Goal: Task Accomplishment & Management: Manage account settings

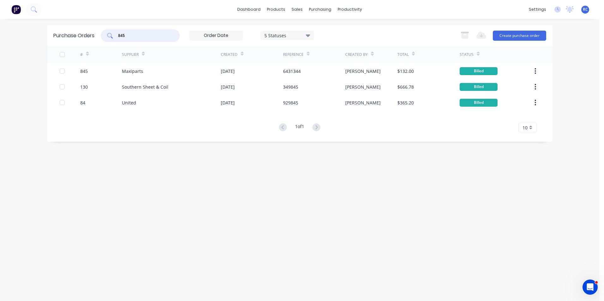
drag, startPoint x: 141, startPoint y: 35, endPoint x: 109, endPoint y: 31, distance: 31.6
click at [109, 31] on div "845" at bounding box center [140, 35] width 79 height 13
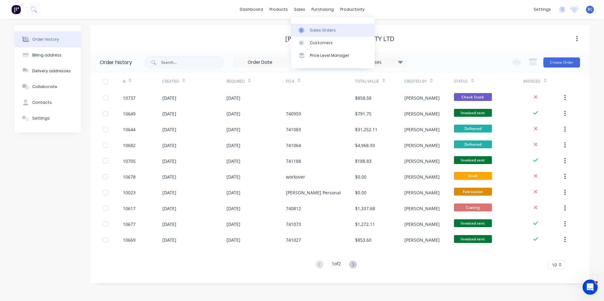
click at [308, 31] on link "Sales Orders" at bounding box center [333, 30] width 84 height 13
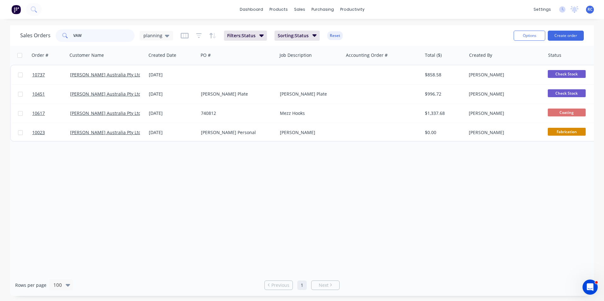
drag, startPoint x: 111, startPoint y: 41, endPoint x: 58, endPoint y: 43, distance: 53.1
click at [57, 40] on div "VAW" at bounding box center [95, 35] width 79 height 13
type input "maxiparts"
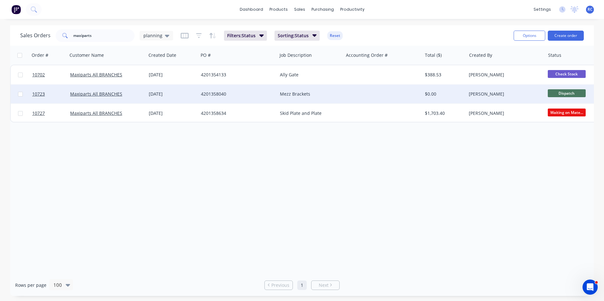
click at [129, 94] on div "Maxiparts All BRANCHES" at bounding box center [105, 94] width 70 height 6
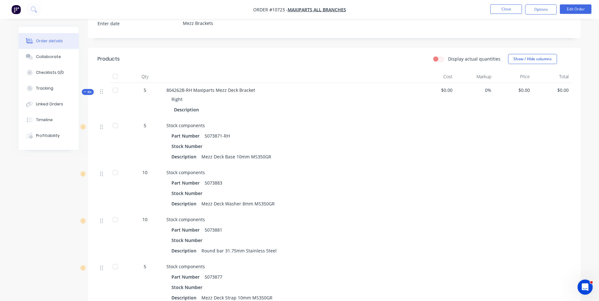
scroll to position [189, 0]
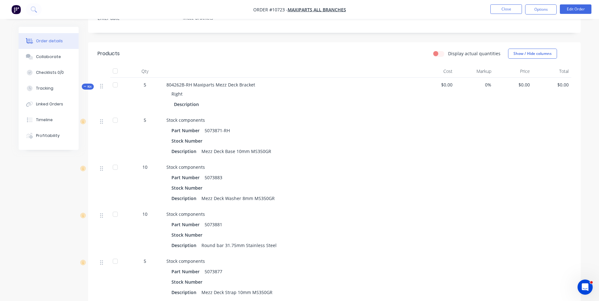
click at [87, 84] on span "Kit" at bounding box center [88, 86] width 8 height 5
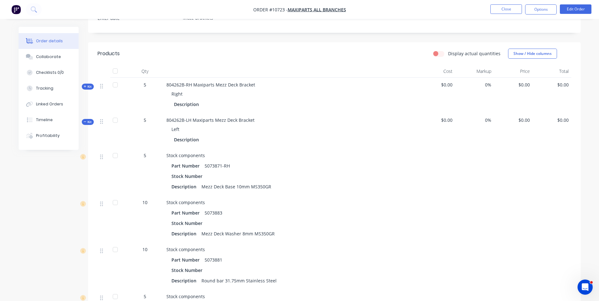
click at [90, 120] on span "Kit" at bounding box center [88, 122] width 8 height 5
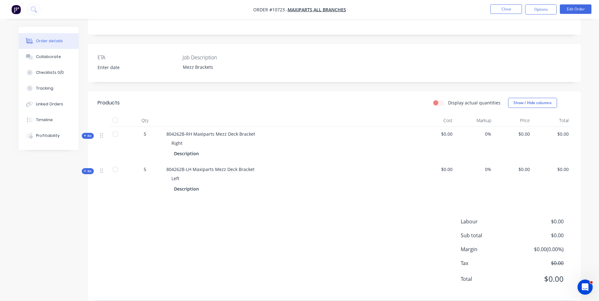
click at [522, 131] on span "$0.00" at bounding box center [513, 134] width 34 height 7
click at [584, 6] on button "Edit Order" at bounding box center [576, 8] width 32 height 9
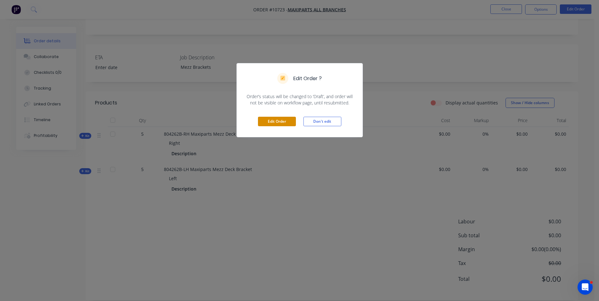
drag, startPoint x: 278, startPoint y: 125, endPoint x: 403, endPoint y: 123, distance: 124.4
click at [279, 125] on button "Edit Order" at bounding box center [277, 121] width 38 height 9
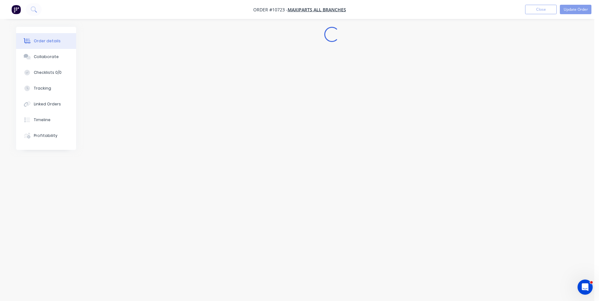
scroll to position [0, 0]
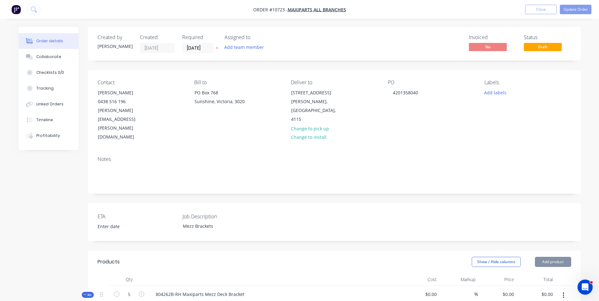
click at [504, 286] on div "0 0" at bounding box center [497, 304] width 39 height 37
type input "$300.00"
type input "$1,500.00"
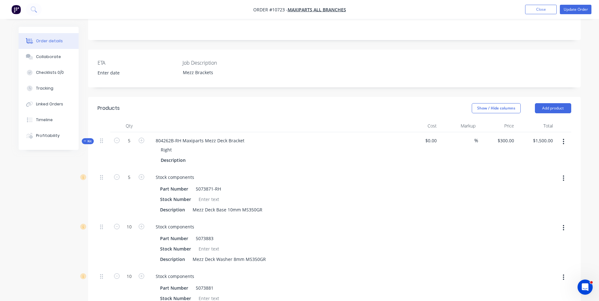
click at [84, 140] on icon at bounding box center [85, 141] width 3 height 3
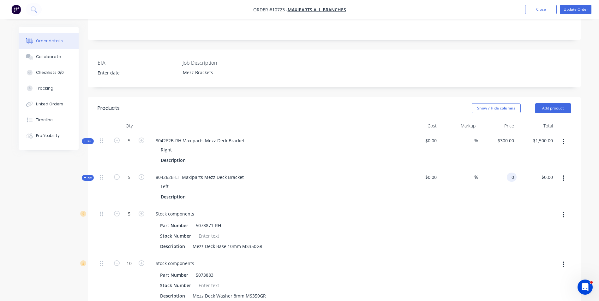
click at [505, 169] on div "0 0" at bounding box center [497, 187] width 39 height 37
type input "$300.00"
type input "$1,500.00"
click at [583, 9] on button "Update Order" at bounding box center [576, 9] width 32 height 9
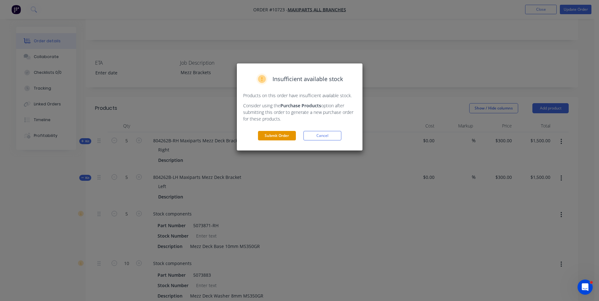
click at [276, 138] on button "Submit Order" at bounding box center [277, 135] width 38 height 9
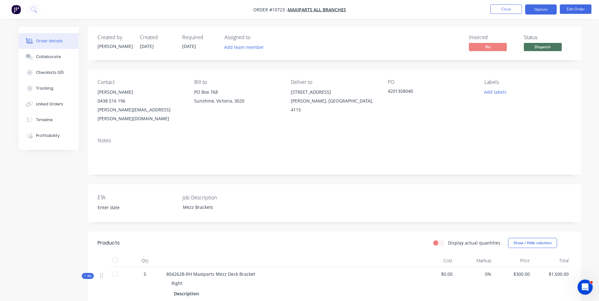
click at [548, 11] on button "Options" at bounding box center [541, 9] width 32 height 10
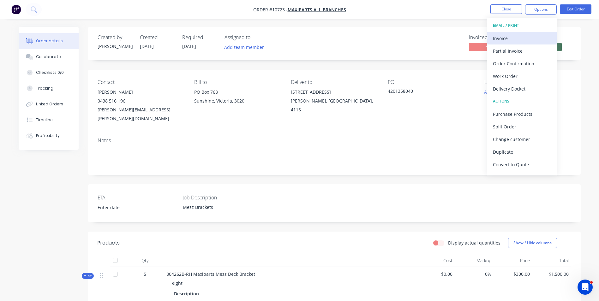
click at [509, 35] on div "Invoice" at bounding box center [522, 38] width 58 height 9
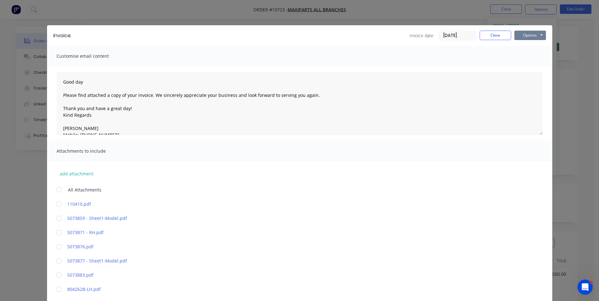
click at [533, 34] on button "Options" at bounding box center [530, 35] width 32 height 9
click at [525, 50] on button "Preview" at bounding box center [534, 46] width 40 height 10
click at [504, 39] on button "Close" at bounding box center [496, 35] width 32 height 9
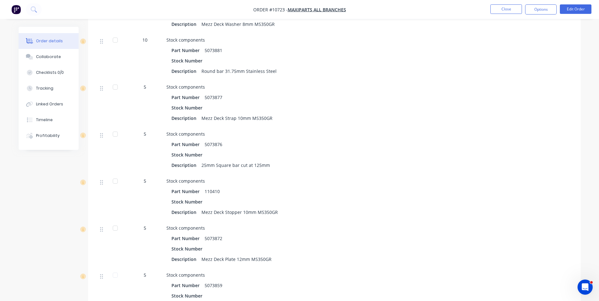
scroll to position [893, 0]
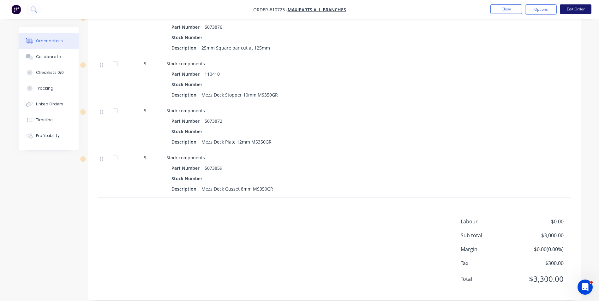
drag, startPoint x: 594, startPoint y: 1, endPoint x: 583, endPoint y: 14, distance: 17.0
click at [593, 3] on nav "Order #10723 - Maxiparts All BRANCHES Close Options Edit Order" at bounding box center [299, 9] width 599 height 19
click at [583, 14] on button "Edit Order" at bounding box center [576, 8] width 32 height 9
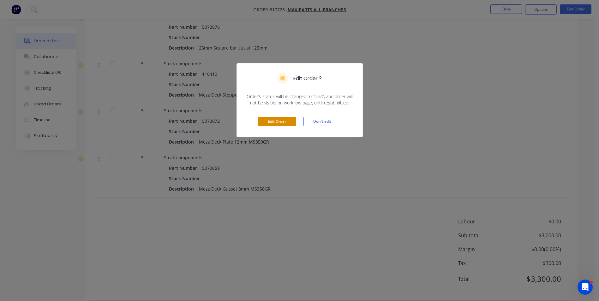
click at [285, 120] on button "Edit Order" at bounding box center [277, 121] width 38 height 9
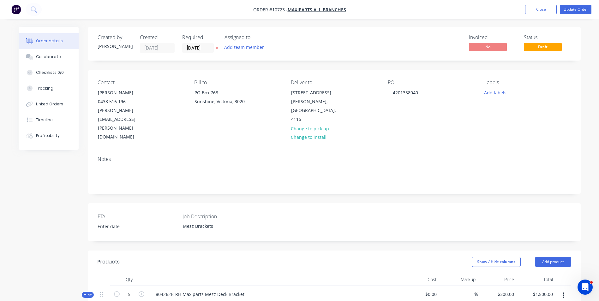
click at [84, 293] on icon at bounding box center [85, 294] width 3 height 3
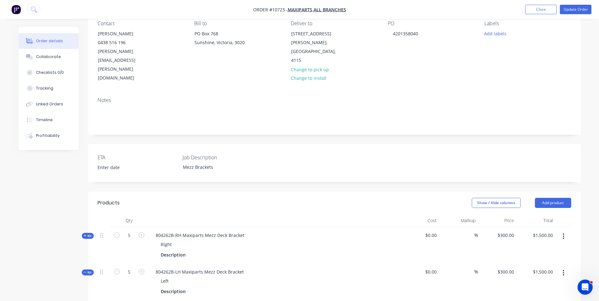
scroll to position [158, 0]
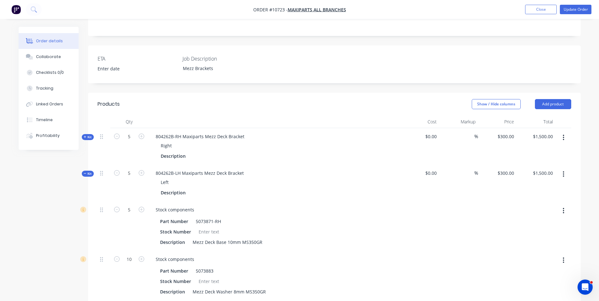
click at [84, 172] on icon at bounding box center [85, 173] width 3 height 3
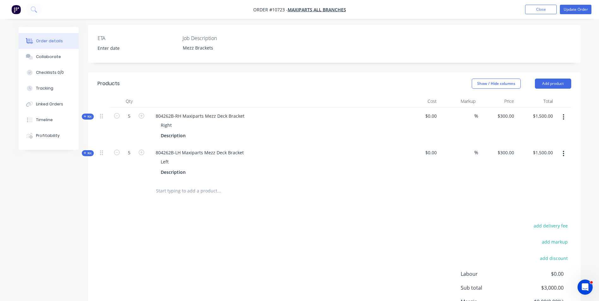
scroll to position [189, 0]
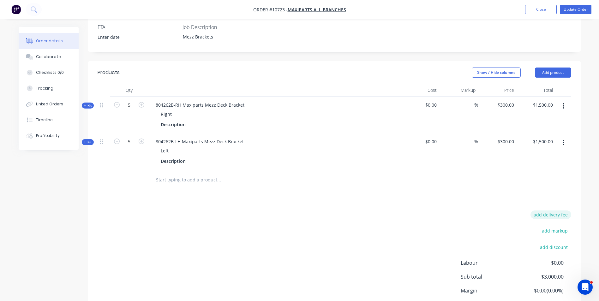
click at [564, 211] on button "add delivery fee" at bounding box center [550, 215] width 41 height 9
type input "16.8"
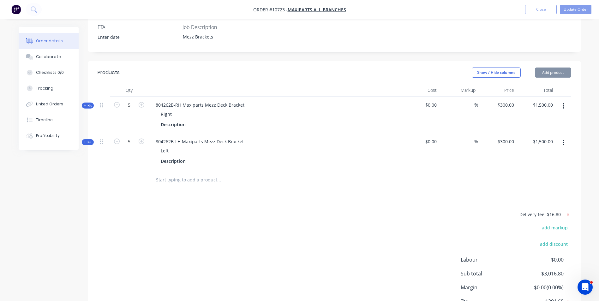
click at [547, 164] on div "Products Show / Hide columns Add product Qty Cost Markup Price Total Kit 5 8042…" at bounding box center [334, 200] width 493 height 278
click at [576, 8] on button "Update Order" at bounding box center [576, 9] width 32 height 9
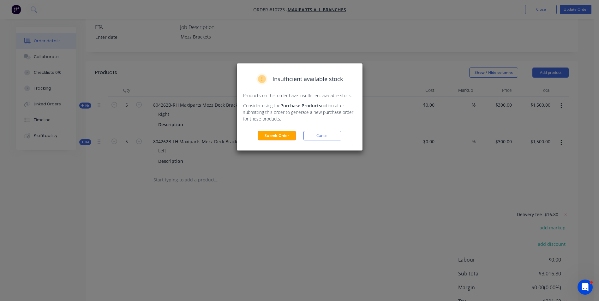
click at [281, 142] on div "Insufficient available stock Products on this order have insufficient available…" at bounding box center [300, 106] width 126 height 87
click at [282, 135] on button "Submit Order" at bounding box center [277, 135] width 38 height 9
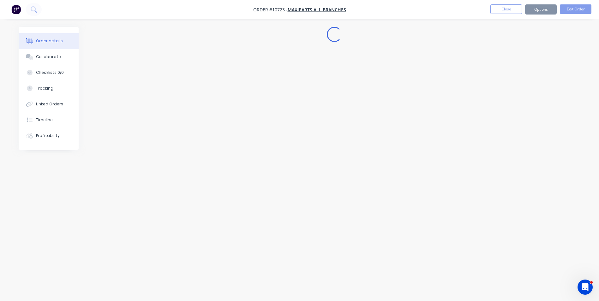
scroll to position [0, 0]
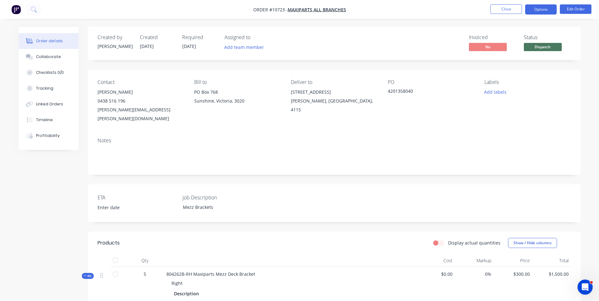
click at [548, 14] on button "Options" at bounding box center [541, 9] width 32 height 10
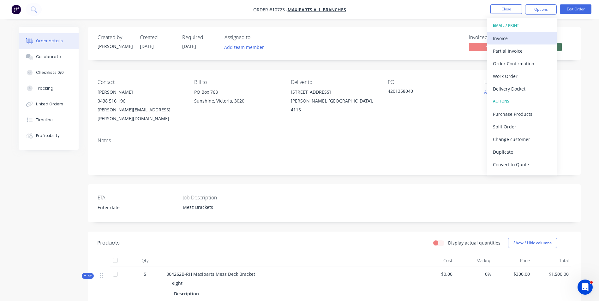
click at [531, 35] on div "Invoice" at bounding box center [522, 38] width 58 height 9
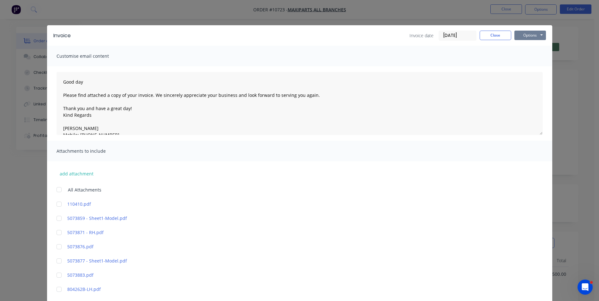
click at [531, 33] on button "Options" at bounding box center [530, 35] width 32 height 9
drag, startPoint x: 535, startPoint y: 66, endPoint x: 0, endPoint y: 301, distance: 584.6
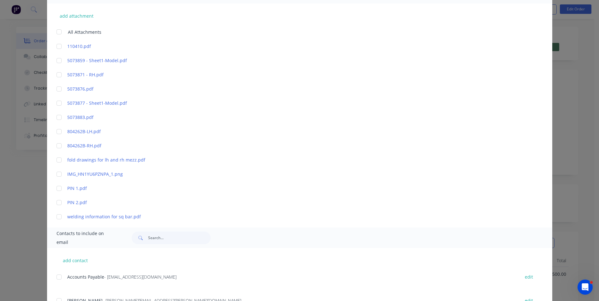
click at [56, 279] on div at bounding box center [59, 277] width 13 height 13
click at [58, 298] on div at bounding box center [59, 301] width 13 height 13
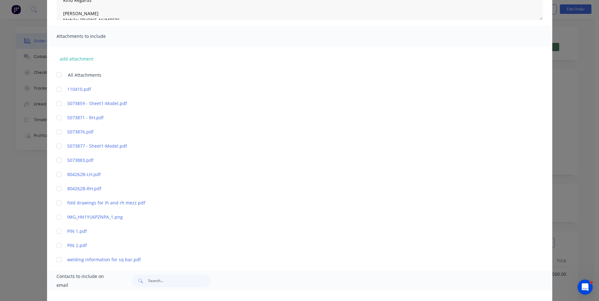
scroll to position [32, 0]
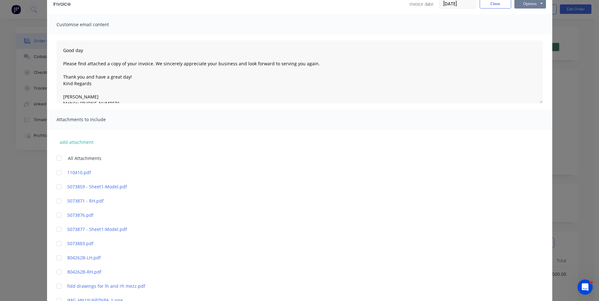
click at [524, 3] on button "Options" at bounding box center [530, 3] width 32 height 9
click at [532, 36] on button "Email" at bounding box center [534, 36] width 40 height 10
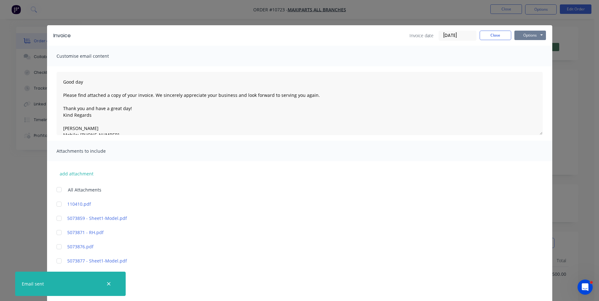
click at [528, 31] on button "Options" at bounding box center [530, 35] width 32 height 9
click at [488, 37] on button "Close" at bounding box center [496, 35] width 32 height 9
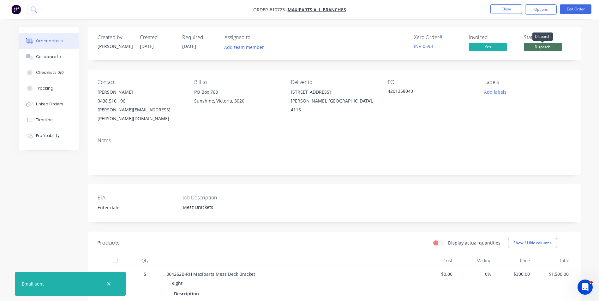
click at [540, 47] on span "Dispatch" at bounding box center [543, 47] width 38 height 8
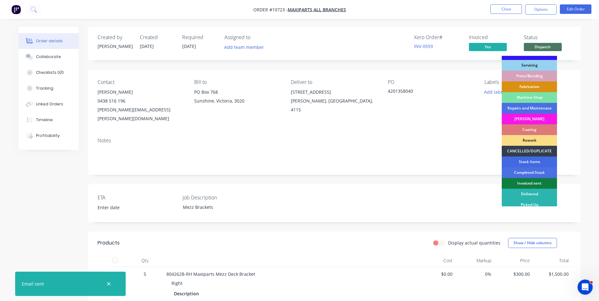
scroll to position [64, 0]
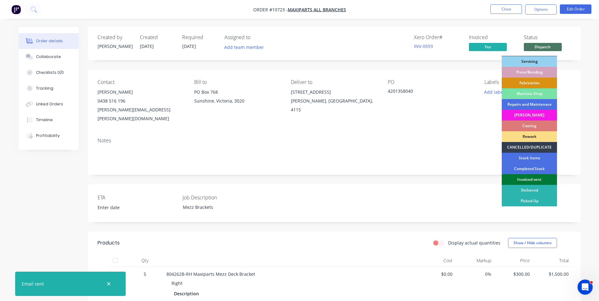
click at [532, 179] on div "Invoiced sent" at bounding box center [529, 179] width 55 height 11
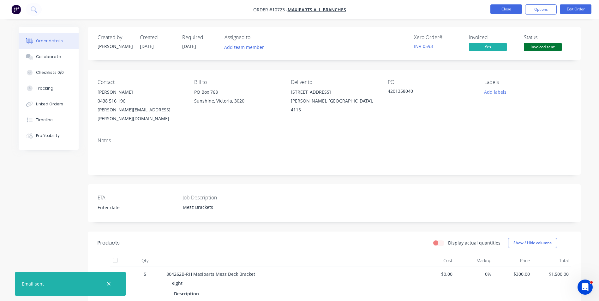
click at [510, 7] on button "Close" at bounding box center [506, 8] width 32 height 9
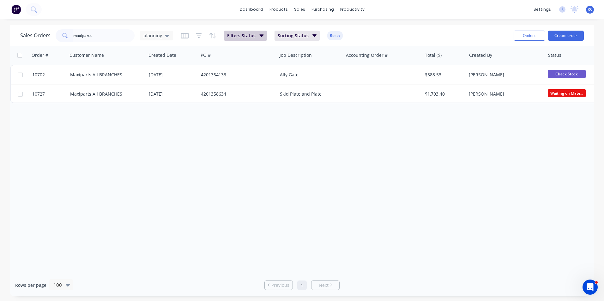
click at [261, 34] on icon "button" at bounding box center [261, 35] width 4 height 7
click at [196, 35] on icon "button" at bounding box center [199, 36] width 6 height 6
click at [83, 33] on input "maxiparts" at bounding box center [104, 35] width 62 height 13
drag, startPoint x: 102, startPoint y: 34, endPoint x: 65, endPoint y: 34, distance: 36.9
click at [65, 34] on div "maxiparts" at bounding box center [95, 35] width 79 height 13
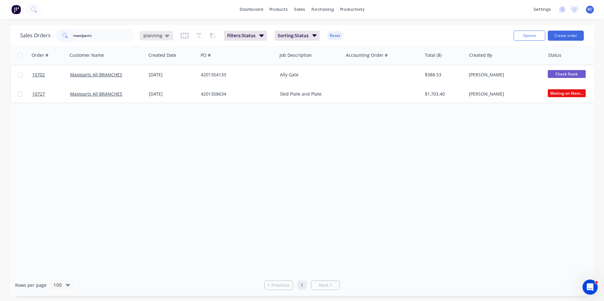
click at [159, 36] on span "planning" at bounding box center [152, 35] width 19 height 7
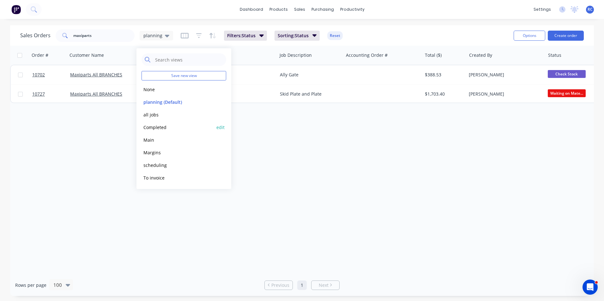
click at [154, 127] on button "Completed" at bounding box center [177, 127] width 72 height 7
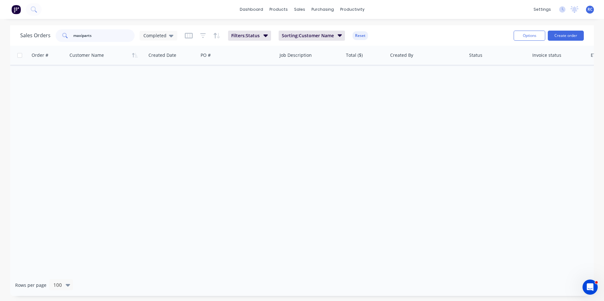
drag, startPoint x: 105, startPoint y: 40, endPoint x: 51, endPoint y: 28, distance: 55.7
click at [52, 31] on div "Sales Orders maxiparts Completed" at bounding box center [98, 35] width 157 height 13
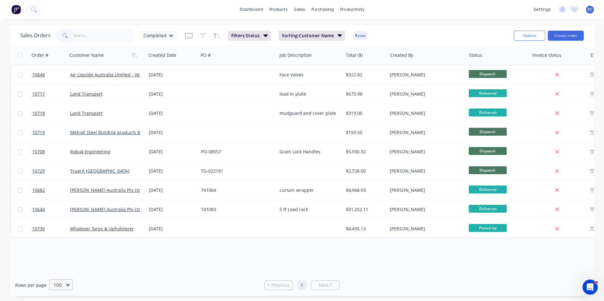
click at [66, 290] on div at bounding box center [69, 285] width 7 height 10
click at [58, 301] on div "10" at bounding box center [302, 304] width 604 height 7
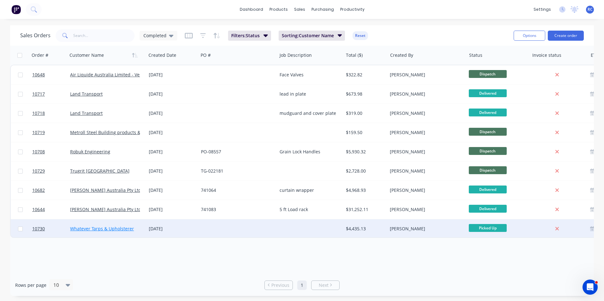
click at [109, 230] on link "Whatever Tarps & Upholsterer" at bounding box center [102, 229] width 64 height 6
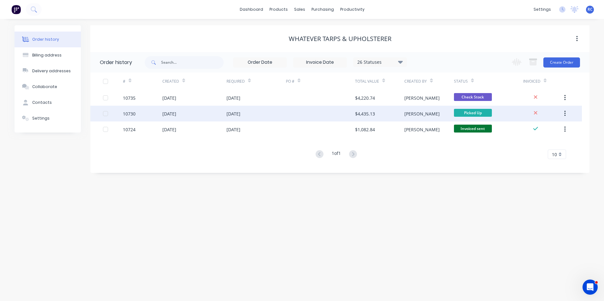
click at [256, 120] on div "[DATE]" at bounding box center [255, 114] width 59 height 16
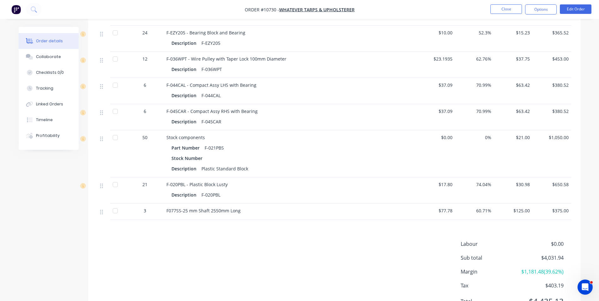
scroll to position [221, 0]
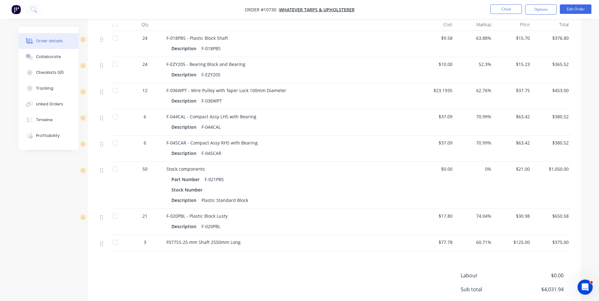
click at [452, 168] on span "$0.00" at bounding box center [436, 169] width 34 height 7
drag, startPoint x: 452, startPoint y: 168, endPoint x: 438, endPoint y: 164, distance: 14.2
click at [438, 164] on div "$0.00" at bounding box center [435, 185] width 39 height 47
click at [580, 10] on button "Edit Order" at bounding box center [576, 8] width 32 height 9
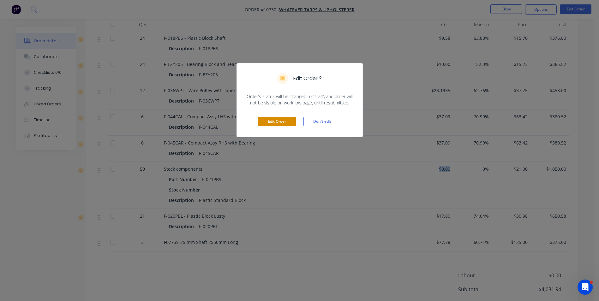
drag, startPoint x: 279, startPoint y: 119, endPoint x: 390, endPoint y: 167, distance: 120.6
click at [279, 120] on button "Edit Order" at bounding box center [277, 121] width 38 height 9
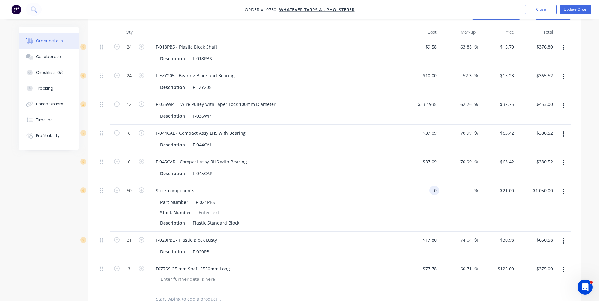
click at [430, 192] on div "0 0" at bounding box center [434, 190] width 10 height 9
type input "$10.72"
type input "$536.00"
click at [466, 188] on div "%" at bounding box center [471, 190] width 14 height 9
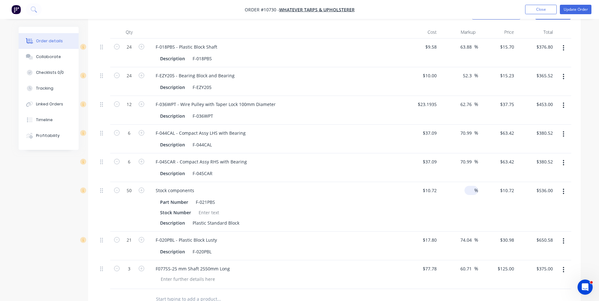
click at [466, 188] on div "%" at bounding box center [471, 190] width 14 height 9
type input "55"
type input "16.616"
type input "$830.80"
type input "21"
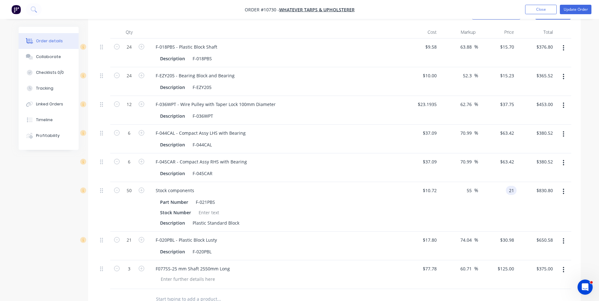
type input "95.9"
type input "$21.00"
type input "$1,050.00"
click at [494, 213] on div "$21.00 21" at bounding box center [497, 207] width 39 height 50
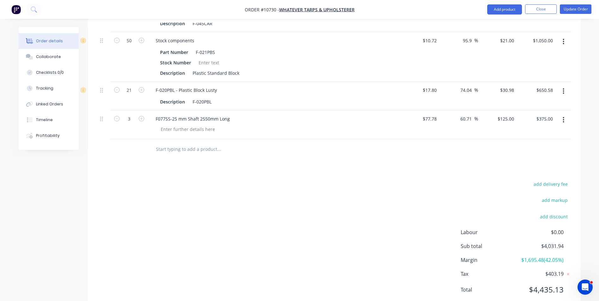
scroll to position [379, 0]
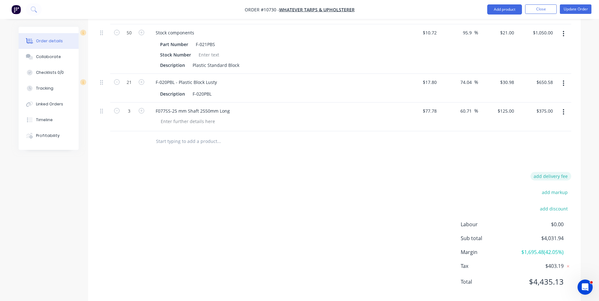
click at [561, 172] on button "add delivery fee" at bounding box center [550, 176] width 41 height 9
type input "26"
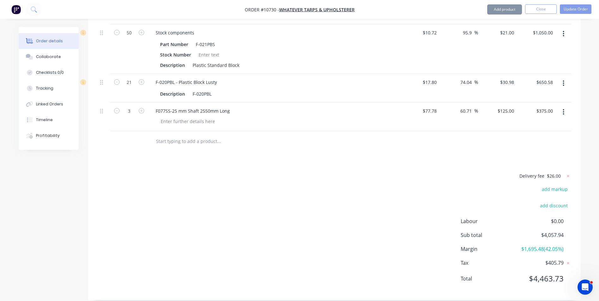
click at [450, 165] on div "Products Show / Hide columns Add product Qty Cost Markup Price Total 24 F-018PB…" at bounding box center [334, 72] width 493 height 455
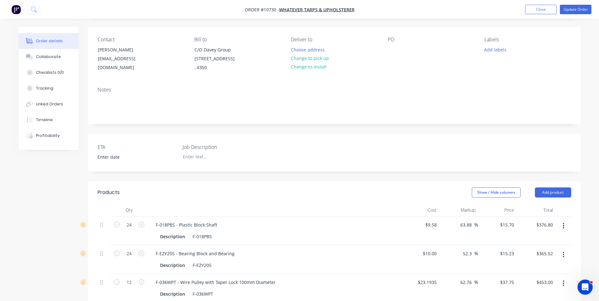
scroll to position [0, 0]
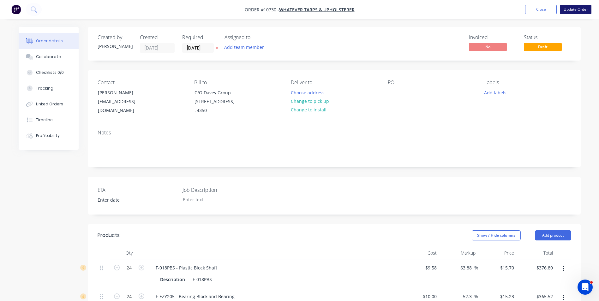
click at [582, 9] on button "Update Order" at bounding box center [576, 9] width 32 height 9
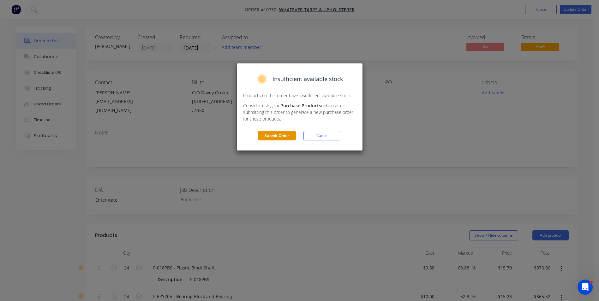
click at [272, 137] on button "Submit Order" at bounding box center [277, 135] width 38 height 9
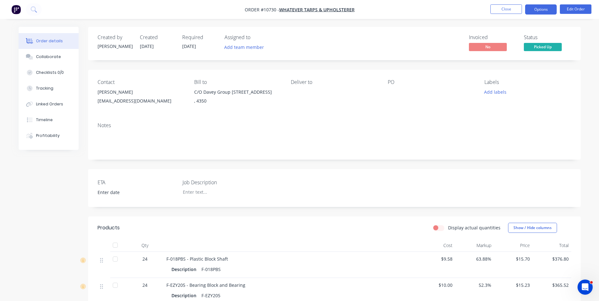
click at [544, 14] on button "Options" at bounding box center [541, 9] width 32 height 10
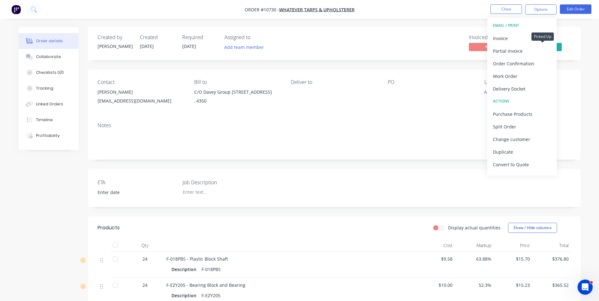
click at [559, 48] on span "Picked Up" at bounding box center [543, 47] width 38 height 8
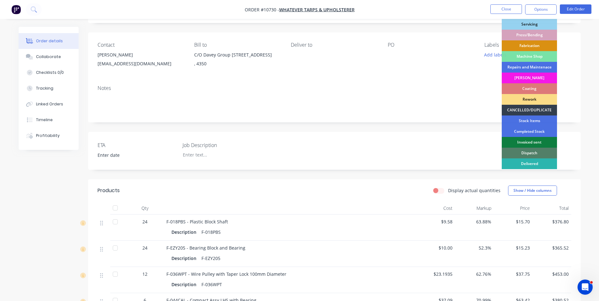
scroll to position [63, 0]
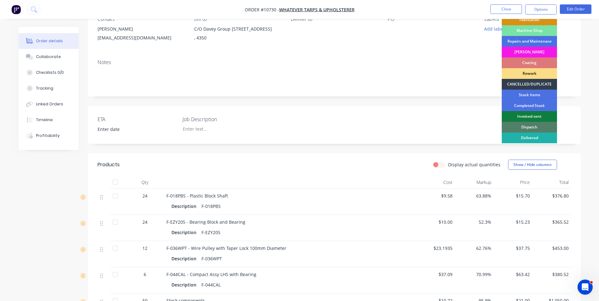
click at [512, 136] on div "Delivered" at bounding box center [529, 138] width 55 height 11
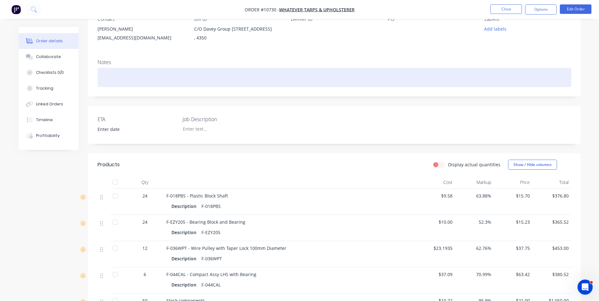
scroll to position [0, 0]
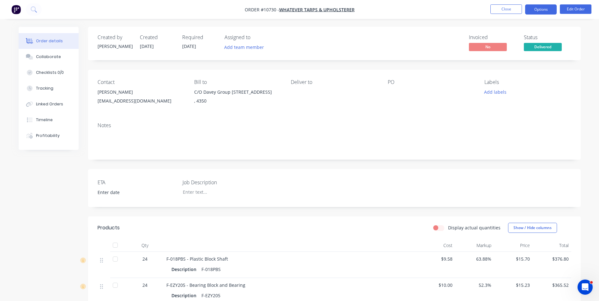
click at [548, 10] on button "Options" at bounding box center [541, 9] width 32 height 10
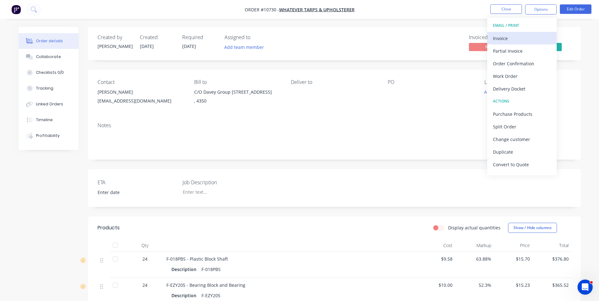
click at [511, 39] on div "Invoice" at bounding box center [522, 38] width 58 height 9
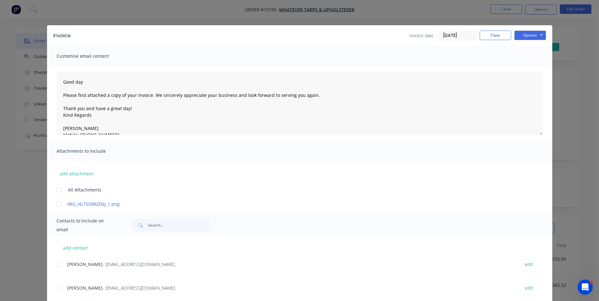
click at [54, 265] on div "add contact [PERSON_NAME] - [EMAIL_ADDRESS][DOMAIN_NAME] edit [PERSON_NAME] - […" at bounding box center [299, 284] width 505 height 96
click at [56, 266] on div at bounding box center [59, 264] width 13 height 13
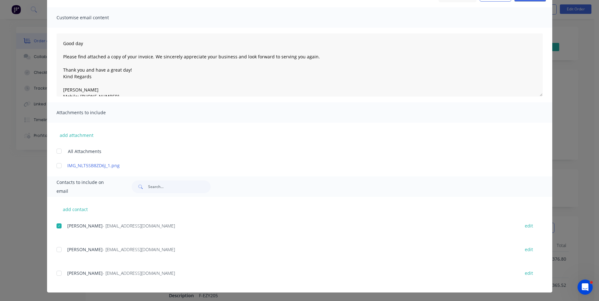
scroll to position [39, 0]
drag, startPoint x: 59, startPoint y: 276, endPoint x: 57, endPoint y: 268, distance: 8.1
click at [58, 275] on div at bounding box center [59, 273] width 13 height 13
click at [56, 228] on div at bounding box center [59, 225] width 13 height 13
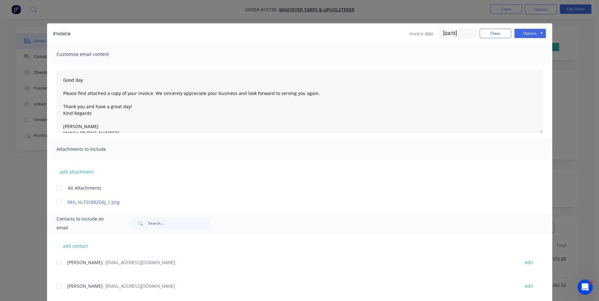
scroll to position [0, 0]
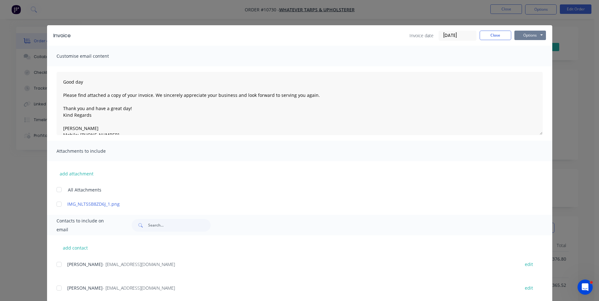
click at [525, 39] on button "Options" at bounding box center [530, 35] width 32 height 9
click at [525, 45] on button "Preview" at bounding box center [534, 46] width 40 height 10
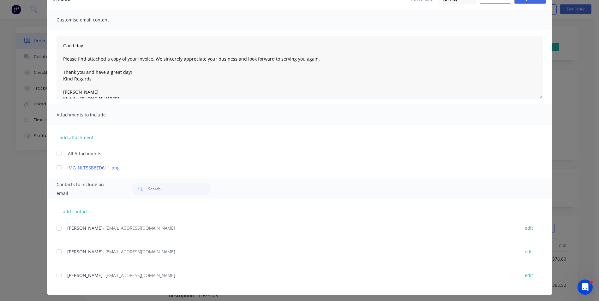
scroll to position [39, 0]
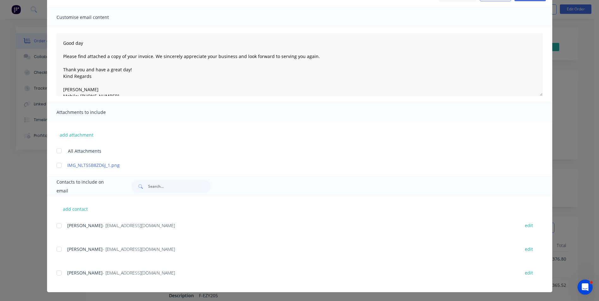
click at [67, 274] on span "[PERSON_NAME]" at bounding box center [84, 273] width 35 height 6
click at [59, 272] on div at bounding box center [59, 273] width 13 height 13
click at [58, 252] on div at bounding box center [59, 249] width 13 height 13
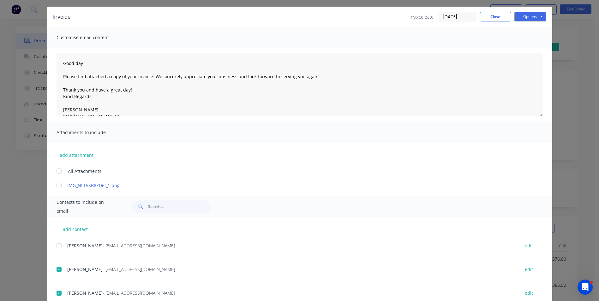
scroll to position [0, 0]
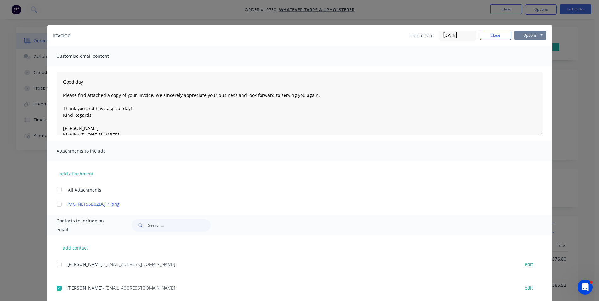
click at [538, 36] on button "Options" at bounding box center [530, 35] width 32 height 9
click at [540, 69] on button "Email" at bounding box center [534, 67] width 40 height 10
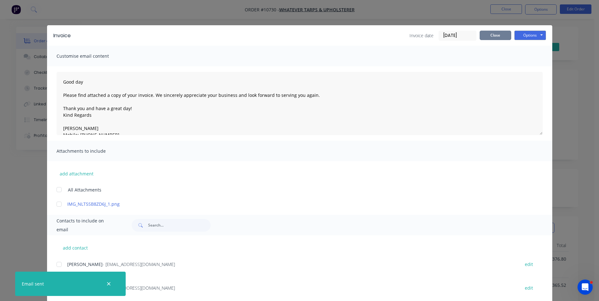
click at [497, 38] on button "Close" at bounding box center [496, 35] width 32 height 9
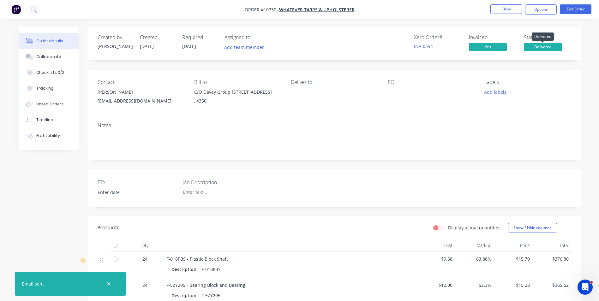
click at [534, 46] on span "Delivered" at bounding box center [543, 47] width 38 height 8
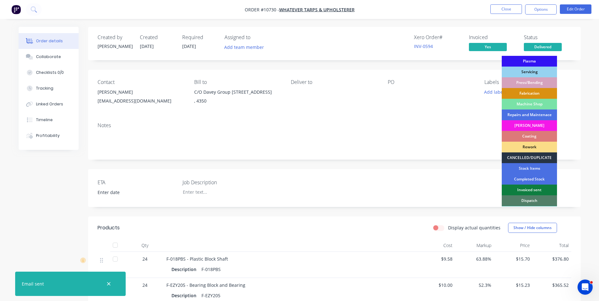
scroll to position [64, 0]
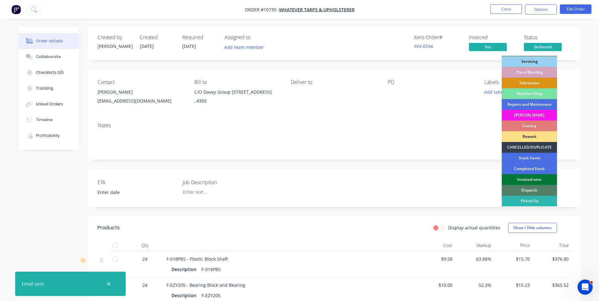
click at [541, 179] on div "Invoiced sent" at bounding box center [529, 179] width 55 height 11
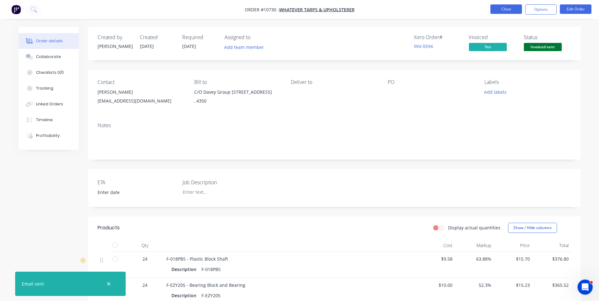
click at [513, 12] on button "Close" at bounding box center [506, 8] width 32 height 9
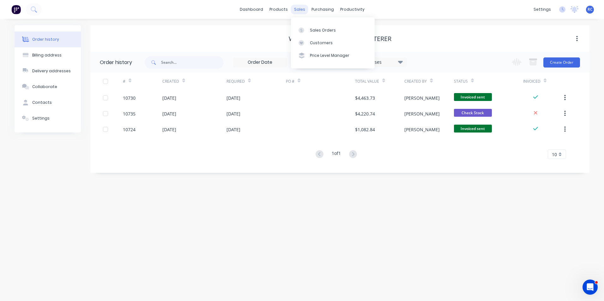
click at [298, 10] on div "sales" at bounding box center [299, 9] width 17 height 9
click at [316, 31] on div "Sales Orders" at bounding box center [323, 30] width 26 height 6
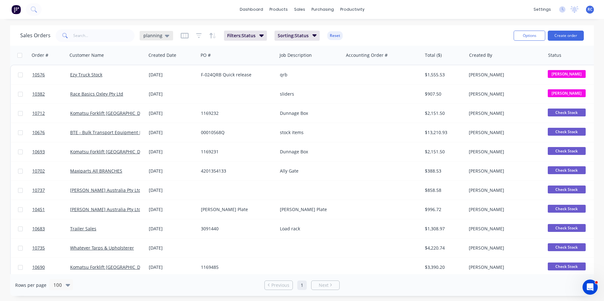
click at [149, 36] on span "planning" at bounding box center [152, 35] width 19 height 7
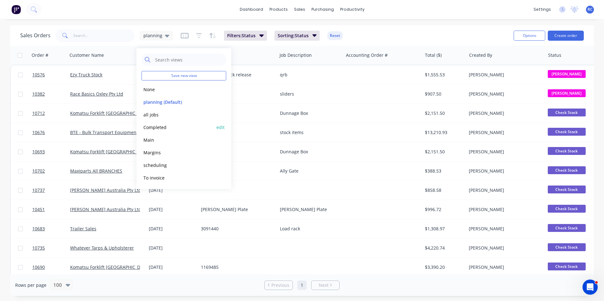
click at [158, 127] on button "Completed" at bounding box center [177, 127] width 72 height 7
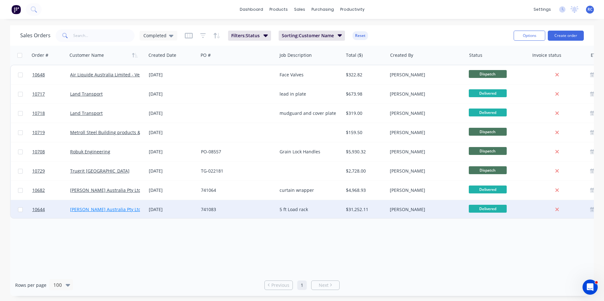
click at [93, 210] on link "[PERSON_NAME] Australia Pty Ltd" at bounding box center [105, 209] width 71 height 6
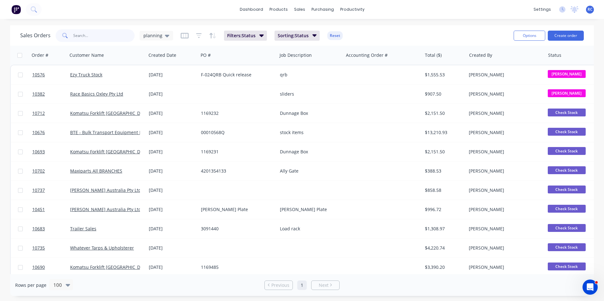
click at [92, 39] on input "text" at bounding box center [104, 35] width 62 height 13
click at [167, 40] on div "Sales Orders planning" at bounding box center [96, 35] width 153 height 13
click at [159, 36] on span "planning" at bounding box center [152, 35] width 19 height 7
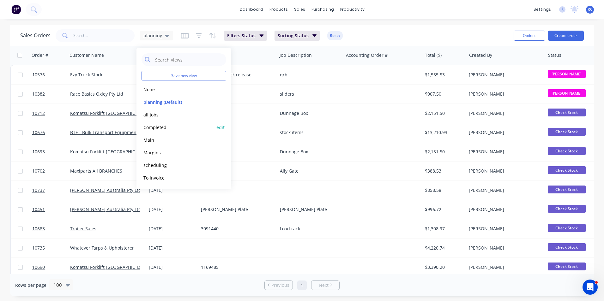
click at [147, 126] on button "Completed" at bounding box center [177, 127] width 72 height 7
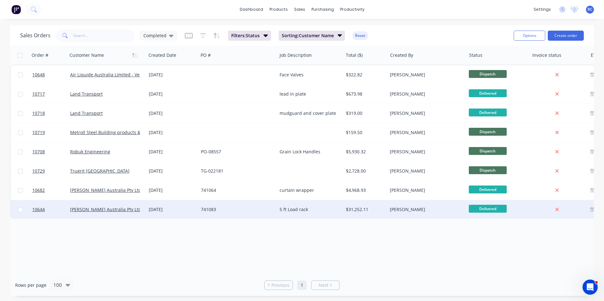
click at [171, 209] on div "[DATE]" at bounding box center [172, 209] width 47 height 6
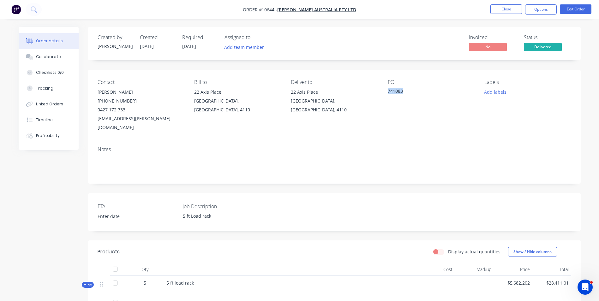
drag, startPoint x: 408, startPoint y: 89, endPoint x: 389, endPoint y: 95, distance: 19.7
click at [389, 95] on div "741083" at bounding box center [427, 92] width 79 height 9
copy div "741083"
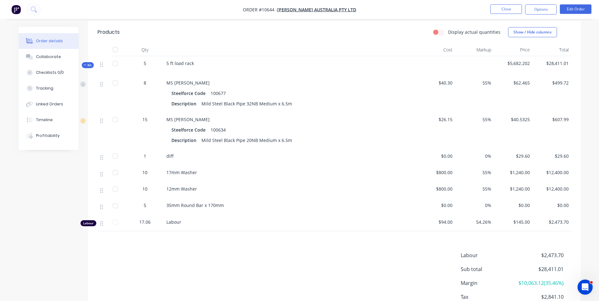
scroll to position [221, 0]
click at [580, 7] on button "Edit Order" at bounding box center [576, 8] width 32 height 9
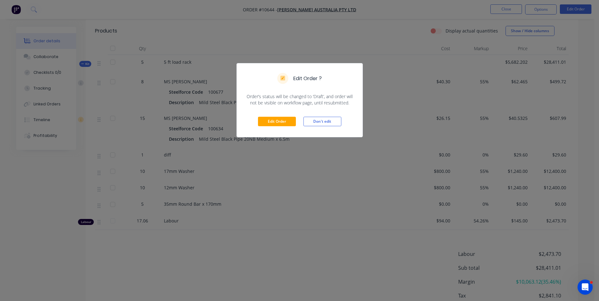
click at [286, 115] on div "Edit Order Don't edit" at bounding box center [300, 121] width 126 height 31
click at [285, 118] on button "Edit Order" at bounding box center [277, 121] width 38 height 9
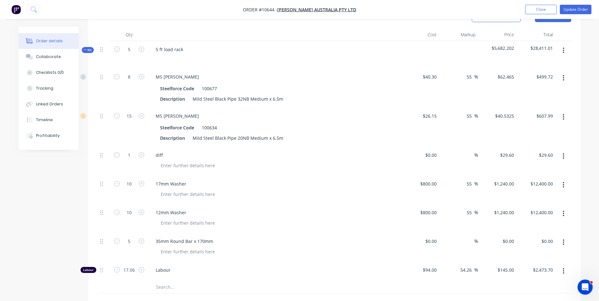
scroll to position [158, 0]
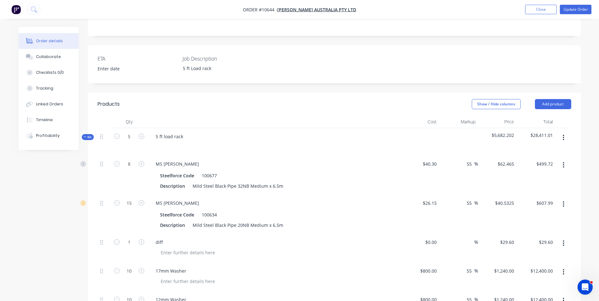
click at [562, 132] on button "button" at bounding box center [563, 137] width 15 height 11
click at [541, 188] on div "Delete" at bounding box center [541, 192] width 49 height 9
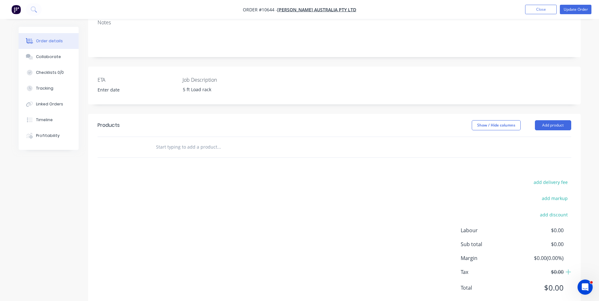
click at [172, 141] on input "text" at bounding box center [219, 147] width 126 height 13
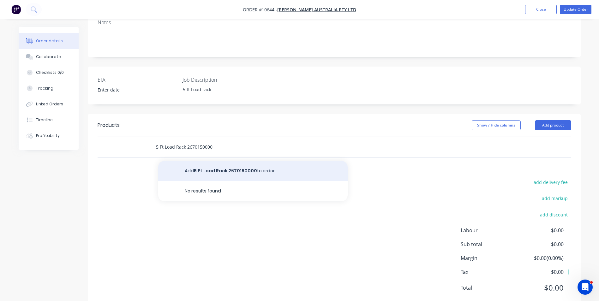
type input "5 Ft Load Rack 2670150000"
click at [199, 161] on button "Add 5 Ft Load Rack 2670150000 to order" at bounding box center [252, 171] width 189 height 20
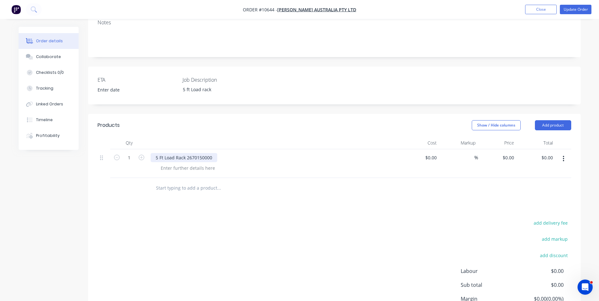
click at [175, 153] on div "5 Ft Load Rack 2670150000" at bounding box center [184, 157] width 67 height 9
drag, startPoint x: 163, startPoint y: 140, endPoint x: 156, endPoint y: 138, distance: 7.2
click at [156, 153] on div "5 Ft Load Rack 2670150000" at bounding box center [184, 157] width 67 height 9
click at [429, 149] on div at bounding box center [420, 163] width 39 height 29
type input "$674.42"
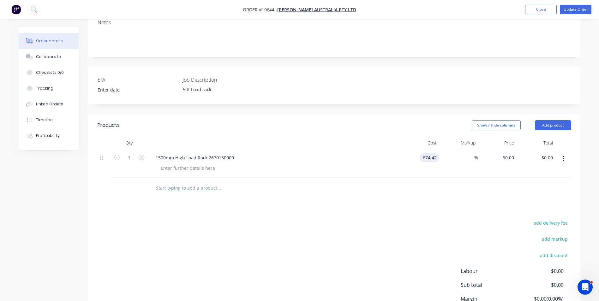
type input "$674.42"
click at [459, 152] on div "%" at bounding box center [458, 163] width 39 height 29
click at [465, 153] on div "%" at bounding box center [471, 157] width 14 height 9
type input "55"
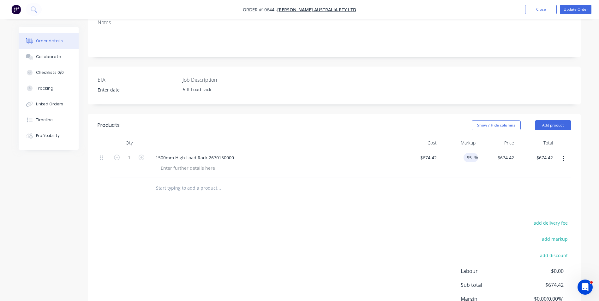
type input "$1,045.351"
type input "$1,045.35"
click at [389, 158] on div "1500mm High Load Rack 2670150000" at bounding box center [274, 163] width 253 height 29
type input "$0.00"
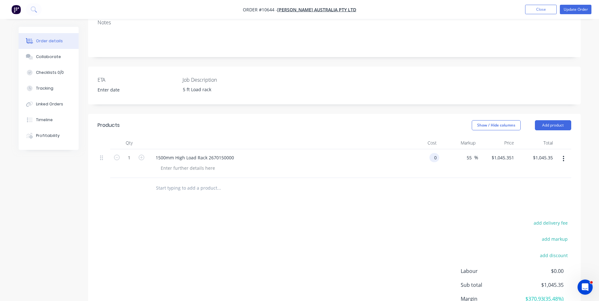
type input "$0.00"
type input "$674.42"
click at [435, 150] on div "$0.00 $0.00" at bounding box center [420, 163] width 39 height 29
click at [436, 153] on input "0" at bounding box center [435, 157] width 7 height 9
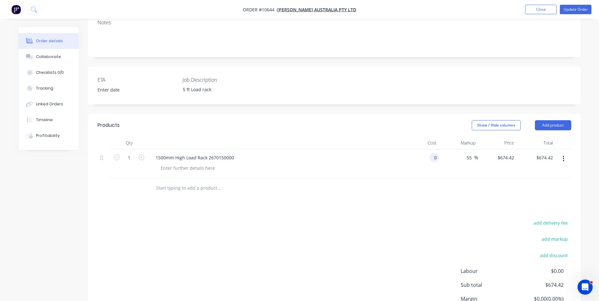
type input "$0.00"
click at [511, 219] on div "add delivery fee" at bounding box center [531, 227] width 79 height 16
click at [515, 149] on div "$0.00 $0.00" at bounding box center [497, 163] width 39 height 29
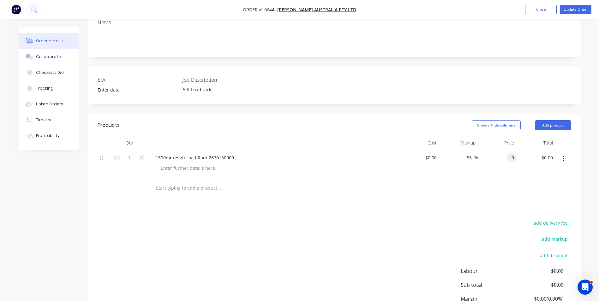
click at [512, 153] on input "0" at bounding box center [512, 157] width 7 height 9
type input "$674.42"
click at [411, 189] on div "Products Show / Hide columns Add product Qty Cost Markup Price Total 1 1500mm H…" at bounding box center [334, 232] width 493 height 236
click at [562, 219] on button "add delivery fee" at bounding box center [550, 223] width 41 height 9
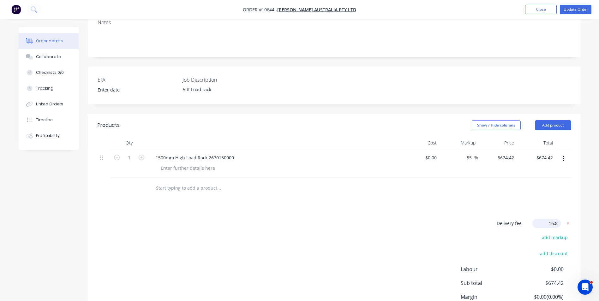
type input "16.80"
click input "submit" at bounding box center [0, 0] width 0 height 0
click at [416, 192] on div "Products Show / Hide columns Add product Qty Cost Markup Price Total 1 1500mm H…" at bounding box center [334, 230] width 493 height 233
click at [141, 155] on icon "button" at bounding box center [142, 158] width 6 height 6
type input "2"
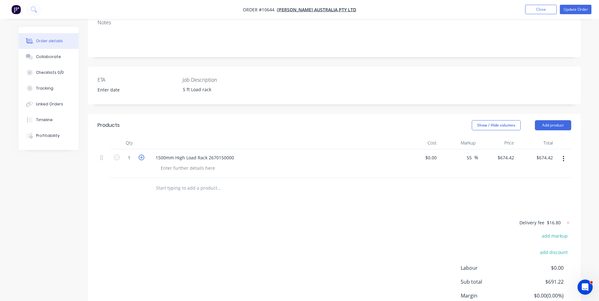
type input "$1,348.84"
click at [141, 155] on icon "button" at bounding box center [142, 158] width 6 height 6
type input "3"
type input "$2,023.26"
click at [141, 155] on icon "button" at bounding box center [142, 158] width 6 height 6
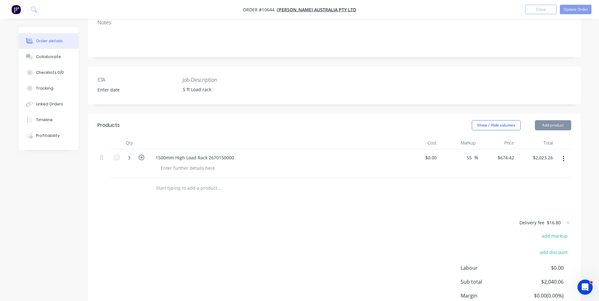
type input "4"
type input "$2,697.68"
click at [141, 155] on icon "button" at bounding box center [142, 158] width 6 height 6
type input "5"
type input "$3,372.10"
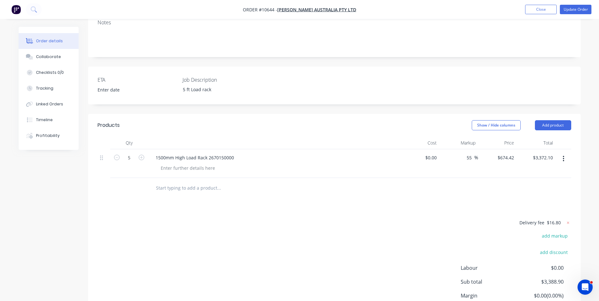
click at [178, 199] on div "Products Show / Hide columns Add product Qty Cost Markup Price Total 5 1500mm H…" at bounding box center [334, 230] width 493 height 233
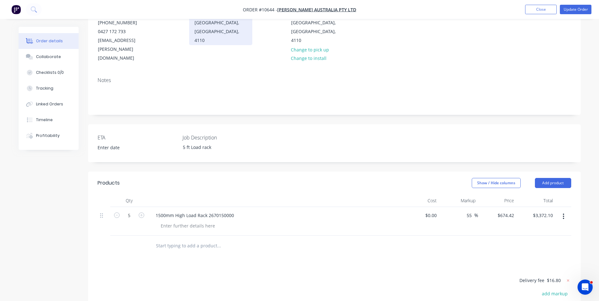
scroll to position [0, 0]
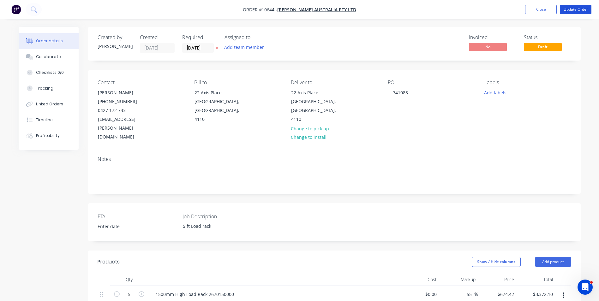
drag, startPoint x: 575, startPoint y: 7, endPoint x: 499, endPoint y: 189, distance: 197.3
click at [506, 180] on div "Order #10644 - [PERSON_NAME] Australia Pty Ltd Add product Close Update Order O…" at bounding box center [299, 246] width 599 height 493
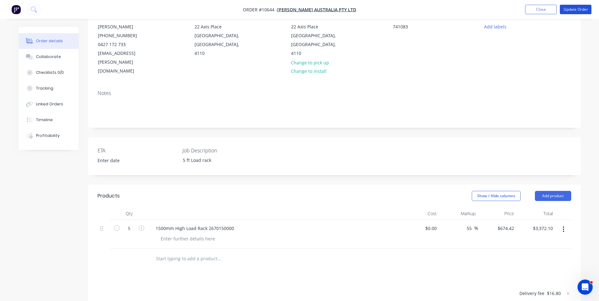
scroll to position [174, 0]
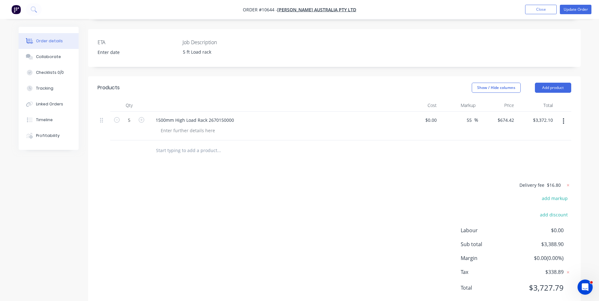
click at [167, 144] on input "text" at bounding box center [219, 150] width 126 height 13
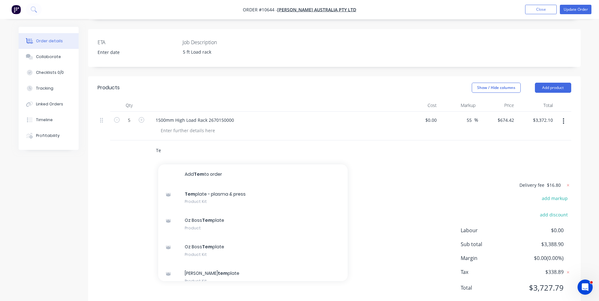
type input "T"
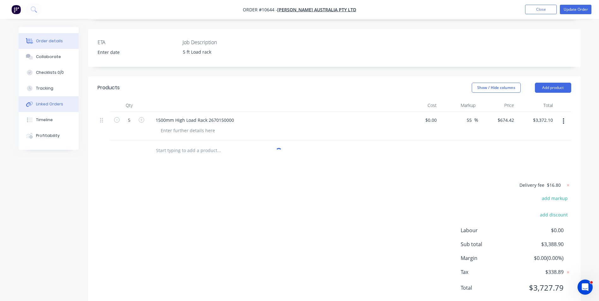
click at [50, 104] on div "Linked Orders" at bounding box center [49, 104] width 27 height 6
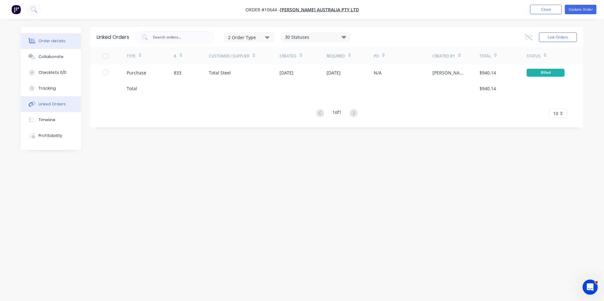
click at [52, 46] on button "Order details" at bounding box center [51, 41] width 60 height 16
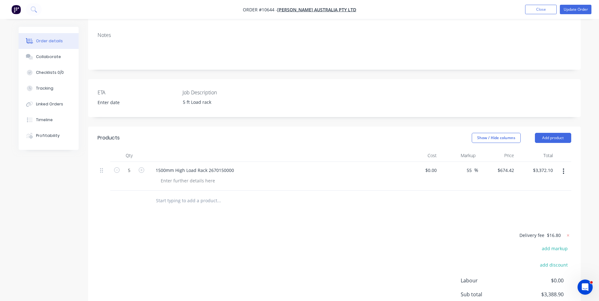
scroll to position [158, 0]
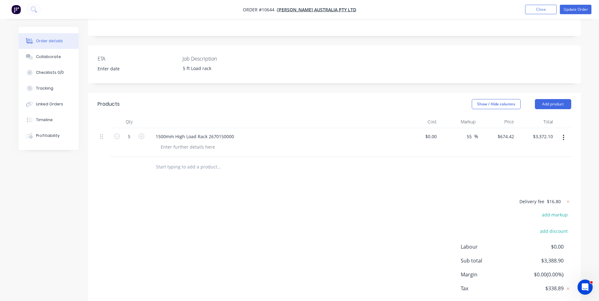
click at [166, 161] on input "text" at bounding box center [219, 167] width 126 height 13
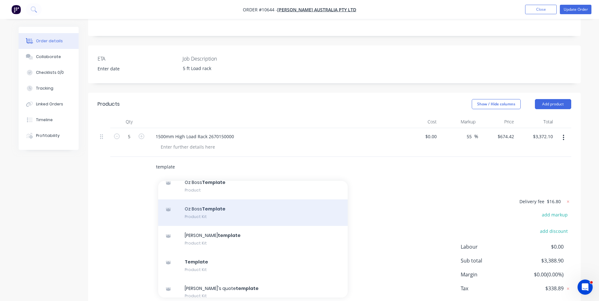
scroll to position [62, 0]
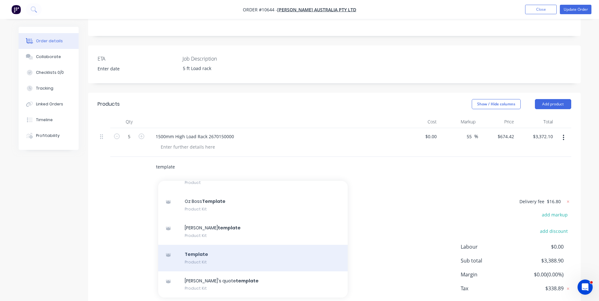
type input "template"
click at [263, 248] on div "Template Product Kit" at bounding box center [252, 258] width 189 height 27
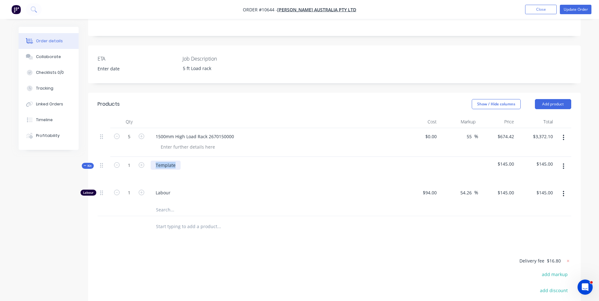
drag, startPoint x: 179, startPoint y: 147, endPoint x: 152, endPoint y: 149, distance: 26.9
click at [152, 161] on div "Template" at bounding box center [166, 165] width 30 height 9
drag, startPoint x: 231, startPoint y: 121, endPoint x: 142, endPoint y: 123, distance: 89.4
click at [142, 128] on div "5 1500mm High Load Rack 2670150000 $0.00 $0.00 55 55 % $674.42 $674.42 $3,372.1…" at bounding box center [335, 142] width 474 height 29
click at [235, 132] on div "1500mm High Load Rack 2670150000" at bounding box center [195, 136] width 88 height 9
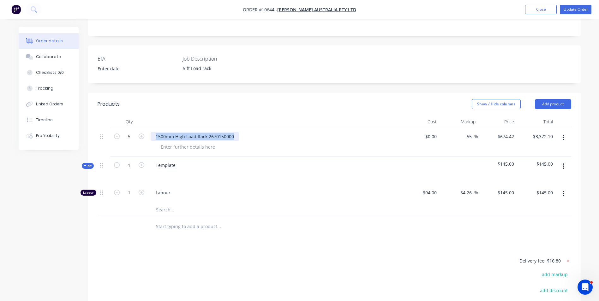
drag, startPoint x: 235, startPoint y: 118, endPoint x: 156, endPoint y: 119, distance: 78.9
click at [156, 132] on div "1500mm High Load Rack 2670150000" at bounding box center [195, 136] width 88 height 9
copy div "1500mm High Load Rack 2670150000"
click at [168, 161] on div "Template" at bounding box center [166, 165] width 30 height 9
drag, startPoint x: 176, startPoint y: 147, endPoint x: 141, endPoint y: 146, distance: 36.0
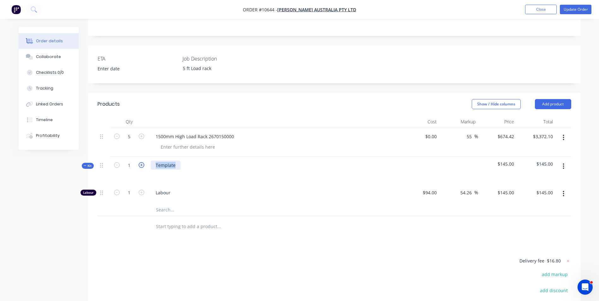
click at [141, 157] on div "Kit 1 Template $145.00 $145.00" at bounding box center [335, 170] width 474 height 27
paste div
click at [164, 170] on div at bounding box center [161, 174] width 10 height 9
click at [279, 189] on span "Labour" at bounding box center [277, 192] width 242 height 7
click at [565, 161] on button "button" at bounding box center [563, 166] width 15 height 11
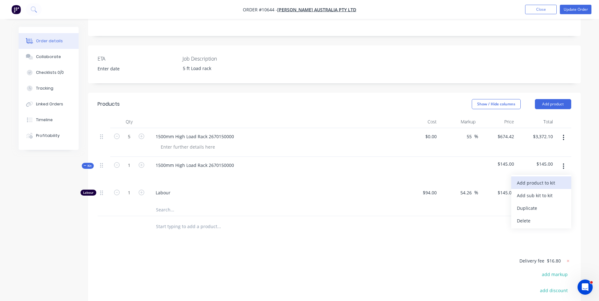
click at [550, 178] on div "Add product to kit" at bounding box center [541, 182] width 49 height 9
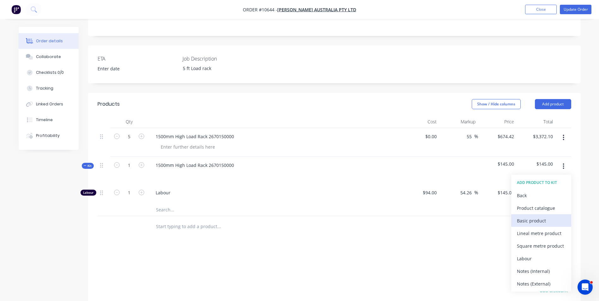
click at [520, 216] on div "Basic product" at bounding box center [541, 220] width 49 height 9
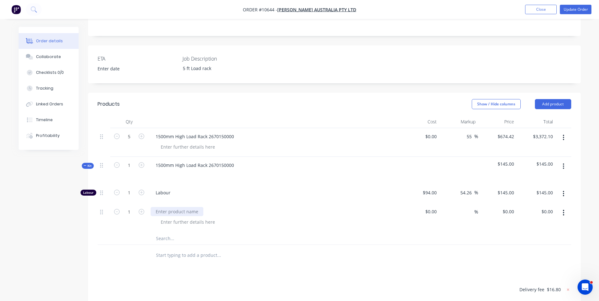
click at [177, 207] on div at bounding box center [177, 211] width 53 height 9
click at [257, 218] on div at bounding box center [277, 222] width 242 height 9
click at [433, 207] on input at bounding box center [432, 211] width 15 height 9
type input "$940.00"
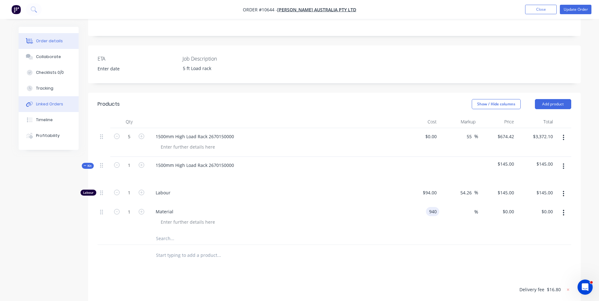
type input "$940.00"
click at [58, 106] on div "Linked Orders" at bounding box center [49, 104] width 27 height 6
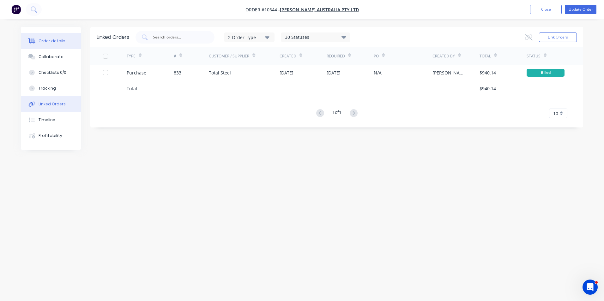
click at [58, 45] on button "Order details" at bounding box center [51, 41] width 60 height 16
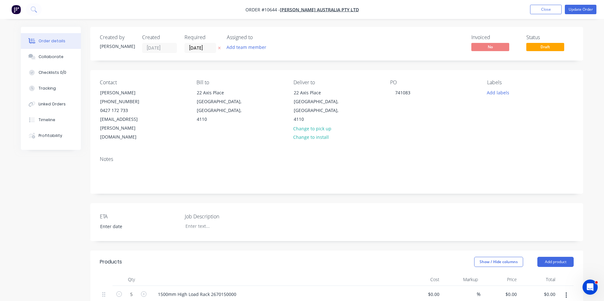
type input "55"
type input "$674.42"
type input "$3,372.10"
type input "$94.00"
type input "54.26"
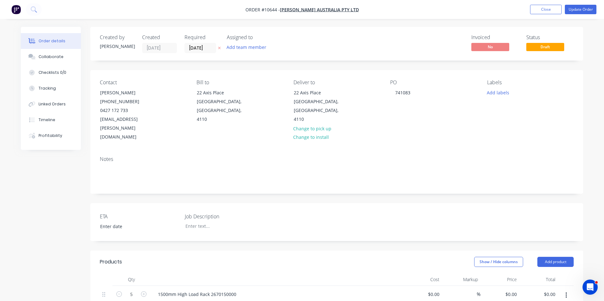
type input "$145.00"
type input "$940.00"
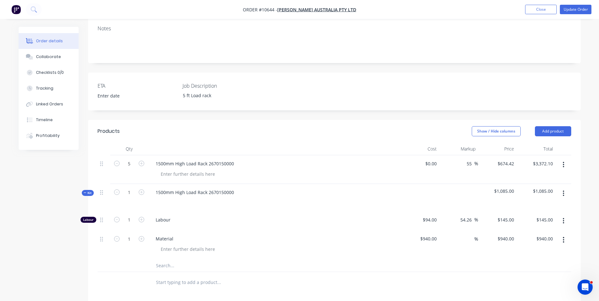
scroll to position [221, 0]
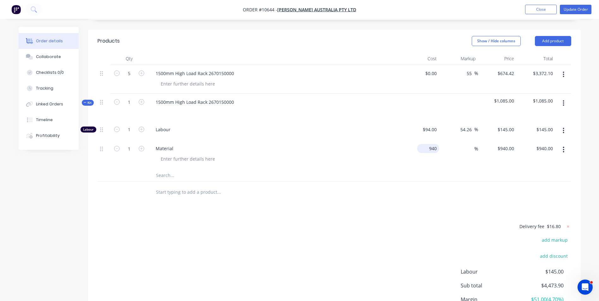
click at [432, 144] on input "940" at bounding box center [430, 148] width 20 height 9
type input "$940.14"
click at [469, 144] on input at bounding box center [470, 148] width 7 height 9
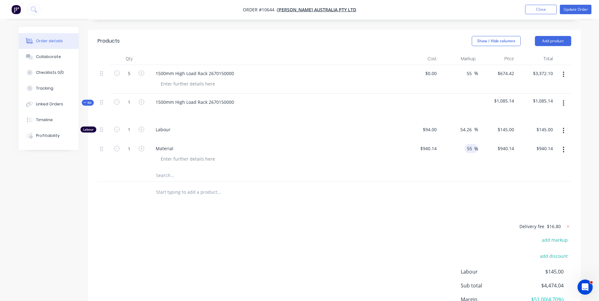
type input "55"
type input "$1,457.217"
type input "$1,457.22"
click at [384, 182] on div at bounding box center [335, 192] width 474 height 21
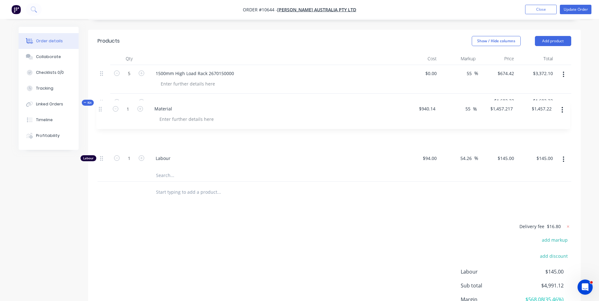
drag, startPoint x: 102, startPoint y: 131, endPoint x: 100, endPoint y: 105, distance: 26.6
click at [100, 121] on div "Labour 1 Labour $94.00 $94.00 54.26 54.26 % $145.00 $145.00 $145.00 $145.00 1 M…" at bounding box center [335, 145] width 474 height 48
click at [470, 154] on input "54.26" at bounding box center [467, 158] width 15 height 9
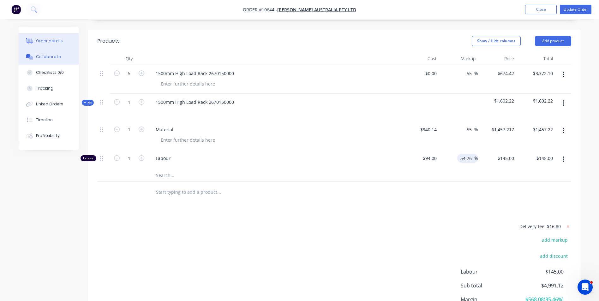
type input "$145.0044"
click at [39, 56] on div "Collaborate" at bounding box center [48, 57] width 25 height 6
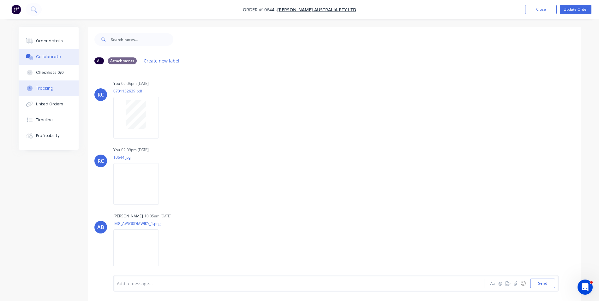
drag, startPoint x: 46, startPoint y: 81, endPoint x: 46, endPoint y: 86, distance: 4.1
click at [46, 82] on button "Tracking" at bounding box center [49, 89] width 60 height 16
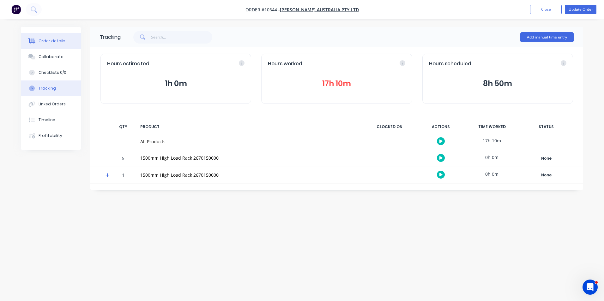
click at [54, 44] on button "Order details" at bounding box center [51, 41] width 60 height 16
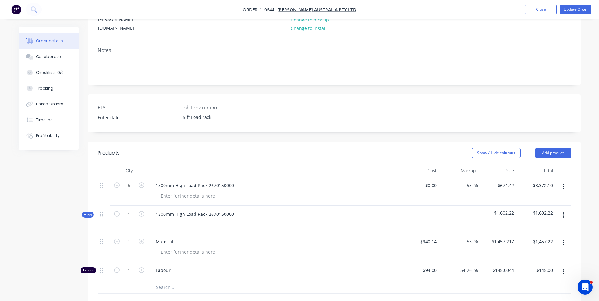
scroll to position [158, 0]
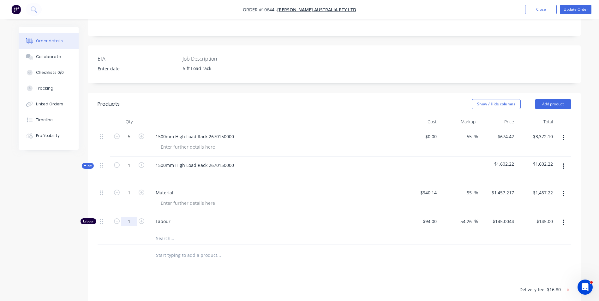
click at [135, 198] on input "1" at bounding box center [129, 192] width 16 height 9
type input "17"
type input "$2,465.07"
click at [345, 218] on span "Labour" at bounding box center [277, 221] width 242 height 7
click at [470, 188] on input "55" at bounding box center [470, 192] width 8 height 9
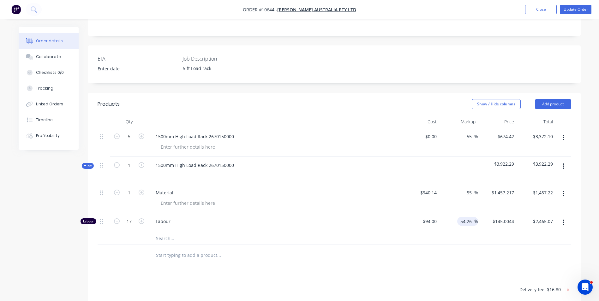
click at [470, 217] on input "54.26" at bounding box center [467, 221] width 15 height 9
drag, startPoint x: 474, startPoint y: 204, endPoint x: 457, endPoint y: 194, distance: 19.4
click at [459, 194] on div "1 Material $940.14 $940.14 55 55 % $1,457.217 $1,457.217 $1,457.22 $1,457.22 La…" at bounding box center [335, 208] width 474 height 48
type input "0"
type input "$94.00"
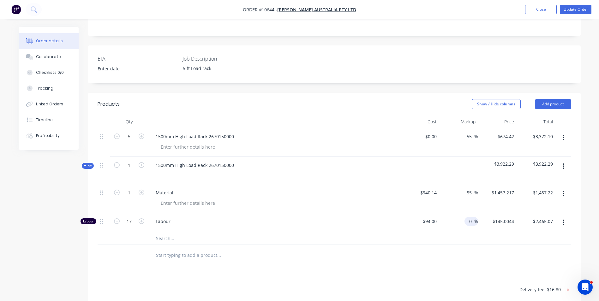
type input "$1,598.00"
click at [403, 157] on div at bounding box center [420, 170] width 39 height 27
click at [181, 188] on div "Material" at bounding box center [275, 192] width 248 height 9
click at [177, 188] on div "Material" at bounding box center [165, 192] width 28 height 9
click at [453, 232] on div at bounding box center [335, 238] width 474 height 13
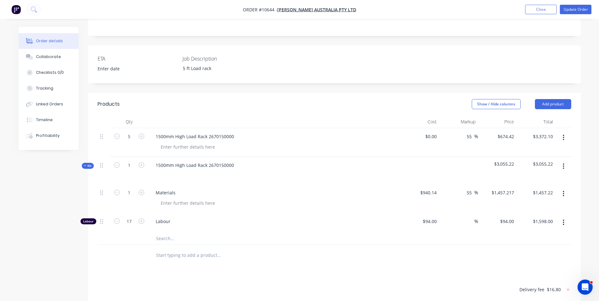
click at [471, 232] on div at bounding box center [335, 238] width 474 height 13
click at [564, 163] on icon "button" at bounding box center [564, 166] width 2 height 7
click at [552, 178] on div "Add product to kit" at bounding box center [541, 182] width 49 height 9
click at [175, 232] on input "text" at bounding box center [219, 238] width 126 height 13
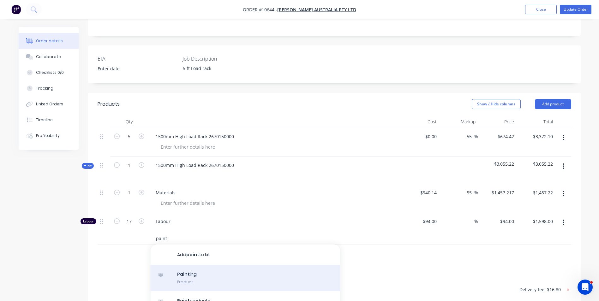
type input "paint"
click at [181, 265] on div "Paint ing Product" at bounding box center [245, 278] width 189 height 27
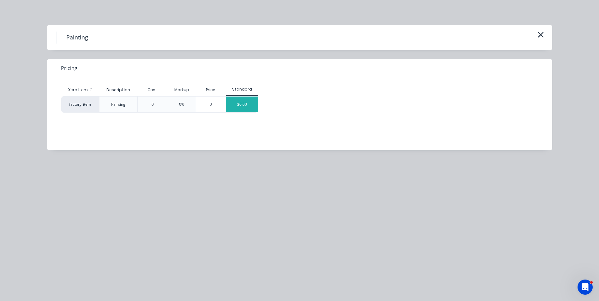
drag, startPoint x: 234, startPoint y: 113, endPoint x: 244, endPoint y: 99, distance: 17.6
click at [234, 114] on div "Xero Item # Description Cost Markup Price Standard factory_item Painting 0 0% 0…" at bounding box center [295, 108] width 496 height 63
click at [244, 99] on div "$0.00" at bounding box center [242, 105] width 32 height 16
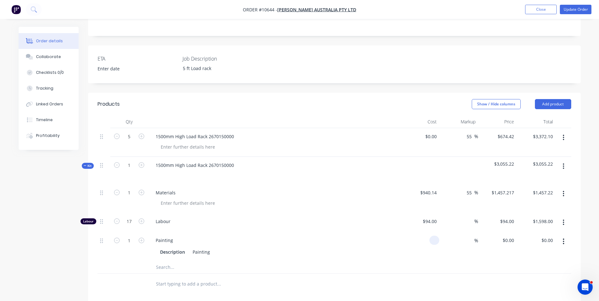
drag, startPoint x: 424, startPoint y: 222, endPoint x: 441, endPoint y: 222, distance: 16.7
click at [424, 232] on div at bounding box center [420, 246] width 39 height 29
type input "$200.00"
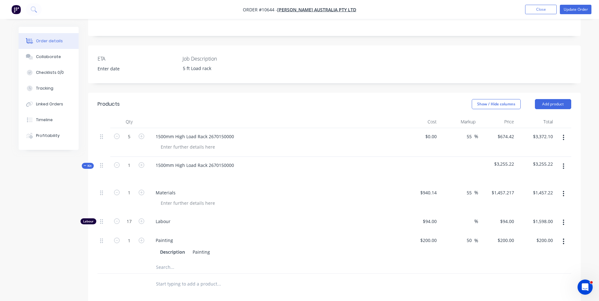
type input "50"
type input "300"
type input "$300.00"
type input "200"
type input "$300.00"
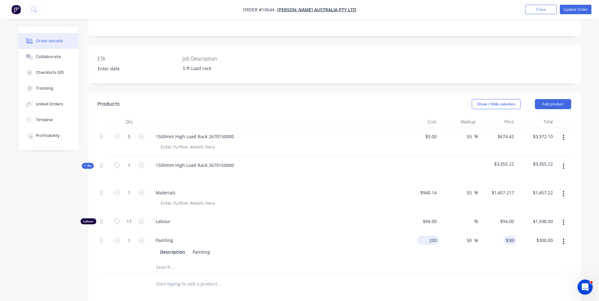
click at [428, 236] on div "200 $200.00" at bounding box center [428, 240] width 22 height 9
type input "$100.00"
type input "$150.00"
click at [447, 213] on div "%" at bounding box center [458, 222] width 39 height 19
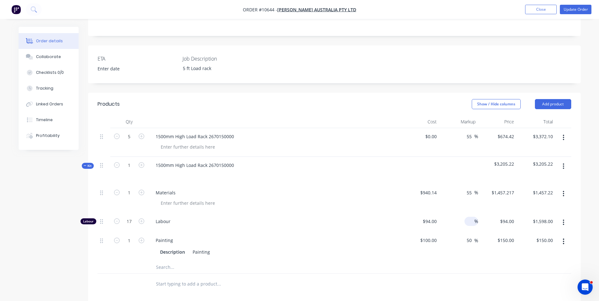
click at [471, 217] on input at bounding box center [470, 221] width 7 height 9
type input "10"
type input "$103.40"
click at [493, 261] on div at bounding box center [335, 267] width 474 height 13
click at [541, 217] on input "1757.80" at bounding box center [546, 221] width 20 height 9
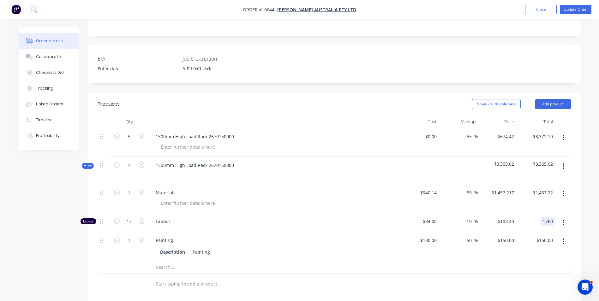
type input "1760"
type input "10.14"
type input "$103.5294"
click at [517, 261] on div at bounding box center [335, 267] width 474 height 13
click at [541, 217] on input "1760.00" at bounding box center [546, 221] width 20 height 9
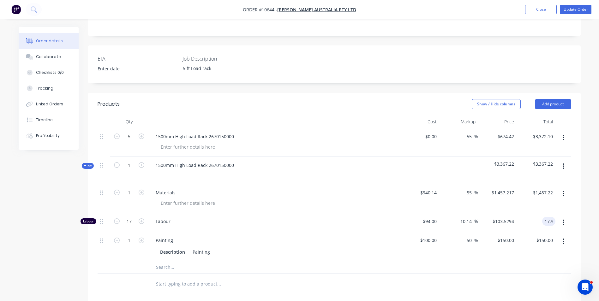
type input "1770"
type input "10.76"
type input "$104.1176"
click at [477, 232] on div "50 50 %" at bounding box center [458, 246] width 39 height 29
click at [549, 217] on input "1770.00" at bounding box center [546, 221] width 20 height 9
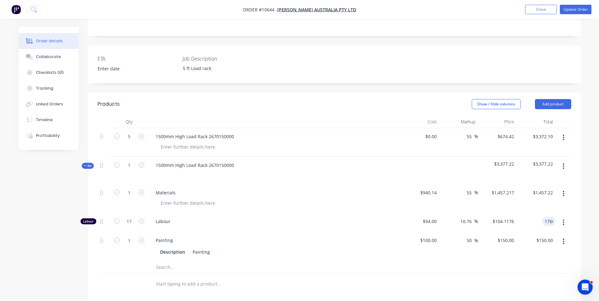
type input "1760"
type input "10.14"
type input "$103.5294"
click at [543, 213] on div "$1,760.00 1760" at bounding box center [536, 222] width 39 height 19
click at [545, 217] on input "1760.00" at bounding box center [546, 221] width 20 height 9
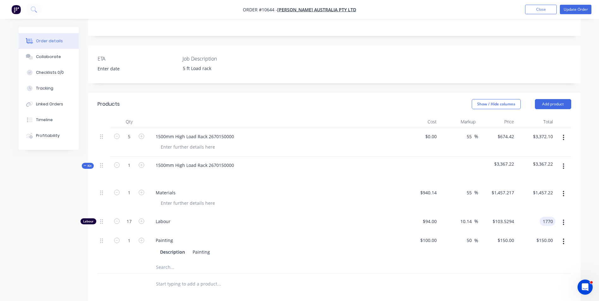
type input "1770"
type input "10.76"
type input "$104.1176"
click at [559, 217] on button "button" at bounding box center [563, 222] width 15 height 11
click at [551, 213] on div "$1,770.00 $1,770.00" at bounding box center [536, 222] width 39 height 19
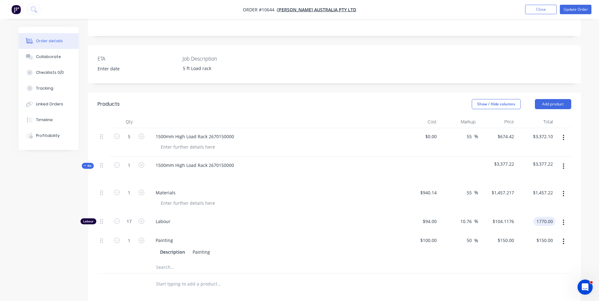
click at [544, 217] on input "1770.00" at bounding box center [546, 221] width 20 height 9
type input "1760"
type input "10.14"
type input "$103.5294"
click at [529, 184] on div "$1,457.22 $1,457.22" at bounding box center [536, 198] width 39 height 29
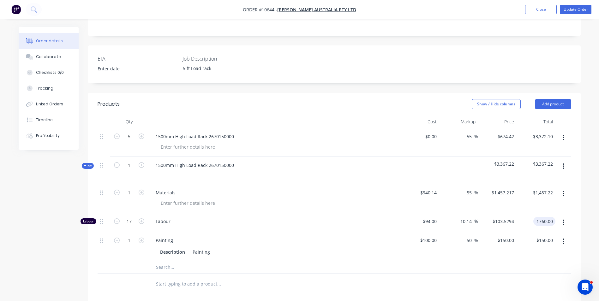
click at [537, 217] on input "1760.00" at bounding box center [546, 221] width 20 height 9
type input "1770"
type input "10.76"
type input "$104.1176"
click at [531, 232] on div "$150.00 $150.00" at bounding box center [536, 246] width 39 height 29
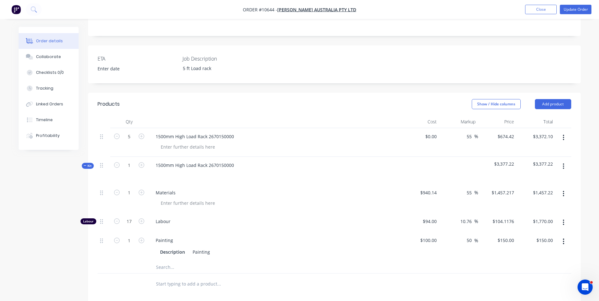
click at [541, 213] on div "$1,770.00 $1,770.00" at bounding box center [536, 222] width 39 height 19
click at [541, 217] on input "1770.00" at bounding box center [546, 221] width 20 height 9
type input "1760"
type input "10.14"
type input "$103.5294"
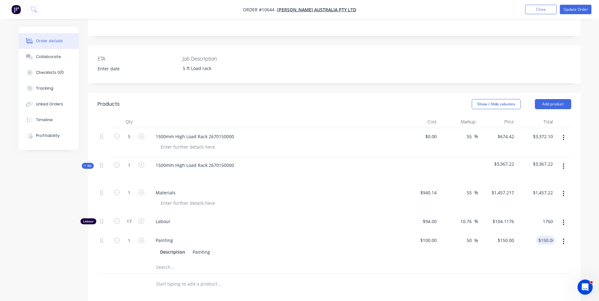
type input "$1,760.00"
click at [537, 236] on div "150.00 150.00" at bounding box center [546, 240] width 20 height 9
type input "157"
type input "57"
type input "$157.00"
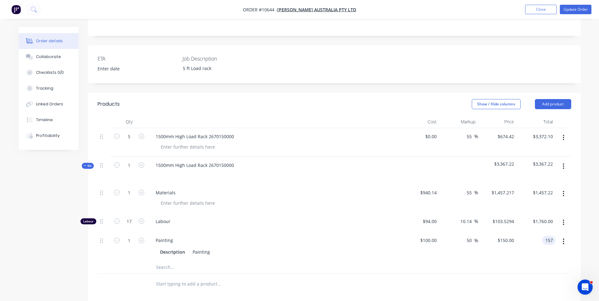
type input "$157.00"
click at [481, 232] on div "$157.00 $150.00" at bounding box center [497, 246] width 39 height 29
click at [141, 162] on icon "button" at bounding box center [142, 165] width 6 height 6
type input "2"
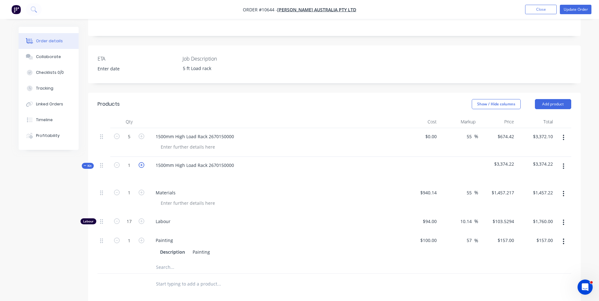
type input "$2,914.43"
type input "34"
type input "$3,520.00"
type input "2"
type input "$314.00"
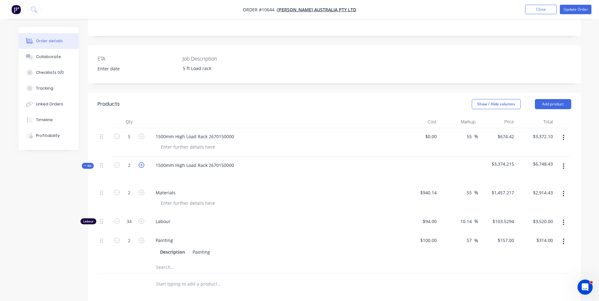
click at [141, 162] on icon "button" at bounding box center [142, 165] width 6 height 6
type input "3"
type input "$4,371.65"
type input "51"
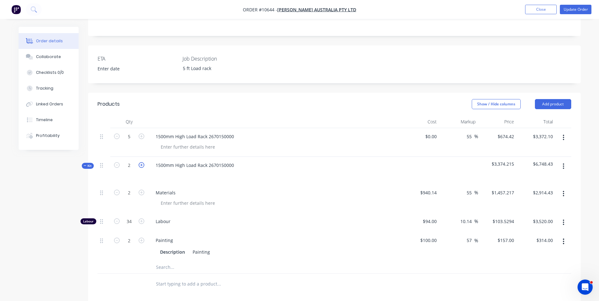
type input "$5,280.00"
type input "3"
type input "$471.00"
click at [141, 162] on icon "button" at bounding box center [142, 165] width 6 height 6
type input "4"
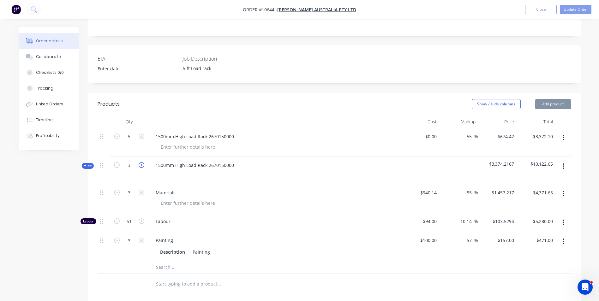
type input "4"
type input "$5,828.87"
type input "68"
type input "$7,040.00"
type input "4"
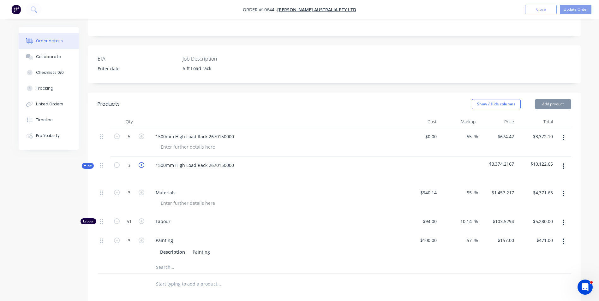
type input "$628.00"
click at [141, 162] on icon "button" at bounding box center [142, 165] width 6 height 6
type input "5"
type input "$7,286.09"
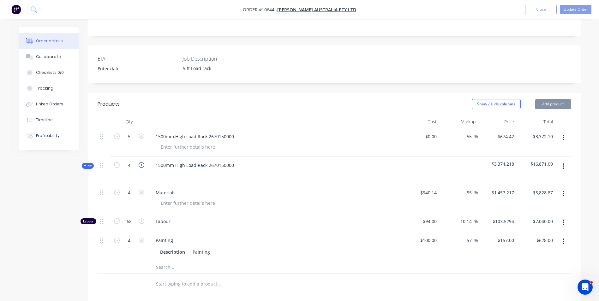
type input "85"
type input "$8,800.00"
type input "5"
type input "$785.00"
click at [141, 162] on icon "button" at bounding box center [142, 165] width 6 height 6
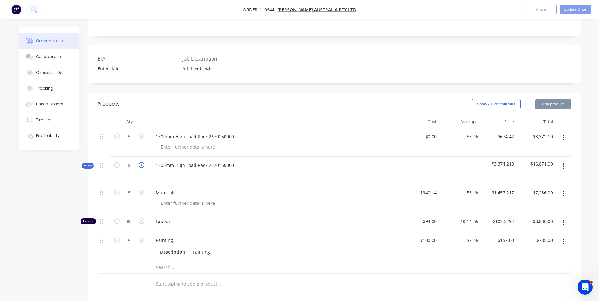
type input "6"
type input "$8,743.30"
type input "102"
type input "$10,560.00"
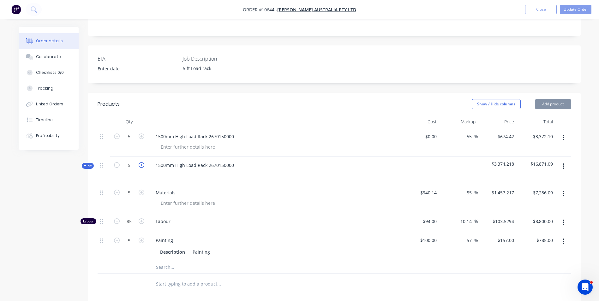
type input "6"
type input "$942.00"
click at [117, 162] on icon "button" at bounding box center [117, 165] width 6 height 6
type input "5"
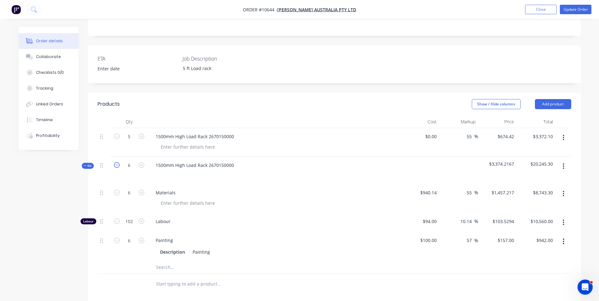
type input "$7,286.09"
type input "85"
type input "$8,800.00"
type input "5"
type input "$785.00"
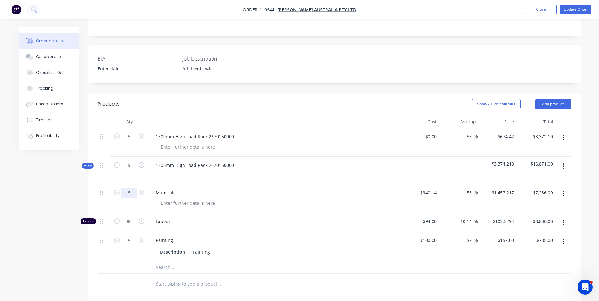
click at [129, 188] on input "5" at bounding box center [129, 192] width 16 height 9
type input "1"
type input "$1,457.22"
click at [236, 188] on div "Materials" at bounding box center [275, 192] width 248 height 9
click at [129, 198] on input "85" at bounding box center [129, 192] width 16 height 9
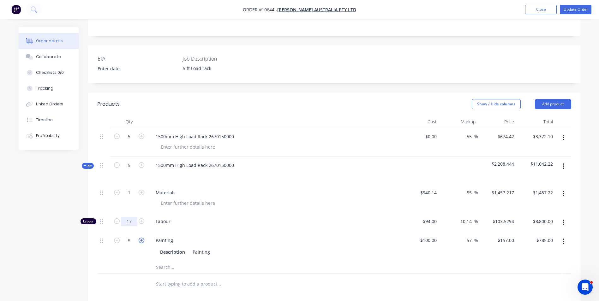
type input "17"
type input "$1,760.00"
click at [120, 242] on div "5" at bounding box center [129, 246] width 38 height 29
click at [132, 232] on div "5" at bounding box center [129, 246] width 38 height 29
click at [133, 198] on input "5" at bounding box center [129, 192] width 16 height 9
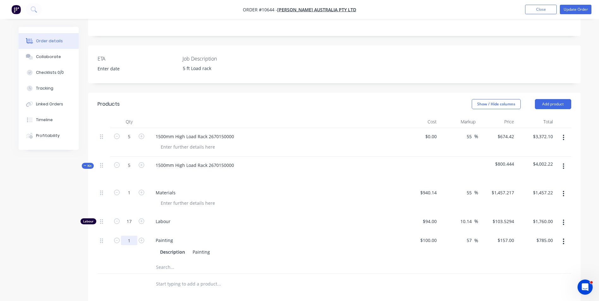
type input "1"
click at [255, 213] on div "Labour" at bounding box center [274, 222] width 253 height 19
click at [545, 236] on input "157.00" at bounding box center [546, 240] width 20 height 9
type input "155"
type input "1760.00"
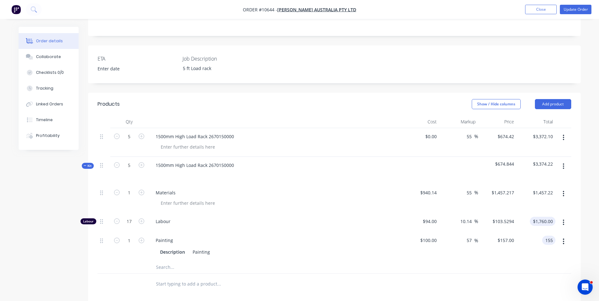
type input "55"
type input "$155.00"
click at [537, 217] on input "1760.00" at bounding box center [543, 221] width 23 height 9
type input "1457.22"
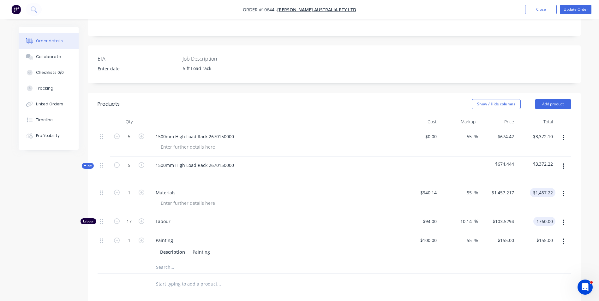
type input "$1,760.00"
click at [546, 188] on input "1457.22" at bounding box center [546, 192] width 20 height 9
click at [550, 188] on input "1457.22" at bounding box center [546, 192] width 20 height 9
type input "$1,457.22"
click at [550, 184] on div "$1,457.22 1457.22" at bounding box center [536, 198] width 39 height 29
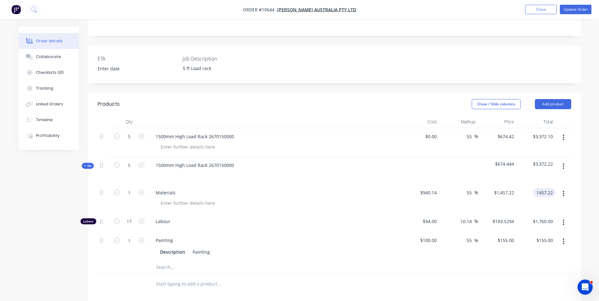
click at [551, 188] on input "1457.22" at bounding box center [546, 192] width 20 height 9
type input "1457.2"
type input "$1,457.20"
click at [536, 193] on div "$1,457.20 $1,457.20" at bounding box center [536, 198] width 39 height 29
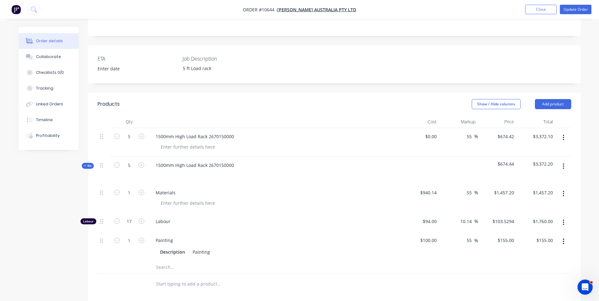
click at [566, 132] on button "button" at bounding box center [563, 137] width 15 height 11
drag, startPoint x: 545, startPoint y: 173, endPoint x: 560, endPoint y: 169, distance: 15.6
click at [544, 188] on div "Delete" at bounding box center [541, 192] width 49 height 9
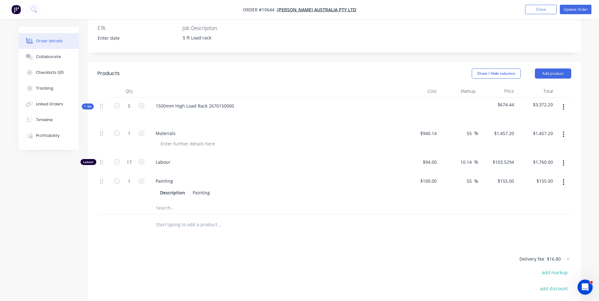
scroll to position [168, 0]
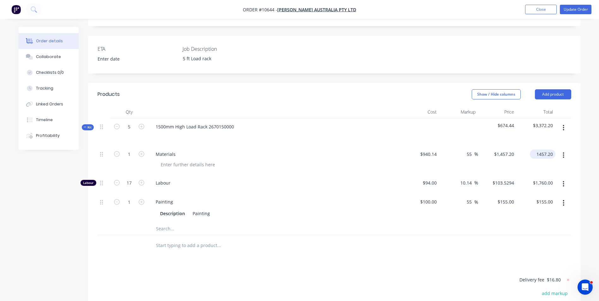
click at [550, 150] on input "1457.20" at bounding box center [543, 154] width 23 height 9
type input "1457.18"
type input "$1,457.18"
click at [521, 156] on div "$1,457.18 $1,457.18" at bounding box center [536, 160] width 39 height 29
click at [546, 150] on input "1457.18" at bounding box center [546, 154] width 20 height 9
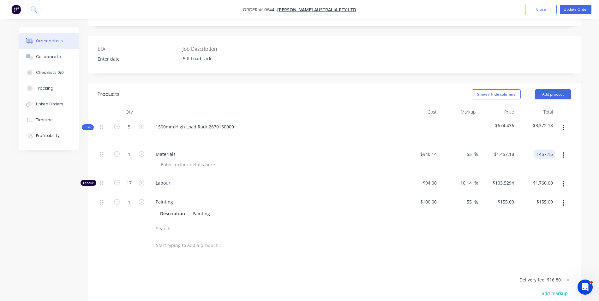
type input "1457.15"
type input "54.99"
type input "$1,457.15"
click at [547, 175] on div "$1,760.00 $1,760.00" at bounding box center [536, 184] width 39 height 19
click at [554, 150] on div "1457.15 1457.15" at bounding box center [546, 154] width 20 height 9
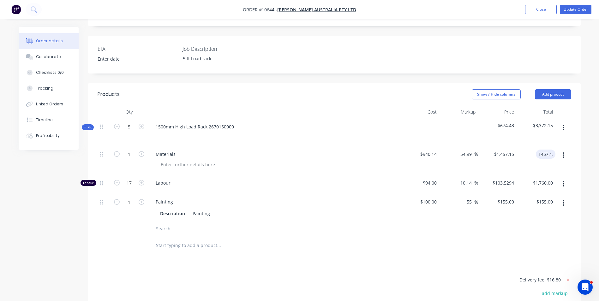
type input "1457.13"
type input "$1,457.13"
click at [544, 156] on div "$1,457.13 1457.13" at bounding box center [536, 160] width 39 height 29
click at [544, 156] on div "$1,457.13 $1,457.13" at bounding box center [536, 160] width 39 height 29
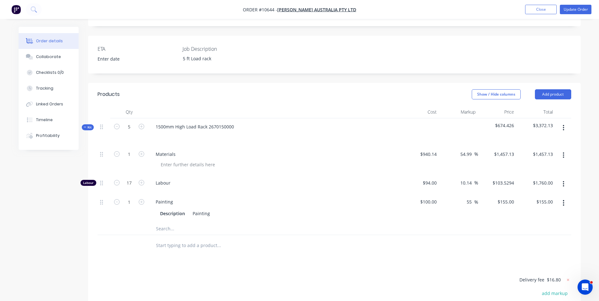
click at [480, 235] on div at bounding box center [335, 245] width 474 height 21
click at [570, 12] on button "Update Order" at bounding box center [576, 9] width 32 height 9
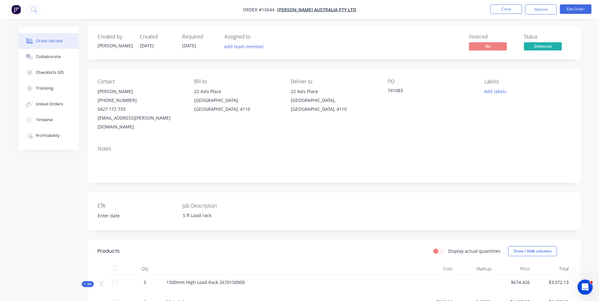
scroll to position [0, 0]
click at [552, 10] on button "Options" at bounding box center [541, 9] width 32 height 10
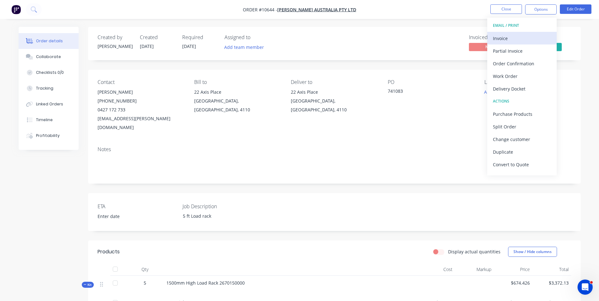
click at [515, 44] on button "Invoice" at bounding box center [521, 38] width 69 height 13
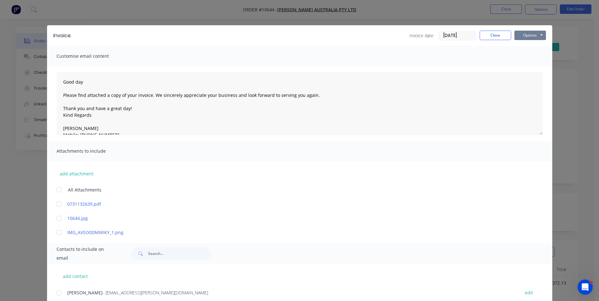
click at [531, 34] on button "Options" at bounding box center [530, 35] width 32 height 9
drag, startPoint x: 525, startPoint y: 46, endPoint x: 545, endPoint y: 48, distance: 20.6
click at [545, 48] on button "Preview" at bounding box center [534, 46] width 40 height 10
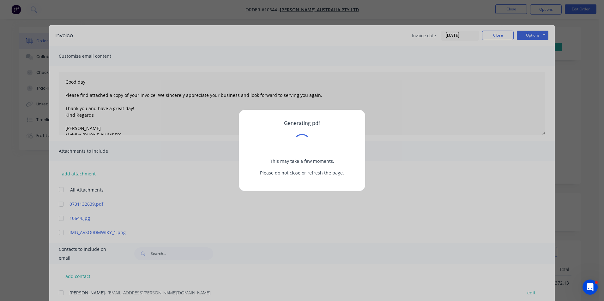
drag, startPoint x: 539, startPoint y: 45, endPoint x: 534, endPoint y: 54, distance: 10.0
click at [539, 47] on div "Generating pdf This may take a few moments. Please do not close or refresh the …" at bounding box center [302, 150] width 604 height 301
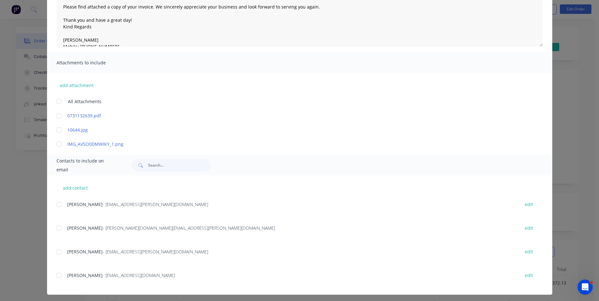
scroll to position [91, 0]
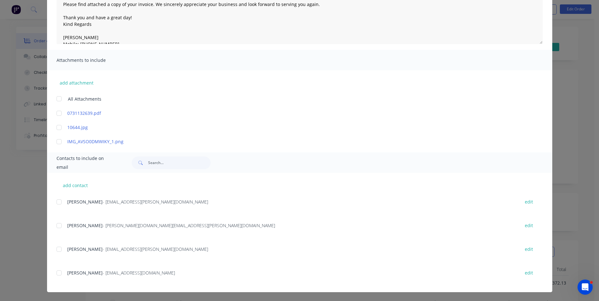
click at [59, 248] on div at bounding box center [59, 249] width 13 height 13
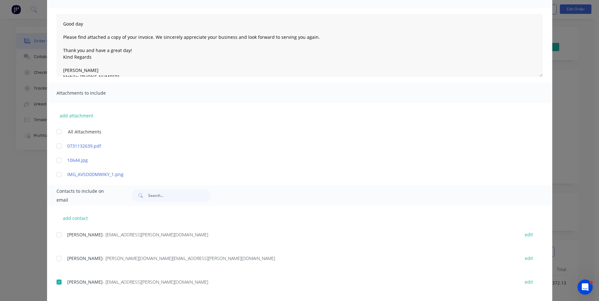
scroll to position [0, 0]
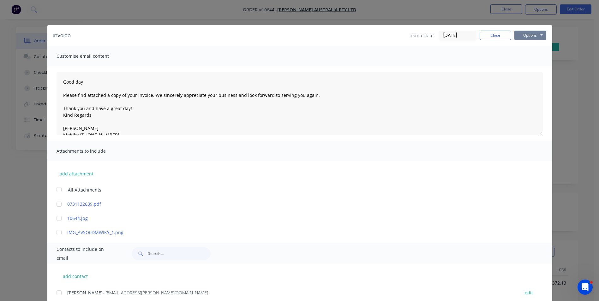
click at [536, 35] on button "Options" at bounding box center [530, 35] width 32 height 9
click at [520, 70] on button "Email" at bounding box center [534, 67] width 40 height 10
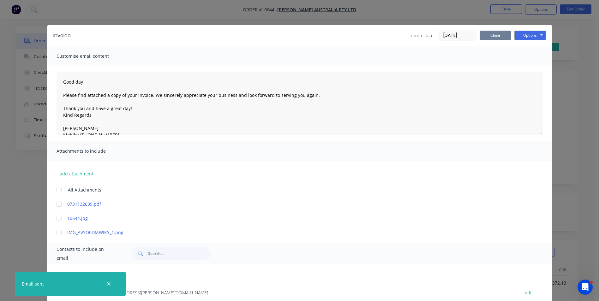
click at [484, 31] on button "Close" at bounding box center [496, 35] width 32 height 9
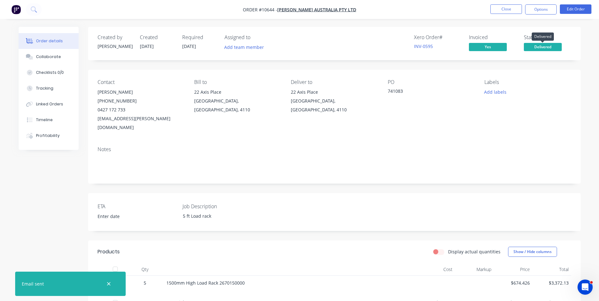
click at [548, 46] on span "Delivered" at bounding box center [543, 47] width 38 height 8
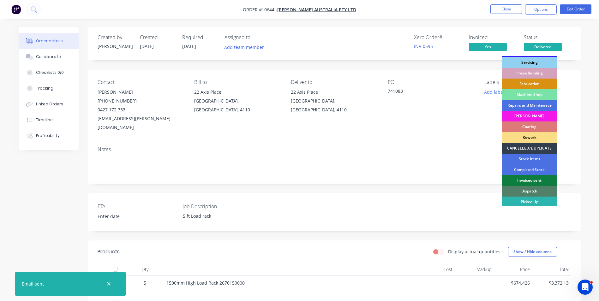
scroll to position [64, 0]
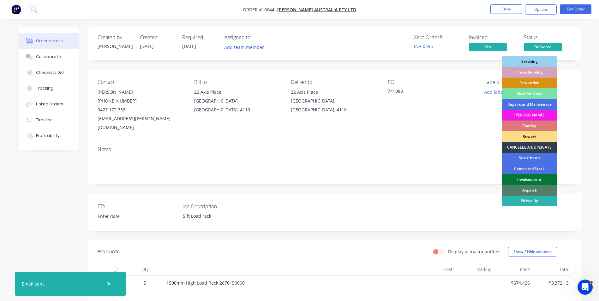
click at [534, 179] on div "Invoiced sent" at bounding box center [529, 179] width 55 height 11
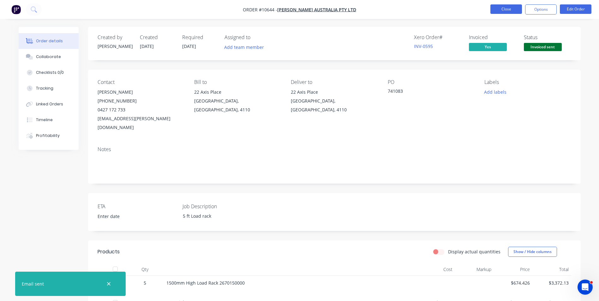
click at [504, 13] on button "Close" at bounding box center [506, 8] width 32 height 9
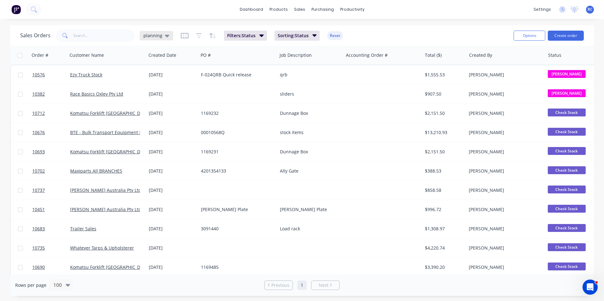
click at [165, 35] on icon at bounding box center [167, 36] width 4 height 3
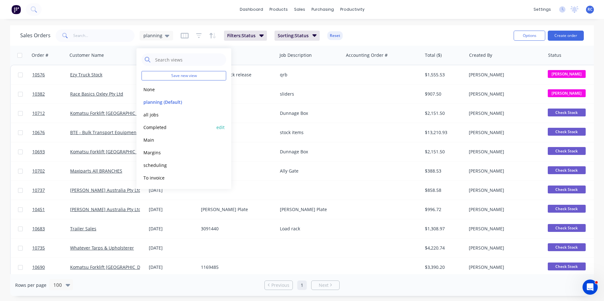
click at [152, 126] on button "Completed" at bounding box center [177, 127] width 72 height 7
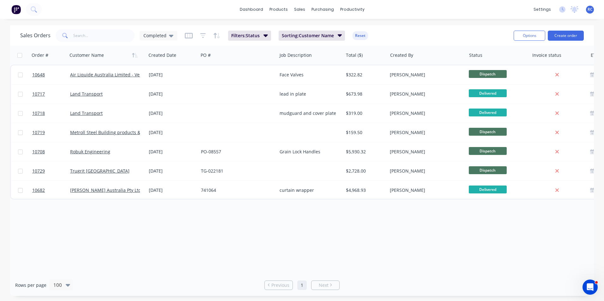
click at [95, 204] on div "Order # Customer Name Created Date PO # Job Description Total ($) Created By St…" at bounding box center [301, 160] width 583 height 229
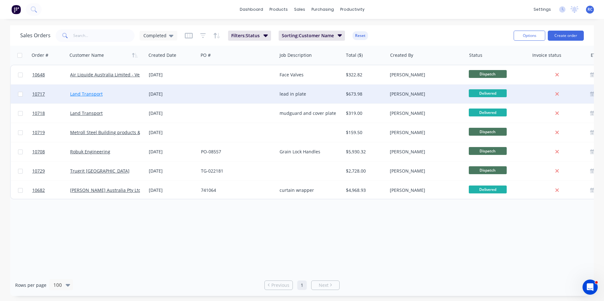
click at [82, 93] on link "Land Transport" at bounding box center [86, 94] width 33 height 6
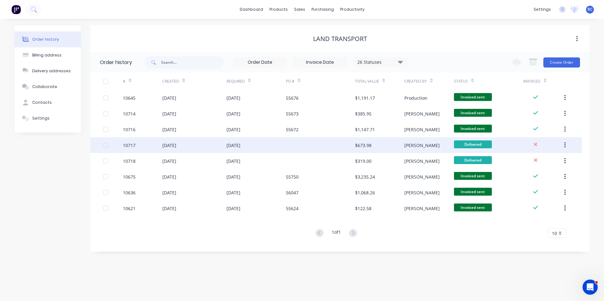
click at [154, 145] on div "10717" at bounding box center [142, 145] width 39 height 16
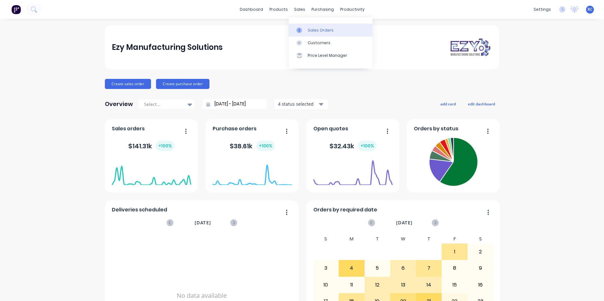
click at [300, 34] on link "Sales Orders" at bounding box center [331, 30] width 84 height 13
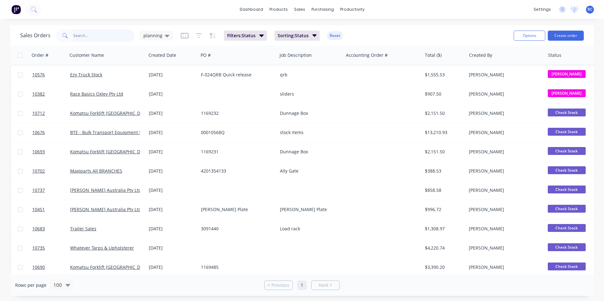
click at [85, 40] on input "text" at bounding box center [104, 35] width 62 height 13
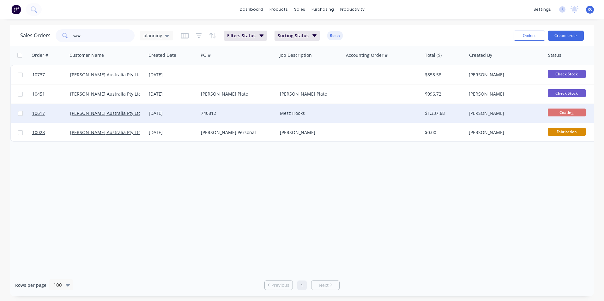
type input "vaw"
click at [100, 105] on div "[PERSON_NAME] Australia Pty Ltd" at bounding box center [107, 113] width 79 height 19
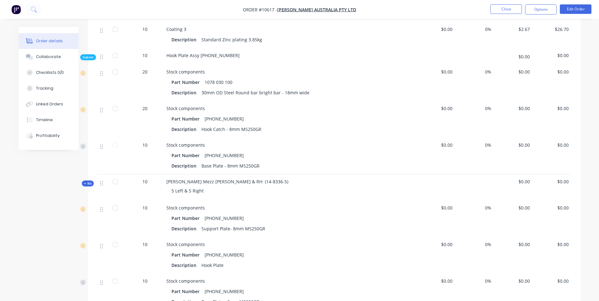
scroll to position [442, 0]
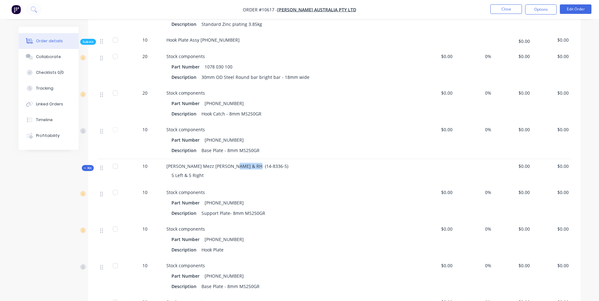
drag, startPoint x: 250, startPoint y: 158, endPoint x: 230, endPoint y: 157, distance: 20.2
click at [230, 163] on span "[PERSON_NAME] Mezz [PERSON_NAME] & RH (14-8336-5)" at bounding box center [227, 166] width 122 height 6
copy span "14-8336-5"
click at [507, 5] on button "Close" at bounding box center [506, 8] width 32 height 9
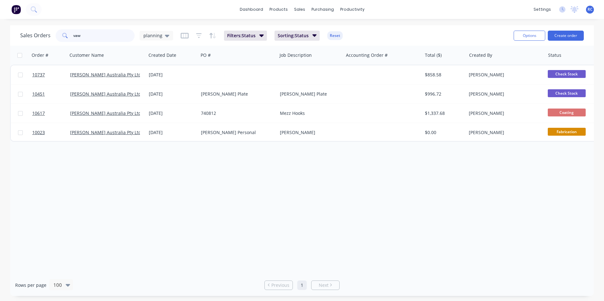
drag, startPoint x: 89, startPoint y: 35, endPoint x: 0, endPoint y: 34, distance: 89.4
click at [0, 34] on html "dashboard products sales purchasing productivity dashboard products Product Cat…" at bounding box center [302, 150] width 604 height 301
type input "10728"
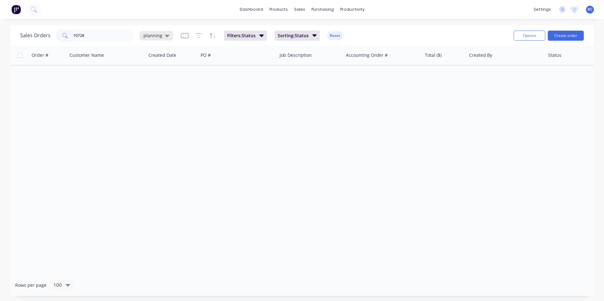
click at [156, 34] on span "planning" at bounding box center [152, 35] width 19 height 7
click at [158, 117] on button "all jobs" at bounding box center [177, 114] width 72 height 7
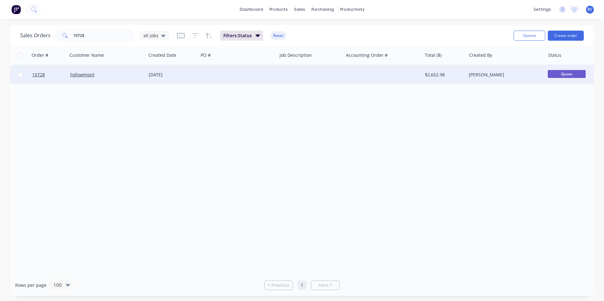
click at [107, 74] on div "Followmont" at bounding box center [105, 75] width 70 height 6
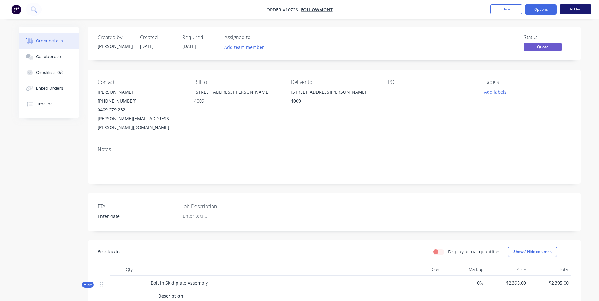
click at [576, 7] on button "Edit Quote" at bounding box center [576, 8] width 32 height 9
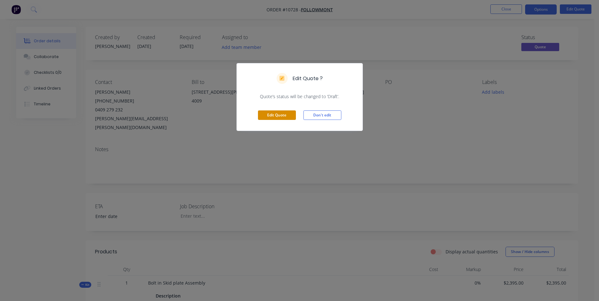
drag, startPoint x: 277, startPoint y: 116, endPoint x: 377, endPoint y: 90, distance: 103.4
click at [277, 116] on button "Edit Quote" at bounding box center [277, 115] width 38 height 9
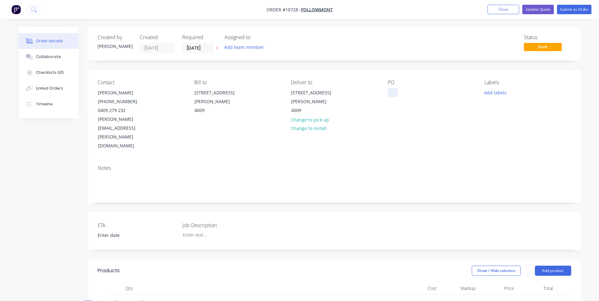
click at [389, 89] on div at bounding box center [393, 92] width 10 height 9
paste div
click at [570, 9] on button "Submit as Order" at bounding box center [574, 9] width 34 height 9
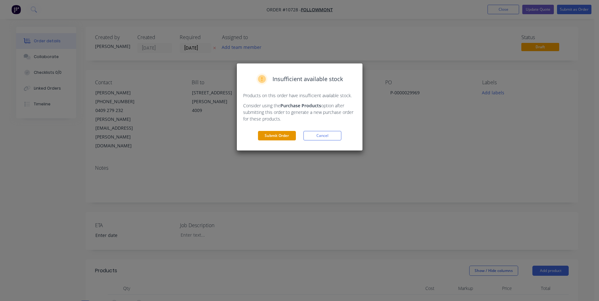
click at [292, 133] on button "Submit Order" at bounding box center [277, 135] width 38 height 9
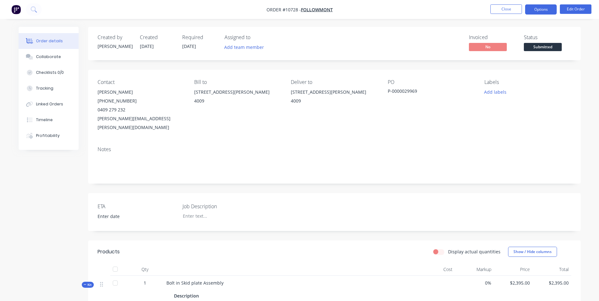
click at [529, 11] on button "Options" at bounding box center [541, 9] width 32 height 10
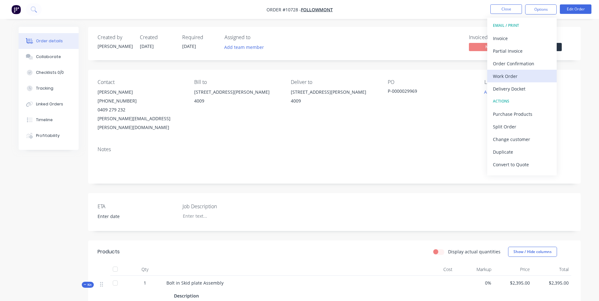
click at [521, 78] on div "Work Order" at bounding box center [522, 76] width 58 height 9
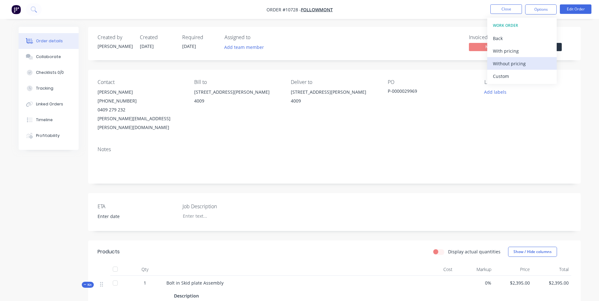
click at [519, 59] on div "Without pricing" at bounding box center [522, 63] width 58 height 9
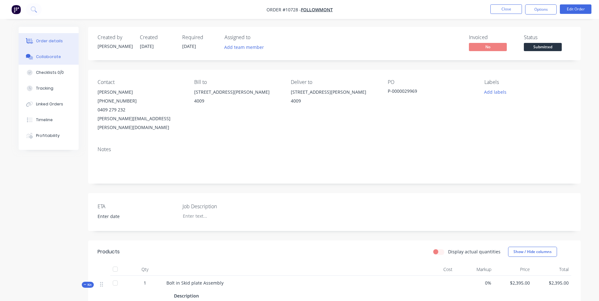
click at [53, 59] on div "Collaborate" at bounding box center [48, 57] width 25 height 6
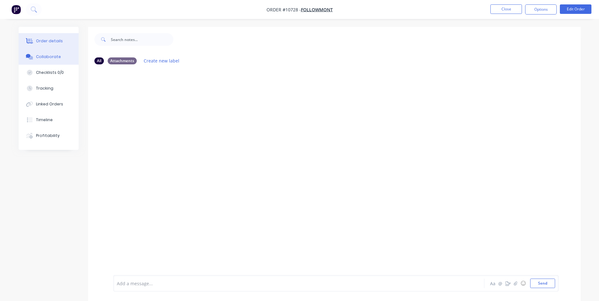
click at [51, 40] on div "Order details" at bounding box center [49, 41] width 27 height 6
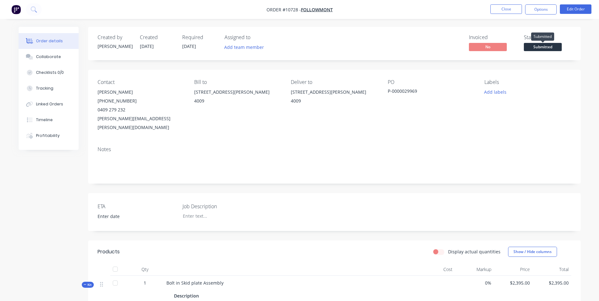
click at [548, 46] on span "Submitted" at bounding box center [543, 47] width 38 height 8
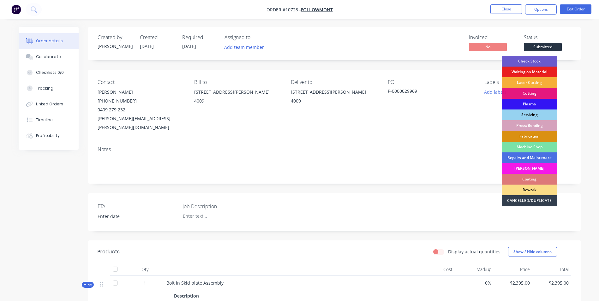
click at [539, 64] on div "Check Stock" at bounding box center [529, 61] width 55 height 11
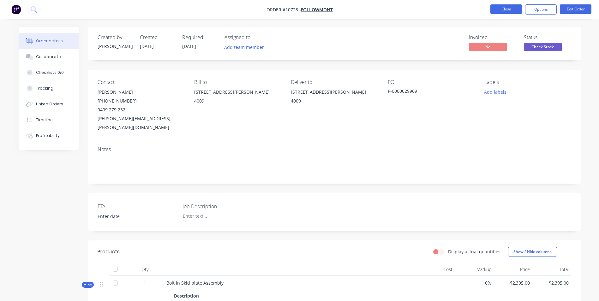
click at [514, 7] on button "Close" at bounding box center [506, 8] width 32 height 9
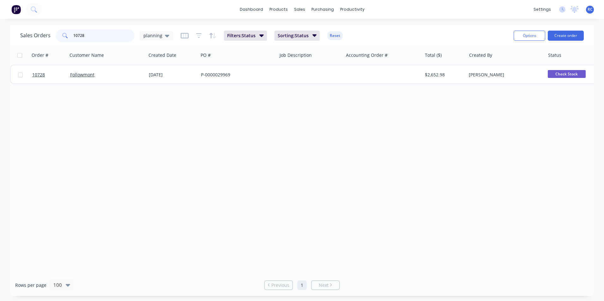
drag, startPoint x: 88, startPoint y: 33, endPoint x: 54, endPoint y: 22, distance: 35.7
click at [54, 22] on div "dashboard products sales purchasing productivity dashboard products Product Cat…" at bounding box center [302, 150] width 604 height 301
click at [165, 34] on icon at bounding box center [167, 35] width 4 height 7
click at [141, 128] on div "Save new view None edit planning (Default) edit all jobs edit Completed edit Ma…" at bounding box center [183, 118] width 95 height 141
click at [158, 127] on button "Completed" at bounding box center [177, 127] width 72 height 7
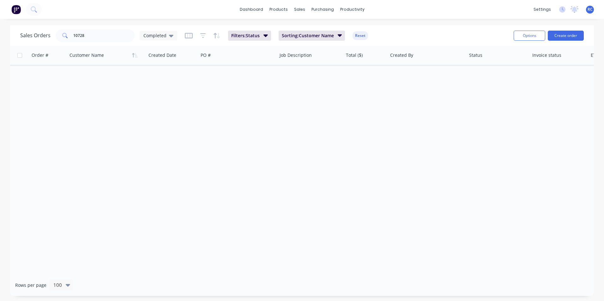
drag, startPoint x: 91, startPoint y: 39, endPoint x: 61, endPoint y: 32, distance: 30.9
click at [61, 32] on div "Sales Orders 10728 Completed Filters: Status Sorting: Customer Name Reset" at bounding box center [264, 35] width 488 height 15
drag, startPoint x: 91, startPoint y: 38, endPoint x: 43, endPoint y: 16, distance: 52.4
click at [49, 15] on div "dashboard products sales purchasing productivity dashboard products Product Cat…" at bounding box center [302, 150] width 604 height 301
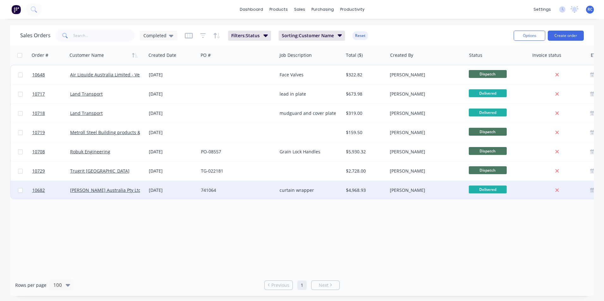
click at [219, 191] on div "741064" at bounding box center [236, 190] width 70 height 6
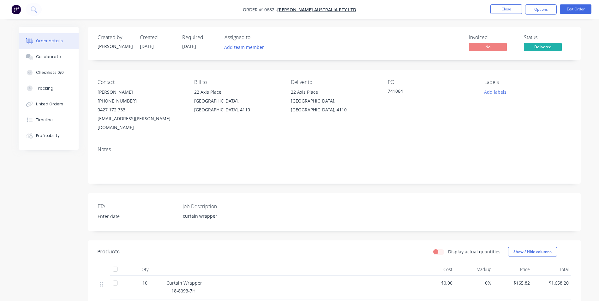
drag, startPoint x: 514, startPoint y: 9, endPoint x: 762, endPoint y: 99, distance: 263.4
click at [599, 99] on html "Order #10682 - Vawdrey Australia Pty Ltd Close Options Edit Order Order details…" at bounding box center [299, 253] width 599 height 507
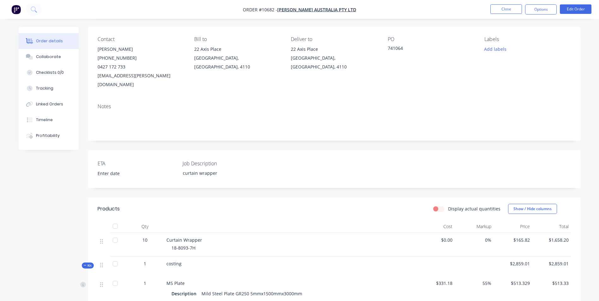
scroll to position [32, 0]
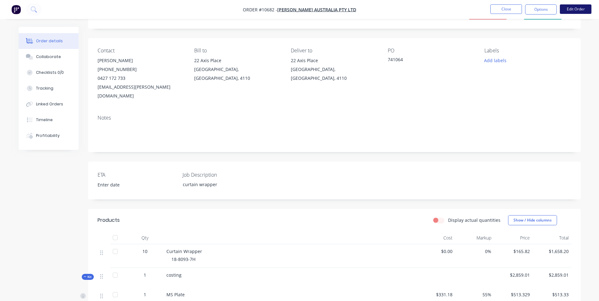
click at [582, 5] on button "Edit Order" at bounding box center [576, 8] width 32 height 9
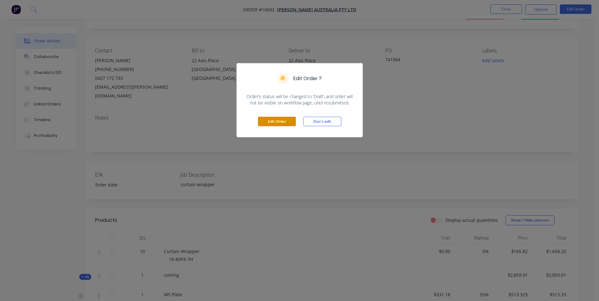
click at [267, 124] on button "Edit Order" at bounding box center [277, 121] width 38 height 9
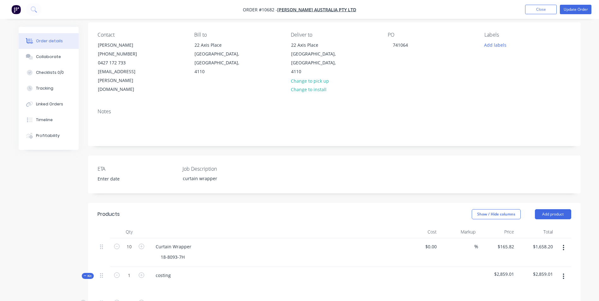
scroll to position [158, 0]
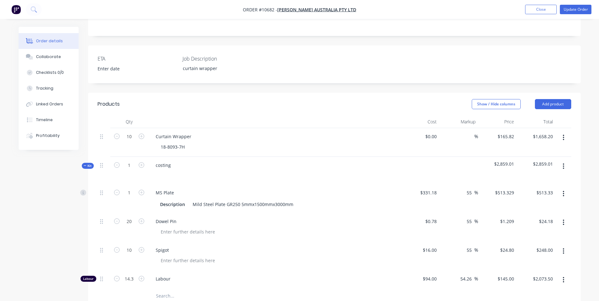
click at [564, 163] on icon "button" at bounding box center [564, 166] width 2 height 7
click at [545, 216] on div "Delete" at bounding box center [541, 220] width 49 height 9
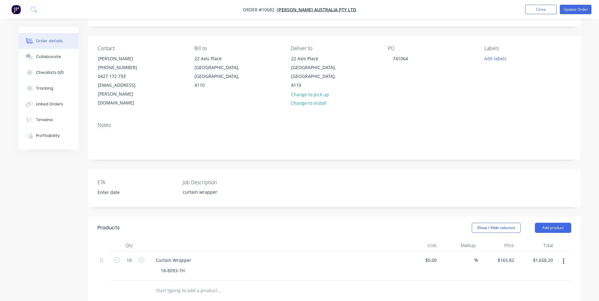
scroll to position [32, 0]
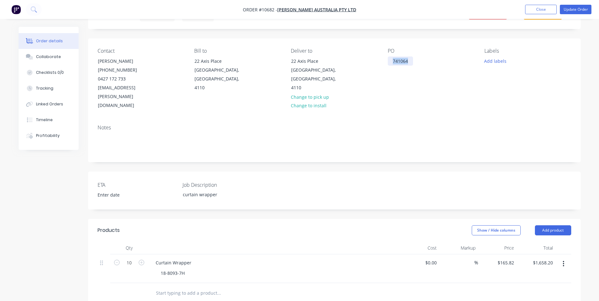
drag, startPoint x: 408, startPoint y: 63, endPoint x: 392, endPoint y: 63, distance: 15.5
click at [392, 63] on div "741064" at bounding box center [400, 61] width 25 height 9
copy div "741064"
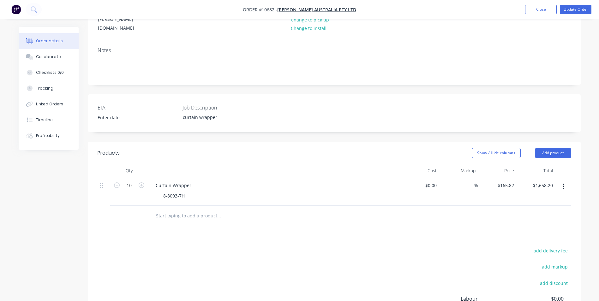
scroll to position [126, 0]
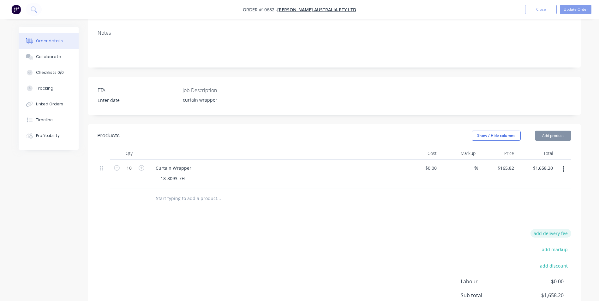
click at [562, 229] on button "add delivery fee" at bounding box center [550, 233] width 41 height 9
type input "16.8"
click at [498, 204] on div "Products Show / Hide columns Add product Qty Cost Markup Price Total 10 Curtain…" at bounding box center [334, 241] width 493 height 235
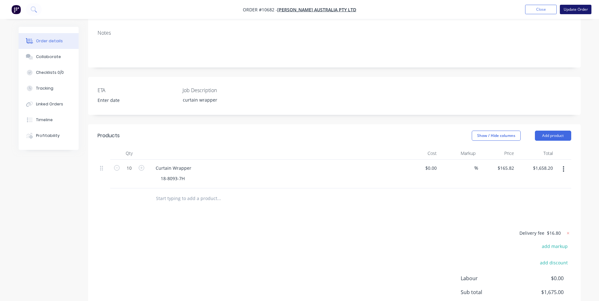
click at [578, 13] on button "Update Order" at bounding box center [576, 9] width 32 height 9
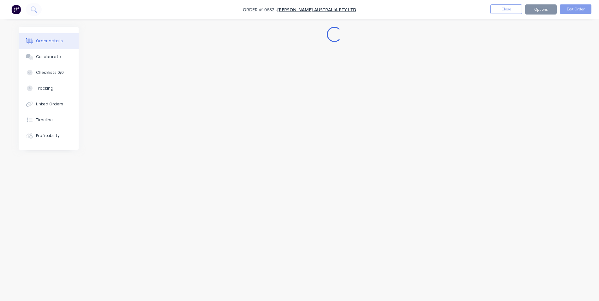
scroll to position [0, 0]
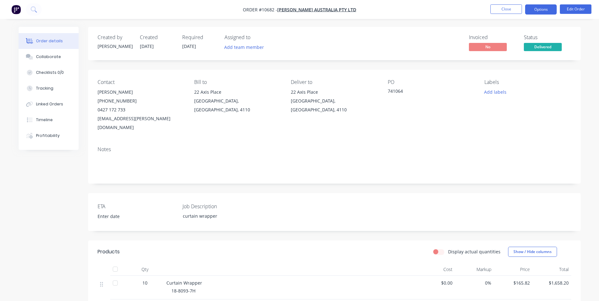
click at [530, 6] on button "Options" at bounding box center [541, 9] width 32 height 10
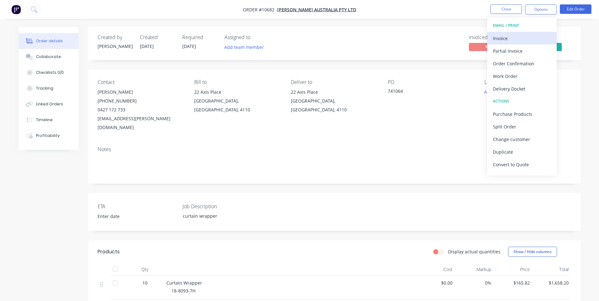
click at [524, 36] on div "Invoice" at bounding box center [522, 38] width 58 height 9
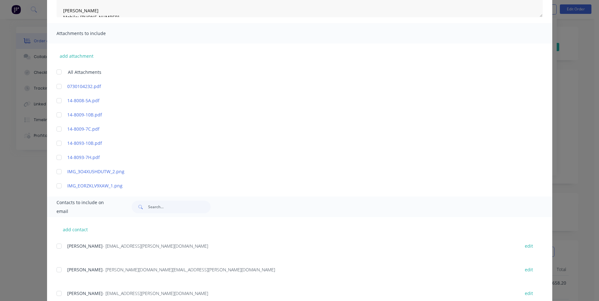
scroll to position [126, 0]
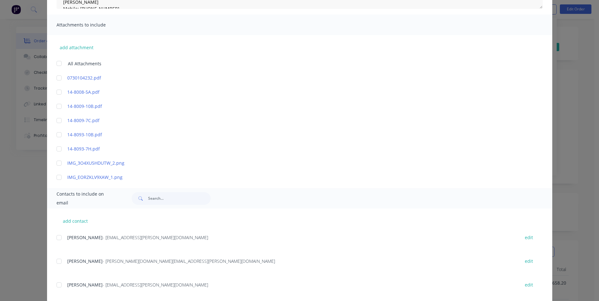
click at [57, 286] on div at bounding box center [59, 285] width 13 height 13
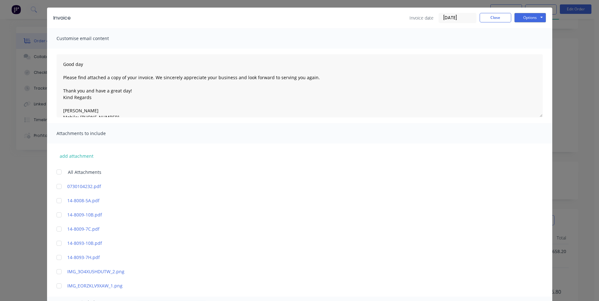
scroll to position [0, 0]
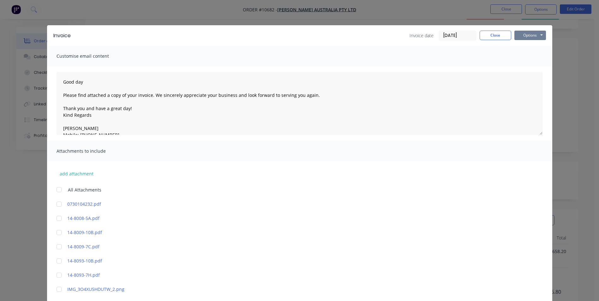
click at [525, 35] on button "Options" at bounding box center [530, 35] width 32 height 9
click at [525, 65] on button "Email" at bounding box center [534, 67] width 40 height 10
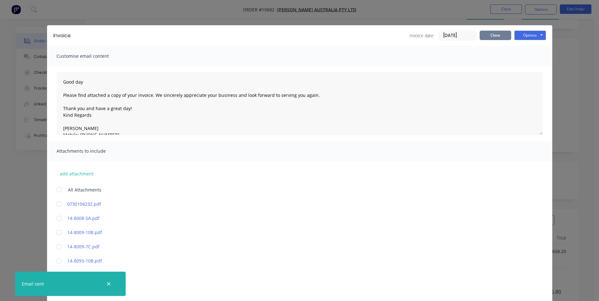
click at [500, 40] on button "Close" at bounding box center [496, 35] width 32 height 9
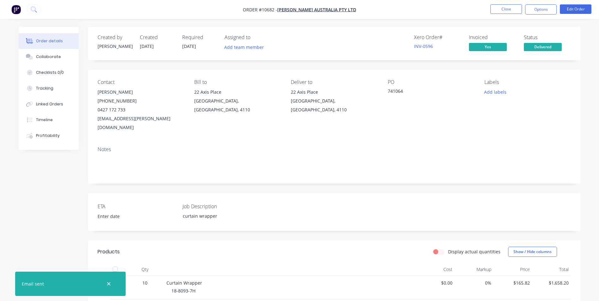
click at [548, 51] on span "Delivered" at bounding box center [543, 47] width 38 height 8
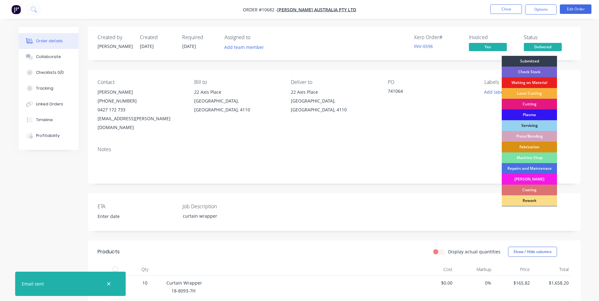
scroll to position [64, 0]
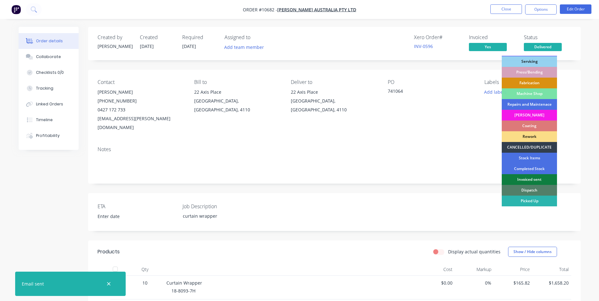
click at [524, 178] on div "Invoiced sent" at bounding box center [529, 179] width 55 height 11
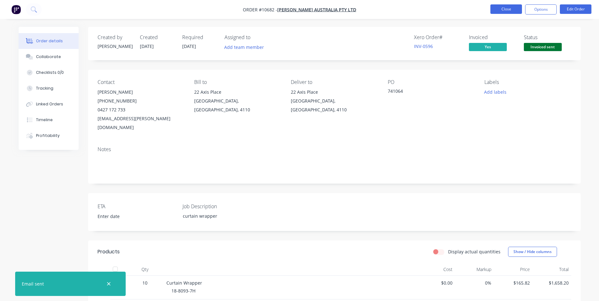
click at [500, 9] on button "Close" at bounding box center [506, 8] width 32 height 9
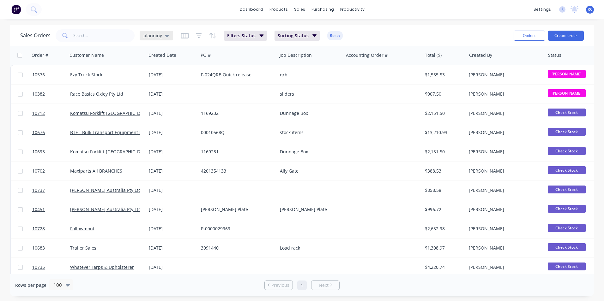
click at [157, 35] on span "planning" at bounding box center [152, 35] width 19 height 7
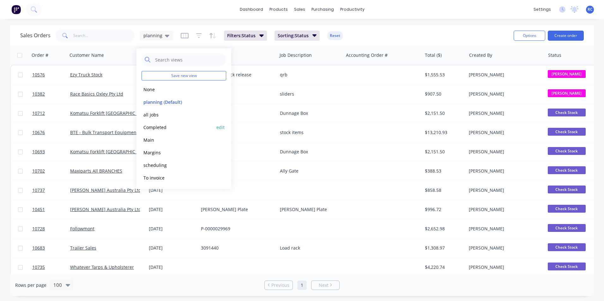
click at [152, 124] on button "Completed" at bounding box center [177, 127] width 72 height 7
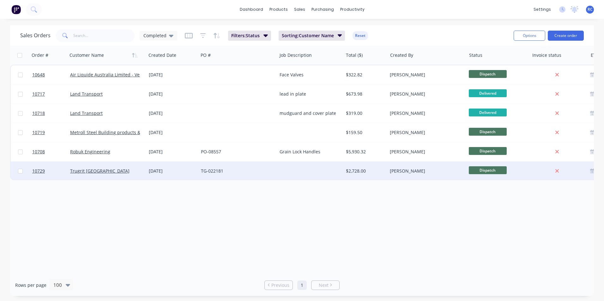
click at [104, 171] on div "Trugrit [GEOGRAPHIC_DATA]" at bounding box center [105, 171] width 70 height 6
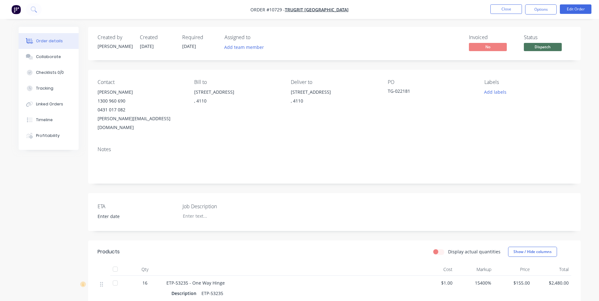
click at [451, 278] on div "$1.00" at bounding box center [435, 289] width 39 height 26
click at [451, 280] on span "$1.00" at bounding box center [436, 283] width 34 height 7
click at [578, 9] on button "Edit Order" at bounding box center [576, 8] width 32 height 9
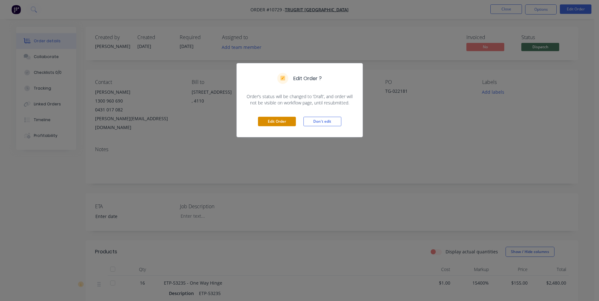
click at [279, 125] on button "Edit Order" at bounding box center [277, 121] width 38 height 9
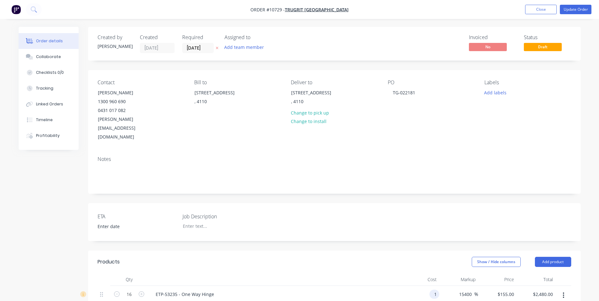
click at [435, 290] on input "1" at bounding box center [435, 294] width 7 height 9
type input "$100.00"
type input "$15,500.00"
type input "$248,000.00"
click at [463, 290] on input "15400" at bounding box center [466, 294] width 16 height 9
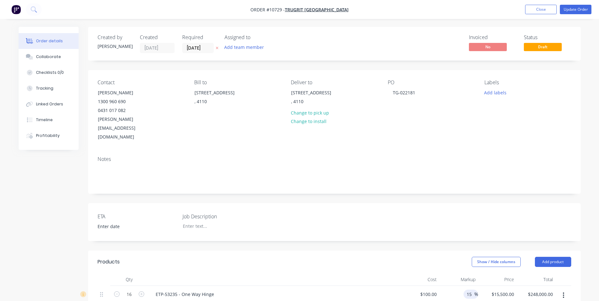
type input "1"
type input "55"
type input "$155.00"
type input "$2,480.00"
click at [455, 286] on div "55 55 %" at bounding box center [458, 300] width 39 height 29
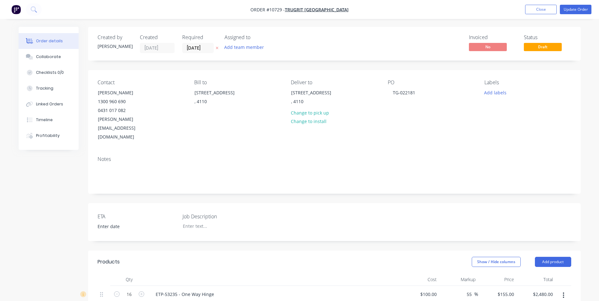
click at [451, 286] on div "55 55 %" at bounding box center [458, 300] width 39 height 29
click at [456, 289] on div "55 55 %" at bounding box center [458, 300] width 39 height 29
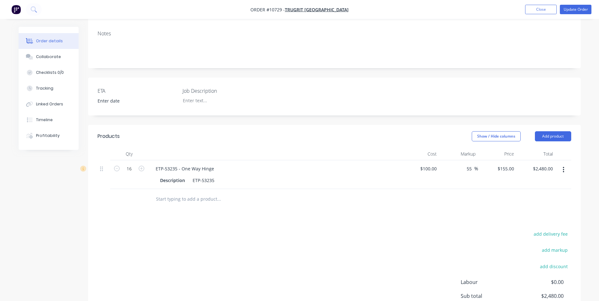
scroll to position [126, 0]
click at [557, 229] on button "add delivery fee" at bounding box center [550, 233] width 41 height 9
type input "16.8"
click at [535, 203] on div "Products Show / Hide columns Add product Qty Cost Markup Price Total 16 ETP-532…" at bounding box center [334, 241] width 493 height 235
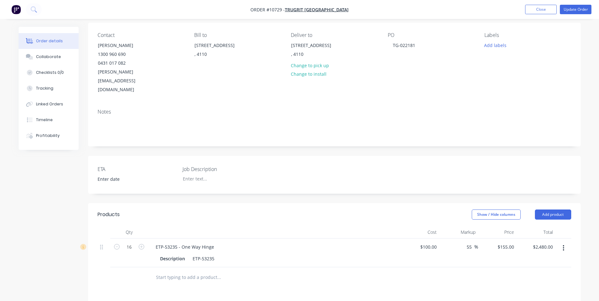
scroll to position [0, 0]
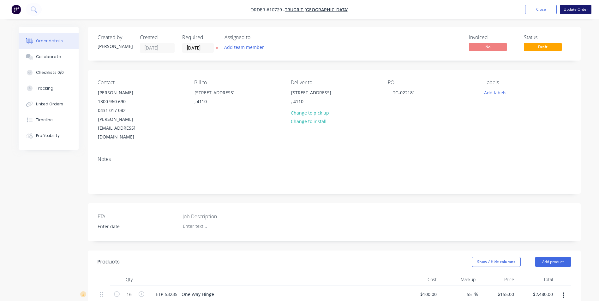
click at [577, 11] on button "Update Order" at bounding box center [576, 9] width 32 height 9
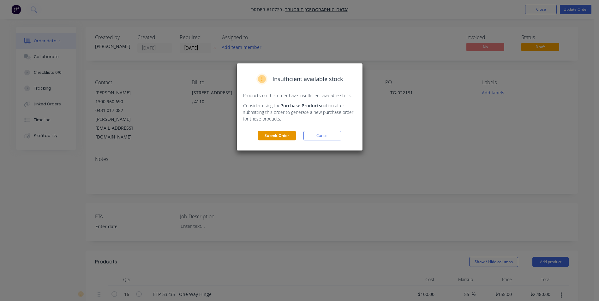
click at [287, 136] on button "Submit Order" at bounding box center [277, 135] width 38 height 9
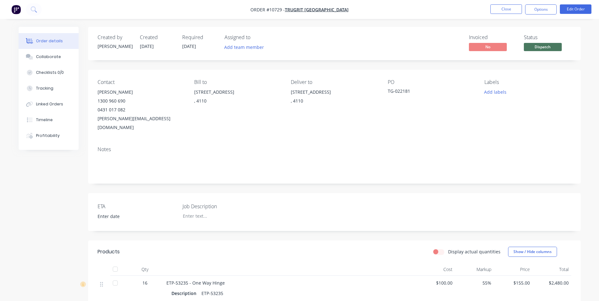
click at [533, 3] on nav "Order #10729 - Trugrit Australia Close Options Edit Order" at bounding box center [299, 9] width 599 height 19
click at [534, 6] on button "Options" at bounding box center [541, 9] width 32 height 10
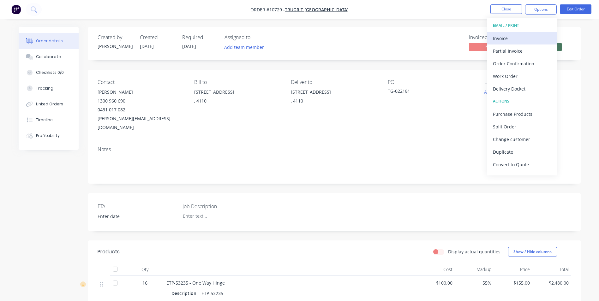
click at [513, 33] on button "Invoice" at bounding box center [521, 38] width 69 height 13
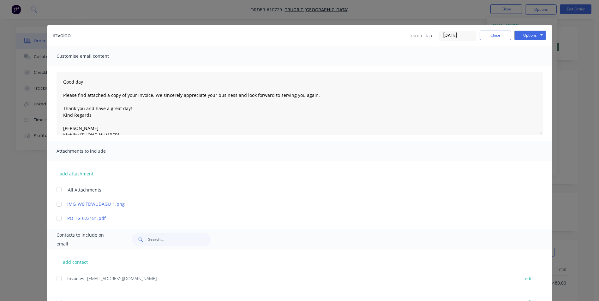
click at [454, 33] on input "[DATE]" at bounding box center [457, 35] width 37 height 9
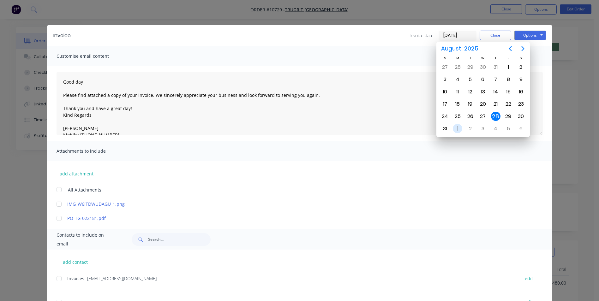
click at [454, 126] on div "1" at bounding box center [457, 128] width 9 height 9
type input "01/09/25"
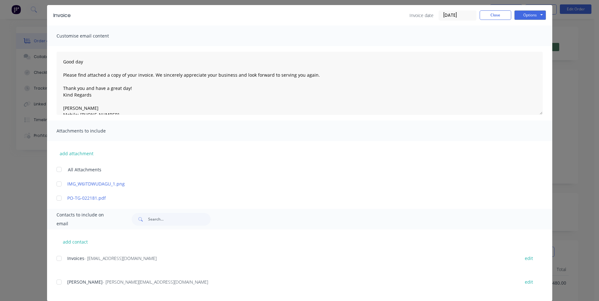
scroll to position [29, 0]
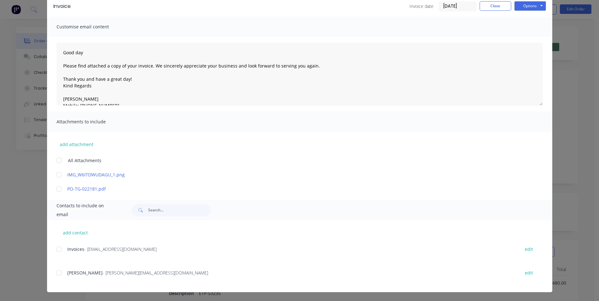
click at [54, 274] on div at bounding box center [59, 273] width 13 height 13
click at [57, 249] on div at bounding box center [59, 249] width 13 height 13
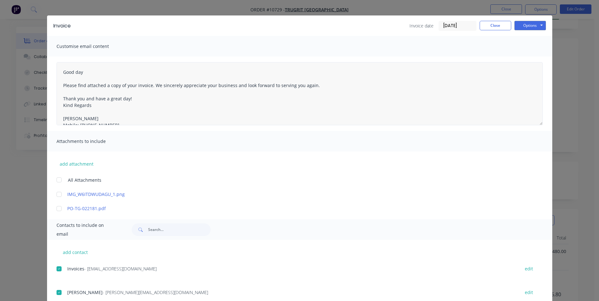
scroll to position [0, 0]
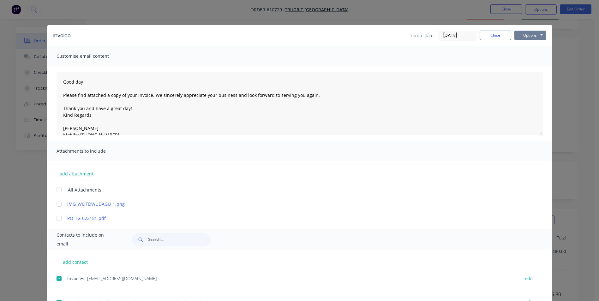
click at [529, 34] on button "Options" at bounding box center [530, 35] width 32 height 9
click at [537, 68] on button "Email" at bounding box center [534, 67] width 40 height 10
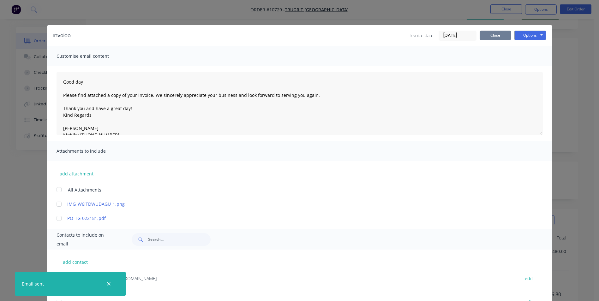
click at [502, 38] on button "Close" at bounding box center [496, 35] width 32 height 9
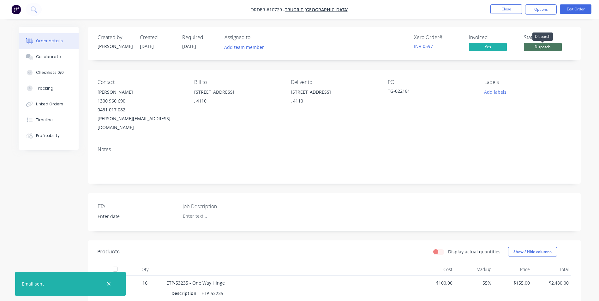
click at [527, 48] on span "Dispatch" at bounding box center [543, 47] width 38 height 8
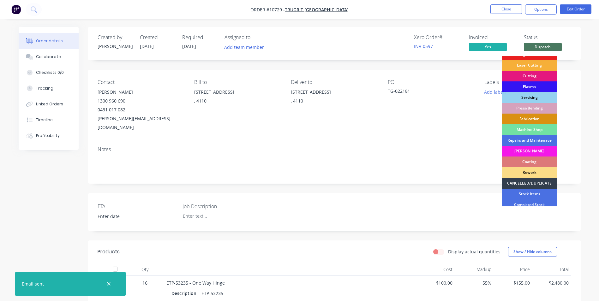
scroll to position [64, 0]
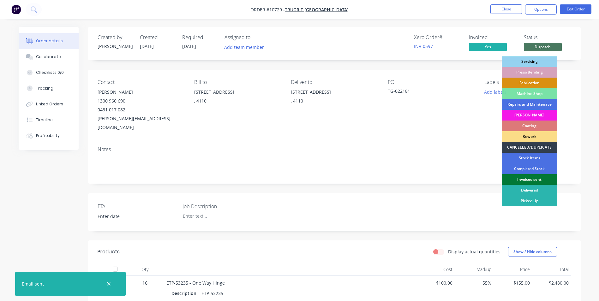
click at [543, 180] on div "Invoiced sent" at bounding box center [529, 179] width 55 height 11
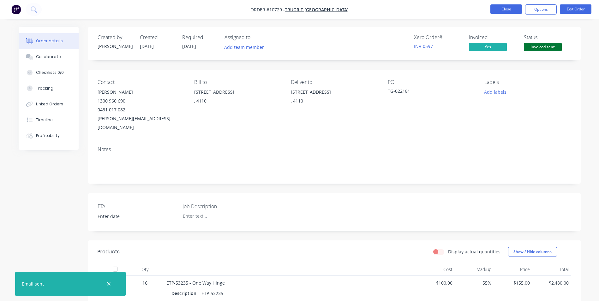
click at [503, 8] on button "Close" at bounding box center [506, 8] width 32 height 9
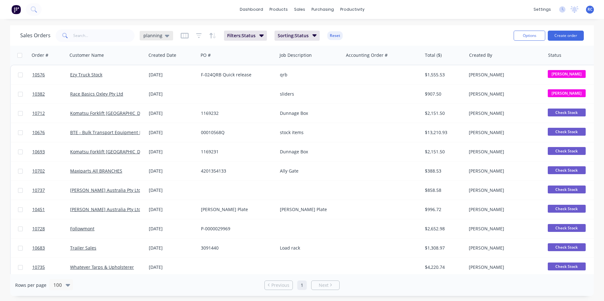
click at [162, 36] on div "planning" at bounding box center [156, 36] width 26 height 6
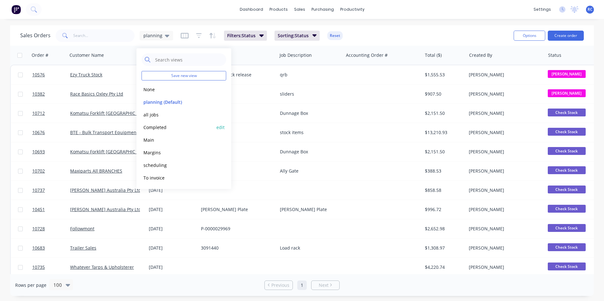
click at [159, 128] on button "Completed" at bounding box center [177, 127] width 72 height 7
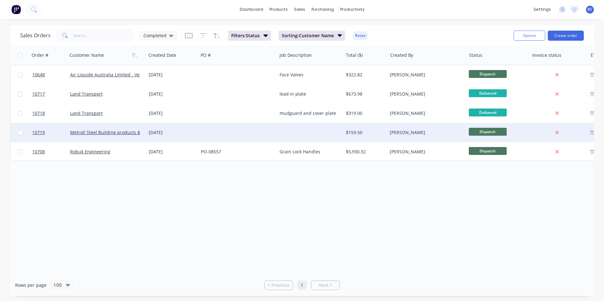
click at [207, 129] on div at bounding box center [237, 132] width 79 height 19
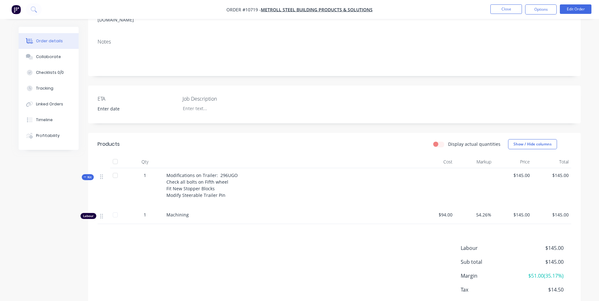
scroll to position [119, 0]
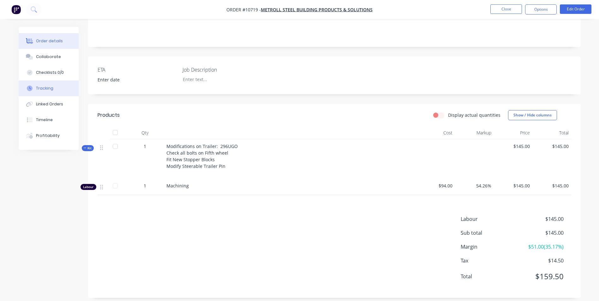
click at [49, 89] on div "Tracking" at bounding box center [44, 89] width 17 height 6
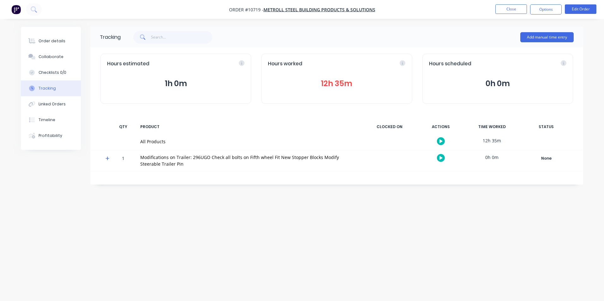
click at [49, 89] on div "Tracking" at bounding box center [47, 89] width 17 height 6
click at [51, 39] on div "Order details" at bounding box center [52, 41] width 27 height 6
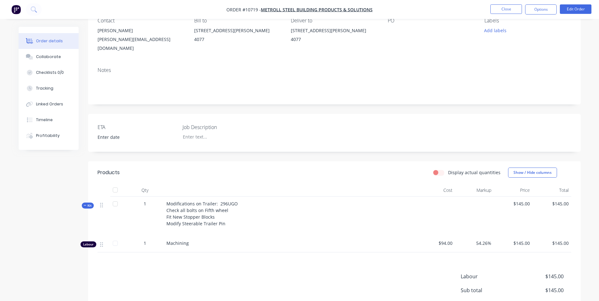
scroll to position [119, 0]
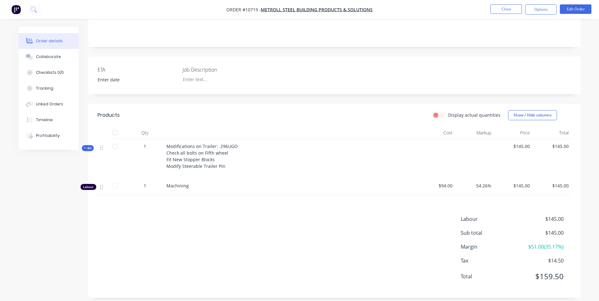
click at [147, 188] on div "1" at bounding box center [145, 187] width 38 height 16
click at [577, 8] on button "Edit Order" at bounding box center [576, 8] width 32 height 9
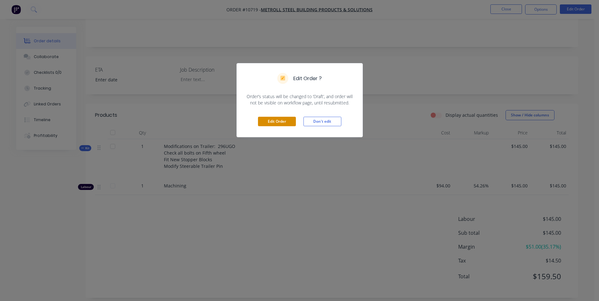
drag, startPoint x: 285, startPoint y: 121, endPoint x: 280, endPoint y: 121, distance: 4.7
click at [282, 121] on button "Edit Order" at bounding box center [277, 121] width 38 height 9
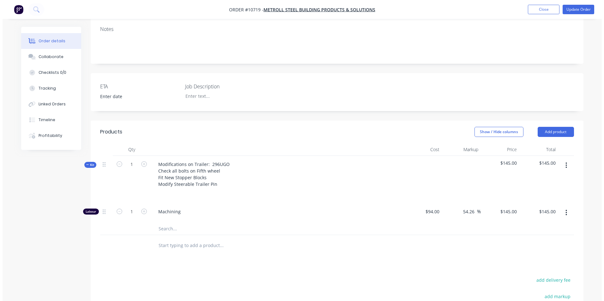
scroll to position [158, 0]
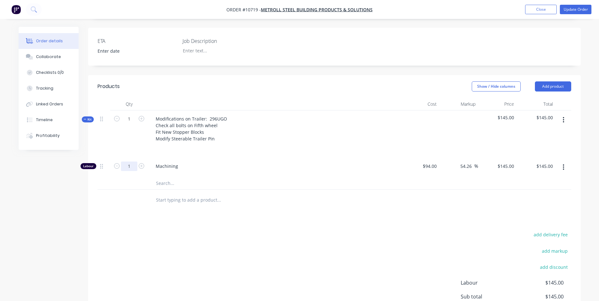
click at [131, 162] on input "1" at bounding box center [129, 166] width 16 height 9
type input "12"
type input "$1,740.00"
click at [132, 162] on input "12" at bounding box center [129, 166] width 16 height 9
type input "12.58"
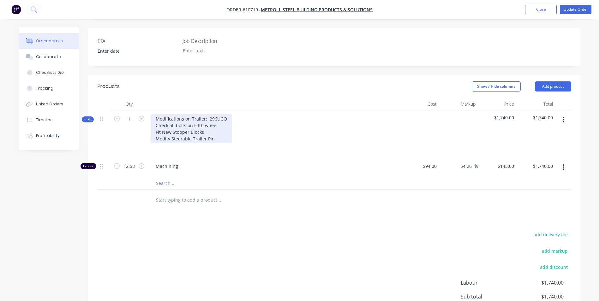
type input "$1,824.10"
click at [151, 119] on div "Modifications on Trailer: 296UGO Check all bolts on Fifth wheel Fit New Stopper…" at bounding box center [191, 128] width 81 height 29
click at [564, 117] on icon "button" at bounding box center [563, 120] width 1 height 6
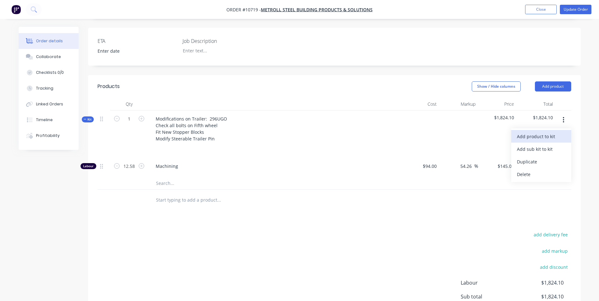
click at [552, 132] on div "Add product to kit" at bounding box center [541, 136] width 49 height 9
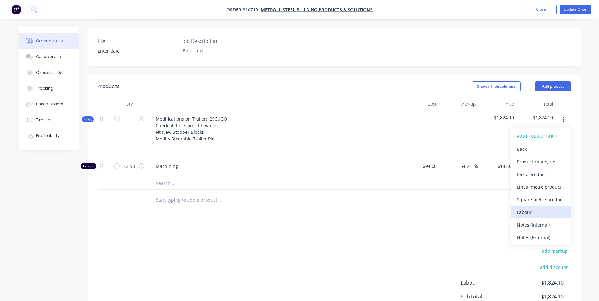
click at [545, 208] on div "Labour" at bounding box center [541, 212] width 49 height 9
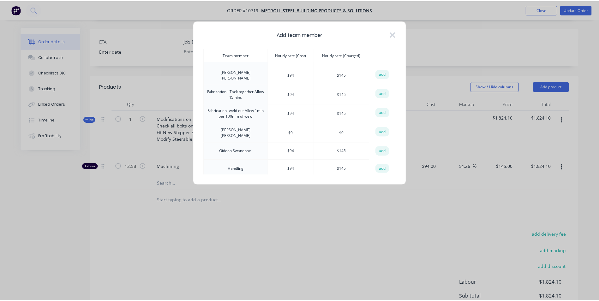
scroll to position [214, 0]
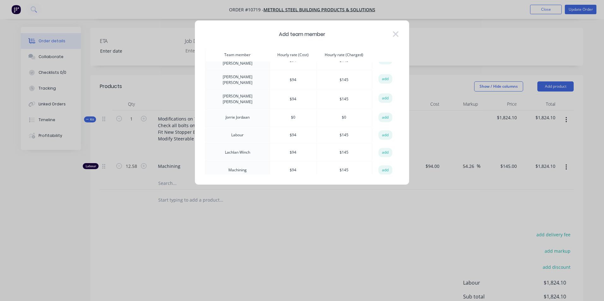
click at [373, 126] on td "add" at bounding box center [385, 135] width 27 height 18
click at [386, 130] on button "add" at bounding box center [385, 134] width 14 height 9
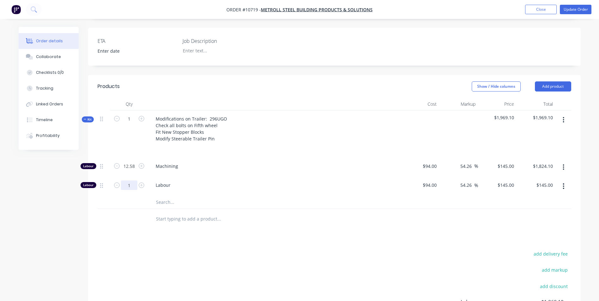
click at [123, 171] on input "1" at bounding box center [129, 166] width 16 height 9
type input "12.58"
type input "$1,824.10"
click at [560, 162] on button "button" at bounding box center [563, 167] width 15 height 11
click at [533, 205] on div "Delete" at bounding box center [541, 209] width 49 height 9
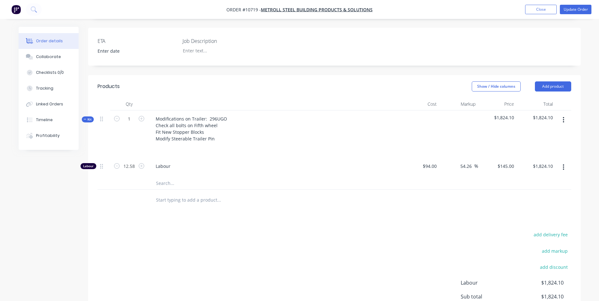
click at [157, 177] on input "text" at bounding box center [219, 183] width 126 height 13
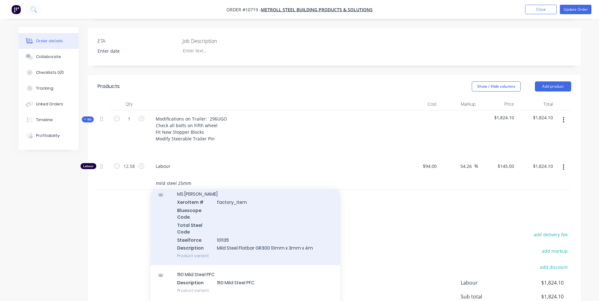
scroll to position [806, 0]
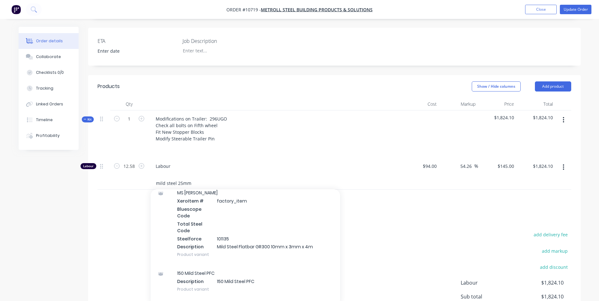
click at [176, 177] on input "mild steel 25mm" at bounding box center [219, 183] width 126 height 13
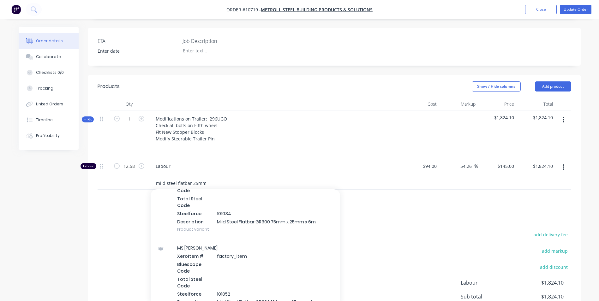
scroll to position [631, 0]
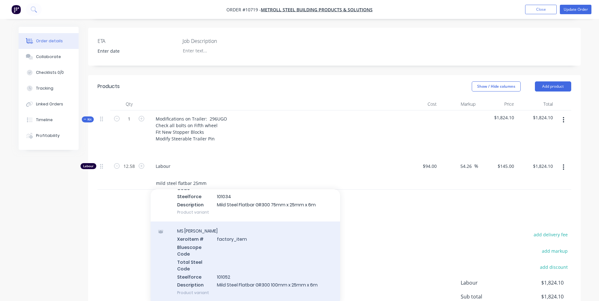
type input "mild steel flatbar 25mm"
click at [198, 252] on div "MS Flatbar Xero Item # factory_item Bluescope Code Total Steel Code Steelforce …" at bounding box center [245, 262] width 189 height 81
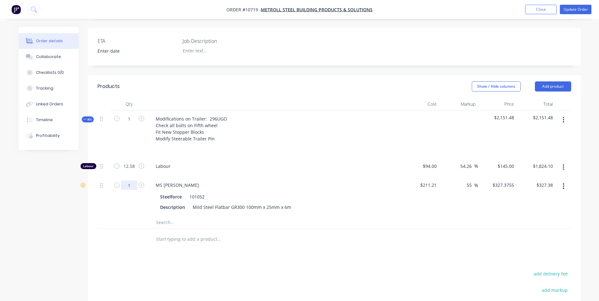
click at [129, 170] on input "1" at bounding box center [129, 166] width 16 height 9
type input "0.083"
type input "$27.17"
click at [128, 216] on div at bounding box center [129, 222] width 38 height 13
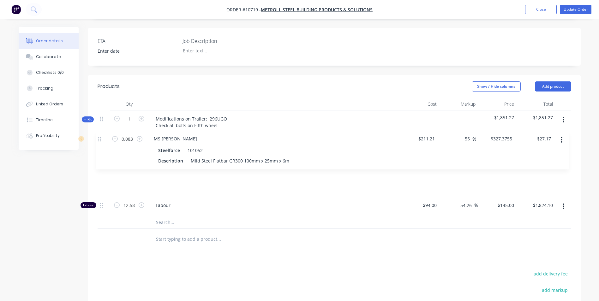
drag, startPoint x: 101, startPoint y: 170, endPoint x: 98, endPoint y: 136, distance: 34.2
click at [99, 136] on div "Kit 1 Modifications on Trailer: 296UGO Check all bolts on Fifth wheel Fit New S…" at bounding box center [335, 170] width 474 height 119
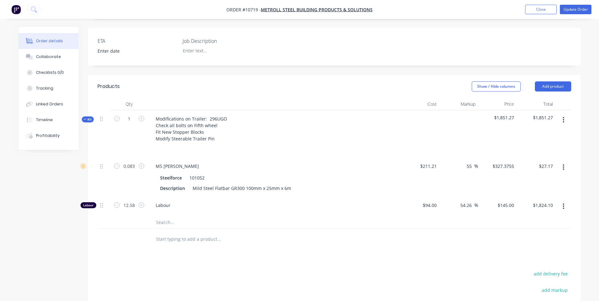
drag, startPoint x: 151, startPoint y: 228, endPoint x: 155, endPoint y: 231, distance: 5.7
click at [151, 233] on div at bounding box center [245, 239] width 189 height 13
click at [160, 216] on input "text" at bounding box center [219, 222] width 126 height 13
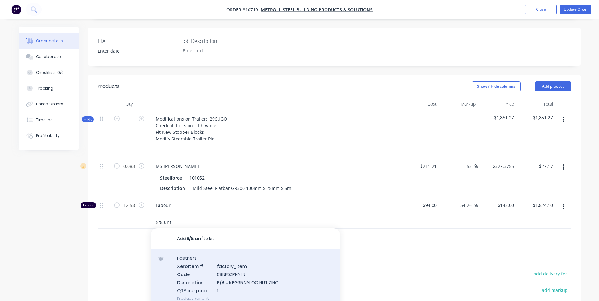
type input "5/8 unf"
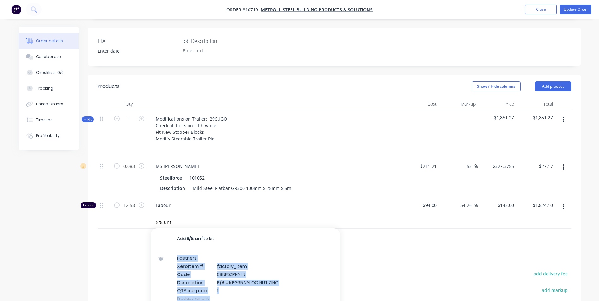
drag, startPoint x: 227, startPoint y: 260, endPoint x: 67, endPoint y: 236, distance: 162.6
click at [67, 236] on div "Created by Sarah Created 20/08/25 Required 20/08/25 Assigned to Add team member…" at bounding box center [300, 139] width 562 height 541
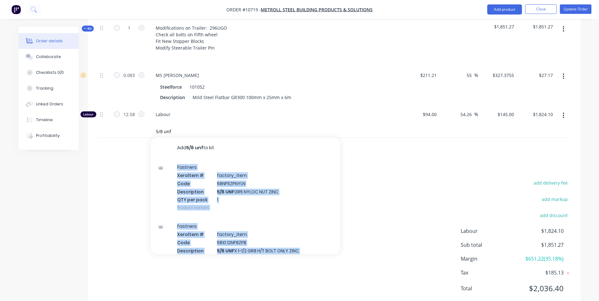
scroll to position [251, 0]
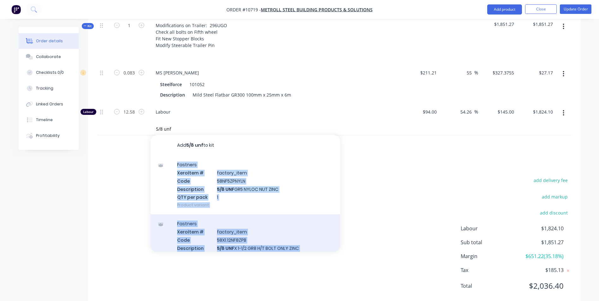
click at [260, 232] on div "Fastners Xero Item # factory_item Code 58X1.12NF8ZPB Description 5/8 UNF X 1-1/…" at bounding box center [245, 243] width 189 height 59
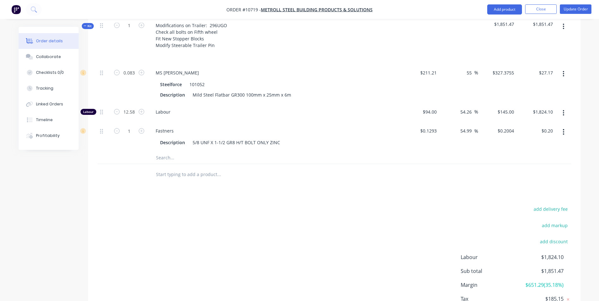
click at [165, 151] on input "text" at bounding box center [219, 157] width 126 height 13
click at [189, 151] on input "washer 5/8" at bounding box center [219, 157] width 126 height 13
drag, startPoint x: 184, startPoint y: 140, endPoint x: 147, endPoint y: 140, distance: 36.9
click at [147, 151] on div "washer 5/8 Add washer 5/8 to kit No results found" at bounding box center [335, 157] width 474 height 13
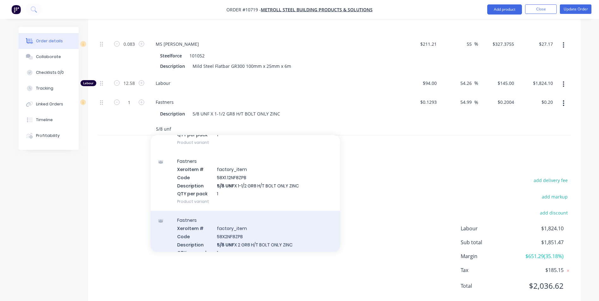
scroll to position [107, 0]
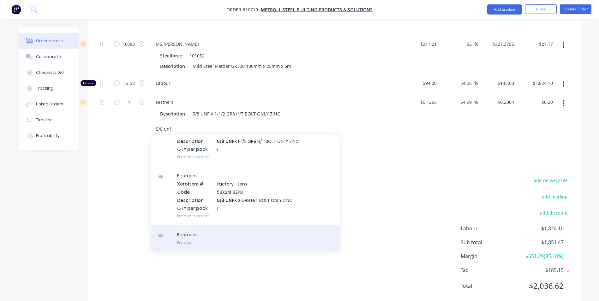
type input "5/8 unf"
click at [218, 225] on div "Fastners Product" at bounding box center [245, 238] width 189 height 27
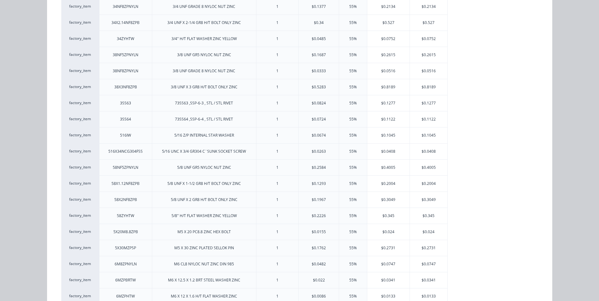
scroll to position [884, 0]
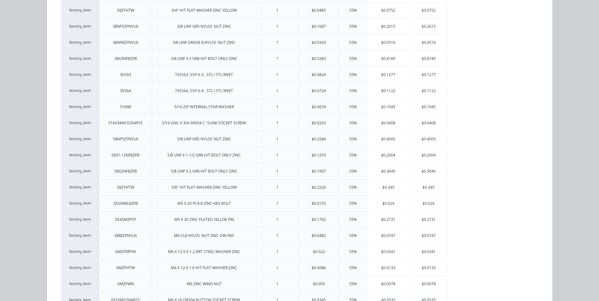
click at [198, 191] on div "5/8" H/T FLAT WASHER ZINC YELLOW" at bounding box center [203, 188] width 75 height 16
click at [438, 184] on div "$0.345" at bounding box center [429, 188] width 38 height 16
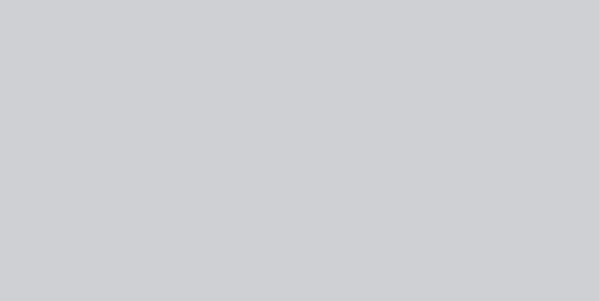
scroll to position [0, 0]
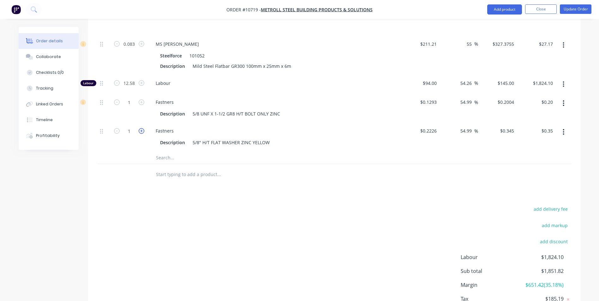
click at [140, 128] on icon "button" at bounding box center [142, 131] width 6 height 6
type input "2"
type input "$0.69"
click at [139, 128] on icon "button" at bounding box center [142, 131] width 6 height 6
type input "3"
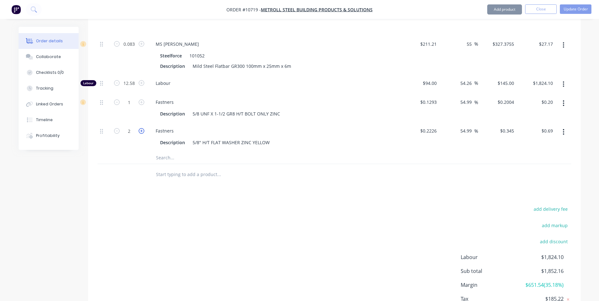
type input "$1.04"
click at [139, 128] on icon "button" at bounding box center [142, 131] width 6 height 6
type input "4"
type input "$1.38"
click at [139, 128] on icon "button" at bounding box center [142, 131] width 6 height 6
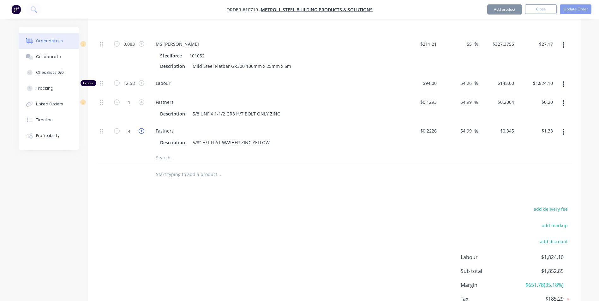
type input "5"
type input "$1.73"
click at [139, 128] on icon "button" at bounding box center [142, 131] width 6 height 6
type input "6"
type input "$2.07"
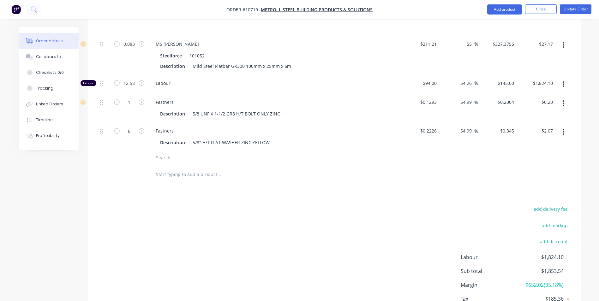
click at [143, 97] on form "1" at bounding box center [129, 101] width 33 height 9
click at [139, 99] on icon "button" at bounding box center [142, 102] width 6 height 6
type input "2"
type input "$0.40"
click at [139, 99] on icon "button" at bounding box center [142, 102] width 6 height 6
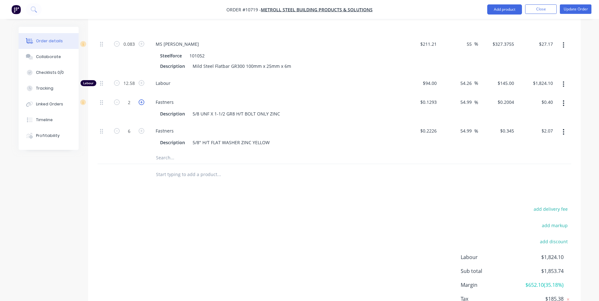
type input "3"
type input "$0.60"
click at [139, 99] on icon "button" at bounding box center [142, 102] width 6 height 6
type input "4"
type input "$0.80"
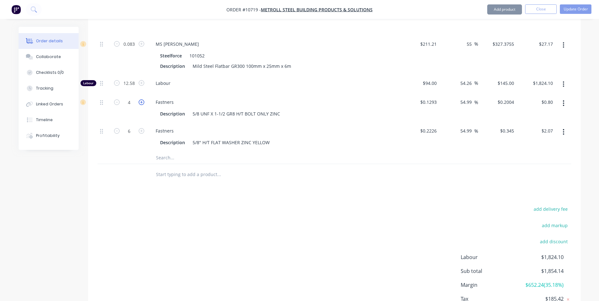
click at [139, 99] on icon "button" at bounding box center [142, 102] width 6 height 6
type input "5"
type input "$1.00"
click at [139, 99] on icon "button" at bounding box center [142, 102] width 6 height 6
type input "6"
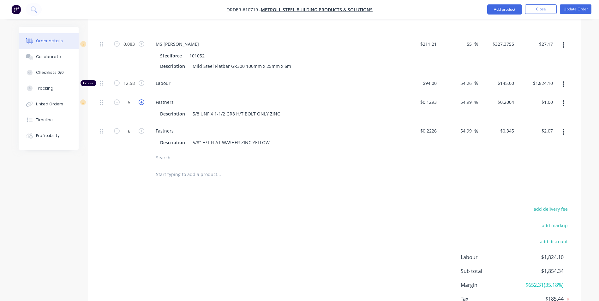
type input "$1.20"
click at [162, 151] on input "text" at bounding box center [219, 157] width 126 height 13
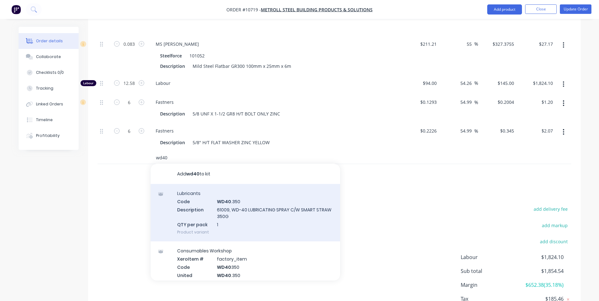
type input "wd40"
click at [239, 201] on div "Lubricants Code WD40 .350 Description 61009, WD-40 LUBRICATING SPRAY C/W SMART …" at bounding box center [245, 212] width 189 height 57
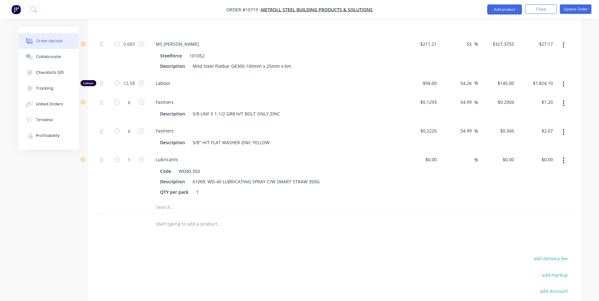
click at [164, 201] on input "text" at bounding box center [219, 207] width 126 height 13
type input "f"
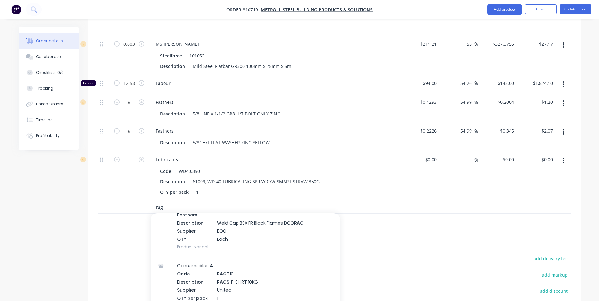
scroll to position [126, 0]
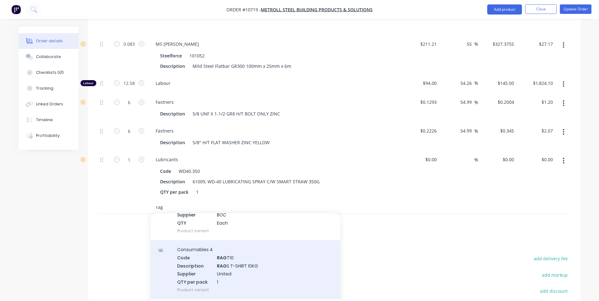
type input "rag"
click at [222, 251] on div "Consumables 4 Code RAG T10 Description RAG S T-SHIRT 10KG Supplier United QTY p…" at bounding box center [245, 269] width 189 height 59
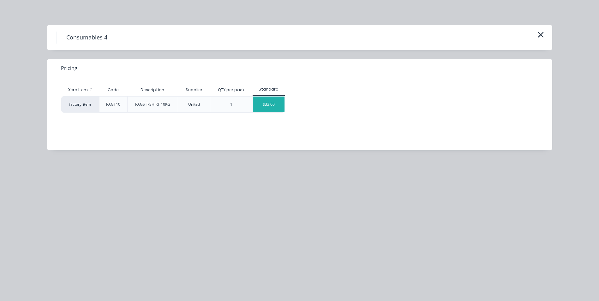
click at [277, 107] on div "$33.00" at bounding box center [269, 105] width 32 height 16
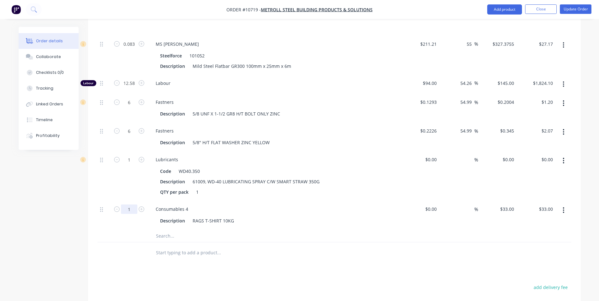
click at [133, 49] on input "1" at bounding box center [129, 43] width 16 height 9
type input "0.01"
type input "$0.33"
click at [297, 216] on div "Description RAGS T-SHIRT 10KG" at bounding box center [273, 220] width 231 height 9
click at [422, 201] on div "$0.00 $0.00" at bounding box center [420, 215] width 39 height 29
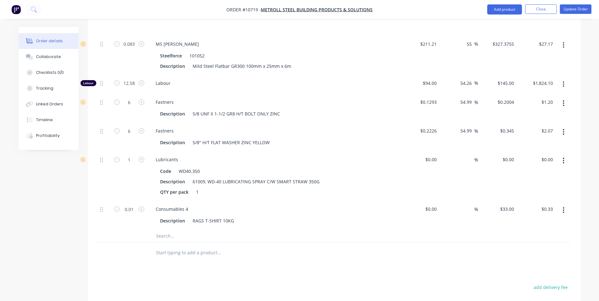
click at [424, 151] on div "$0.00 $0.00" at bounding box center [420, 176] width 39 height 50
click at [430, 155] on div "$0.00" at bounding box center [430, 159] width 17 height 9
type input "$7.60"
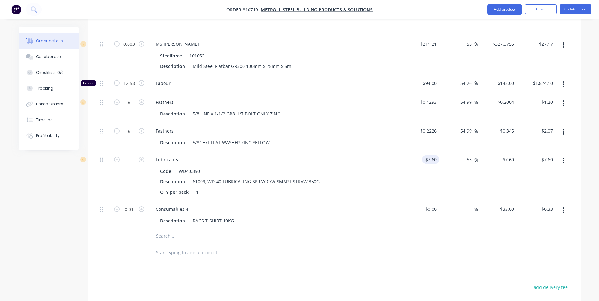
type input "55"
type input "11.78"
type input "$11.78"
click at [431, 205] on div "$0.00" at bounding box center [430, 209] width 17 height 9
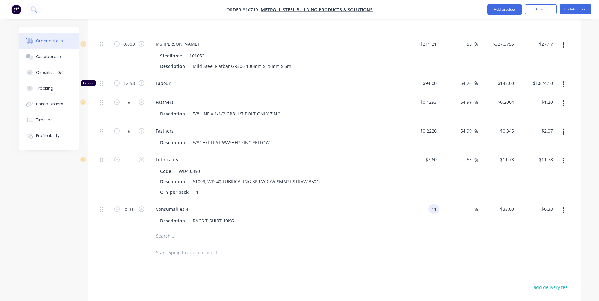
type input "$11.00"
type input "$0.11"
type input "55"
type input "17.05"
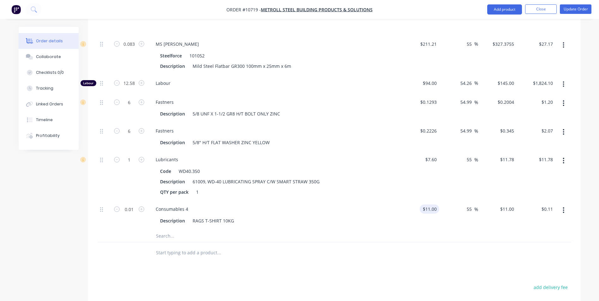
type input "$0.17"
type input "11"
type input "$17.05"
click at [430, 205] on div "11 $11.00" at bounding box center [430, 209] width 20 height 9
type input "$22.00"
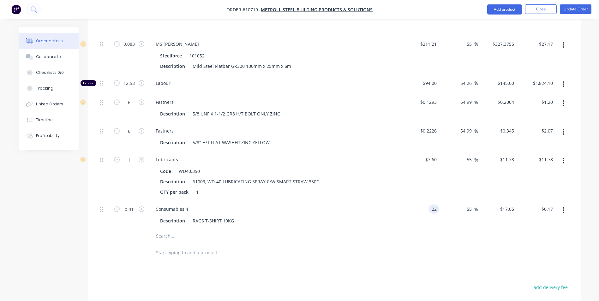
type input "$34.10"
type input "$0.34"
click at [425, 201] on div "22 $22.00" at bounding box center [420, 215] width 39 height 29
type input "$33.00"
type input "$51.15"
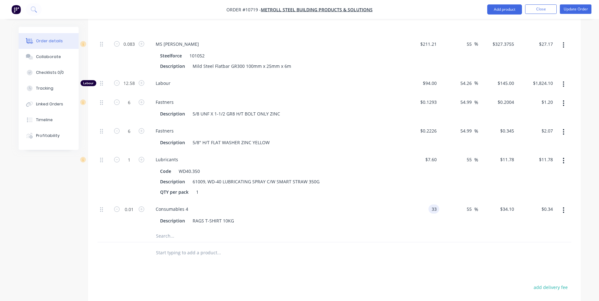
type input "$0.51"
click at [404, 242] on div at bounding box center [335, 252] width 474 height 21
click at [160, 230] on input "text" at bounding box center [219, 236] width 126 height 13
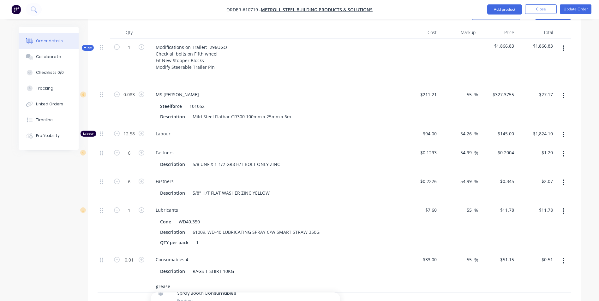
scroll to position [229, 0]
click at [156, 280] on input "grease" at bounding box center [219, 286] width 126 height 13
drag, startPoint x: 158, startPoint y: 273, endPoint x: 155, endPoint y: 272, distance: 3.4
click at [156, 280] on input "grease" at bounding box center [219, 286] width 126 height 13
click at [186, 280] on input "Grease" at bounding box center [219, 286] width 126 height 13
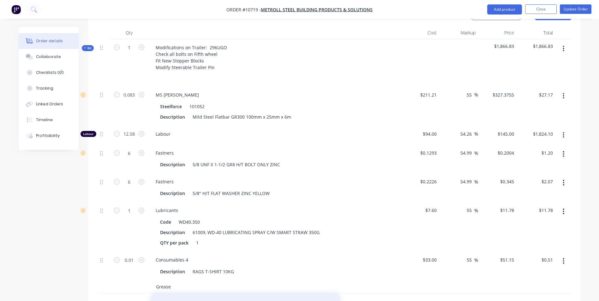
type input "Grease"
click at [195, 293] on button "Add Grease to kit" at bounding box center [245, 303] width 189 height 20
click at [427, 280] on div "$0.00" at bounding box center [420, 294] width 39 height 29
